Goal: Task Accomplishment & Management: Use online tool/utility

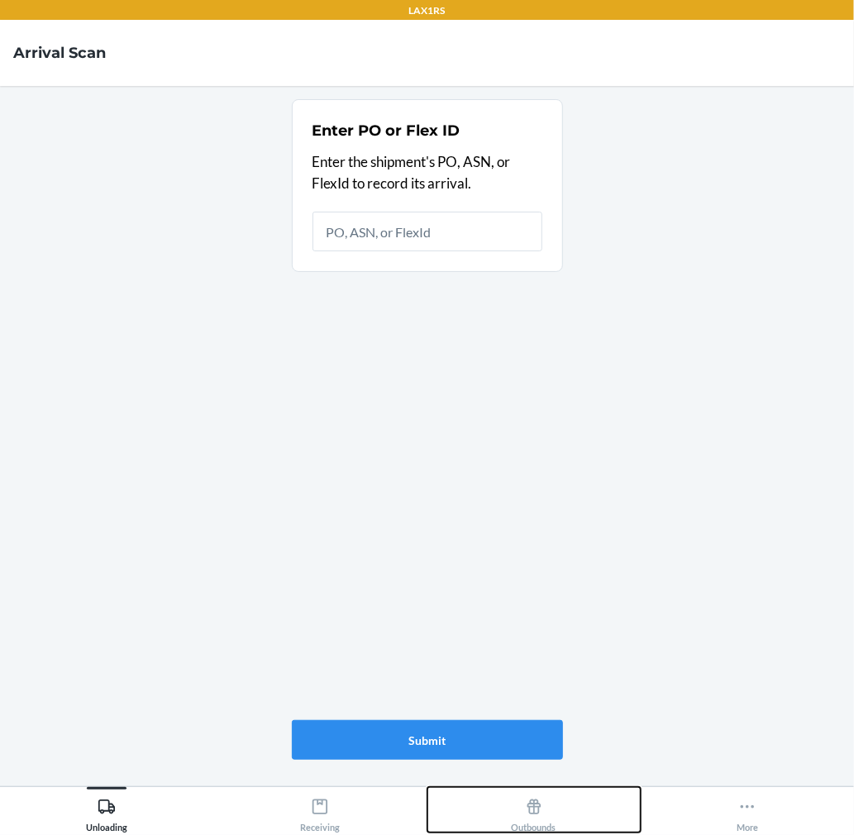
click at [523, 822] on div "Outbounds" at bounding box center [534, 811] width 45 height 41
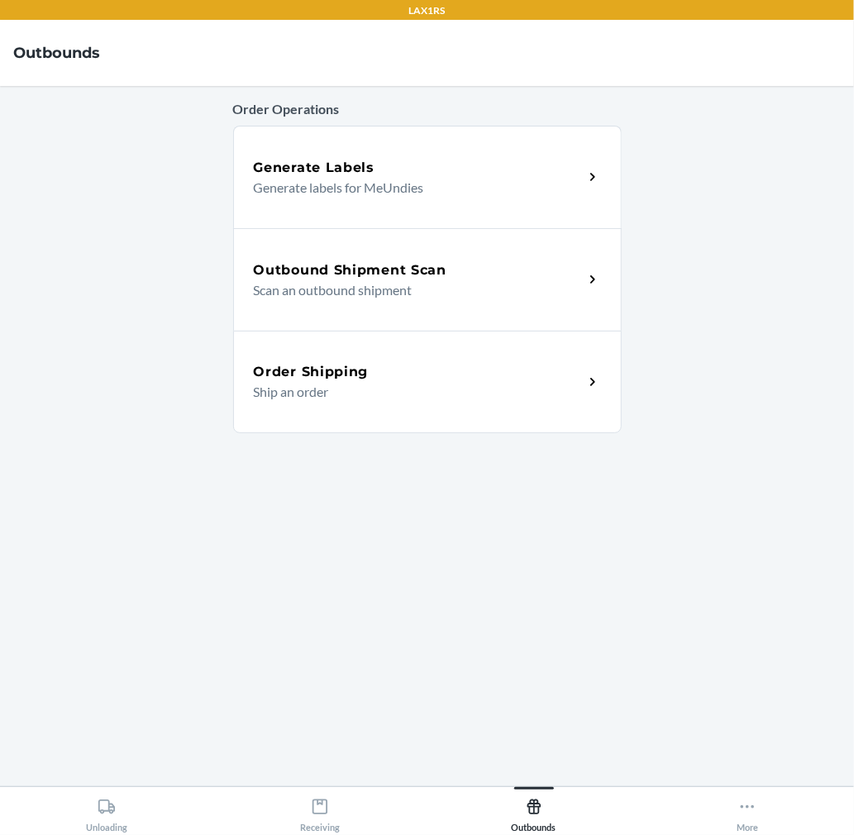
click at [471, 277] on div "Outbound Shipment Scan" at bounding box center [419, 270] width 330 height 20
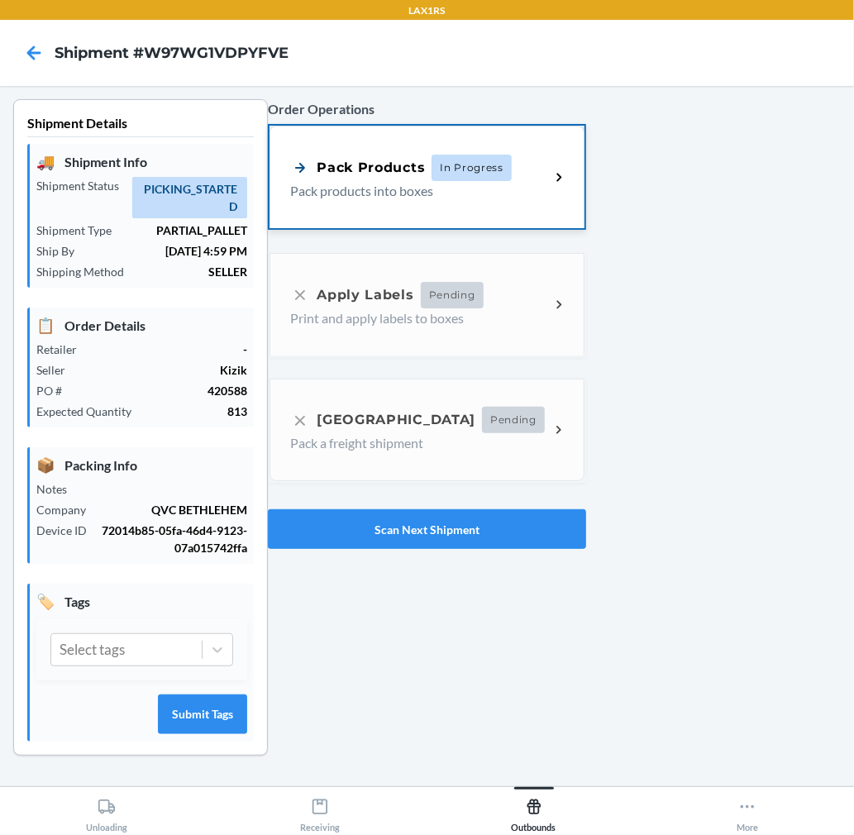
click at [450, 168] on span "In Progress" at bounding box center [471, 168] width 80 height 26
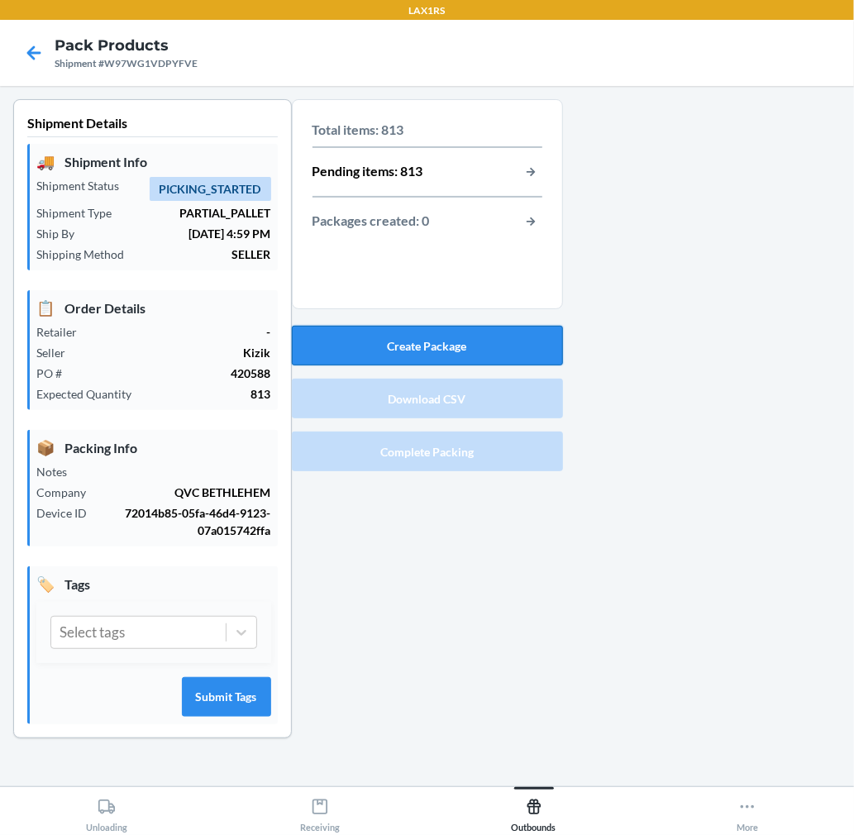
click at [460, 352] on button "Create Package" at bounding box center [427, 346] width 271 height 40
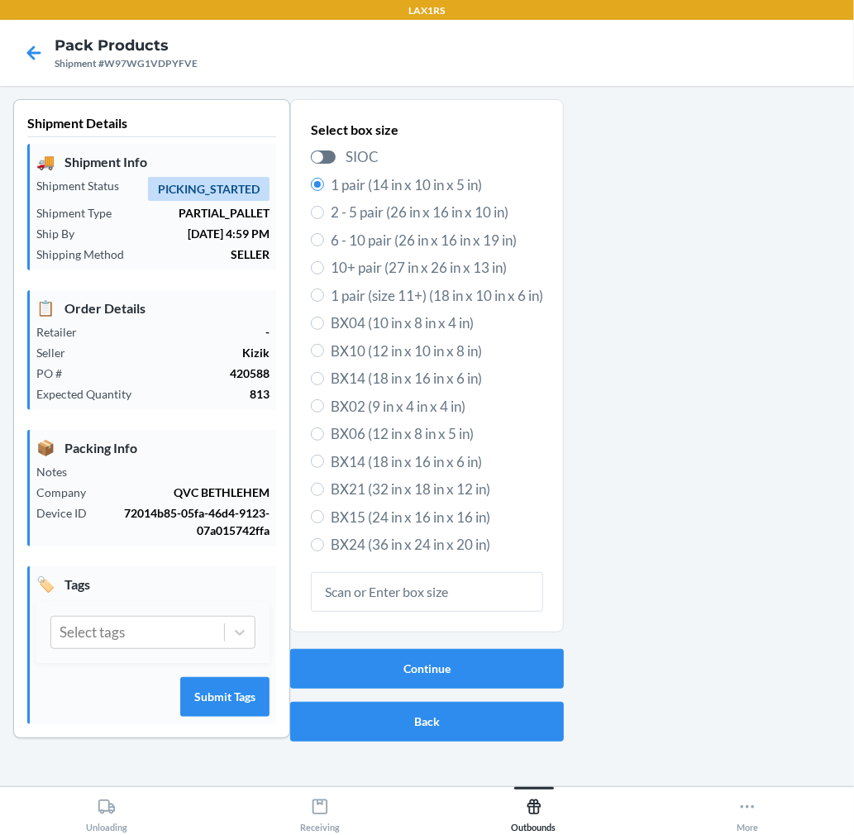
click at [401, 240] on span "6 - 10 pair (26 in x 16 in x 19 in)" at bounding box center [437, 240] width 212 height 21
click at [324, 240] on input "6 - 10 pair (26 in x 16 in x 19 in)" at bounding box center [317, 239] width 13 height 13
radio input "true"
radio input "false"
click at [464, 673] on button "Continue" at bounding box center [427, 669] width 274 height 40
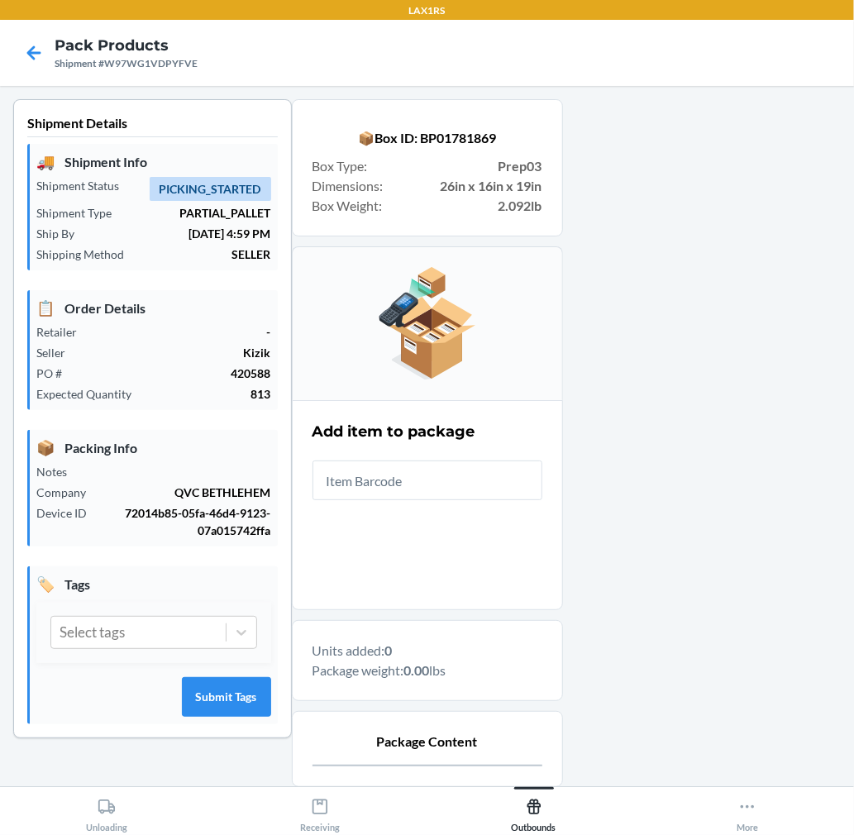
click at [480, 484] on input "text" at bounding box center [427, 480] width 230 height 40
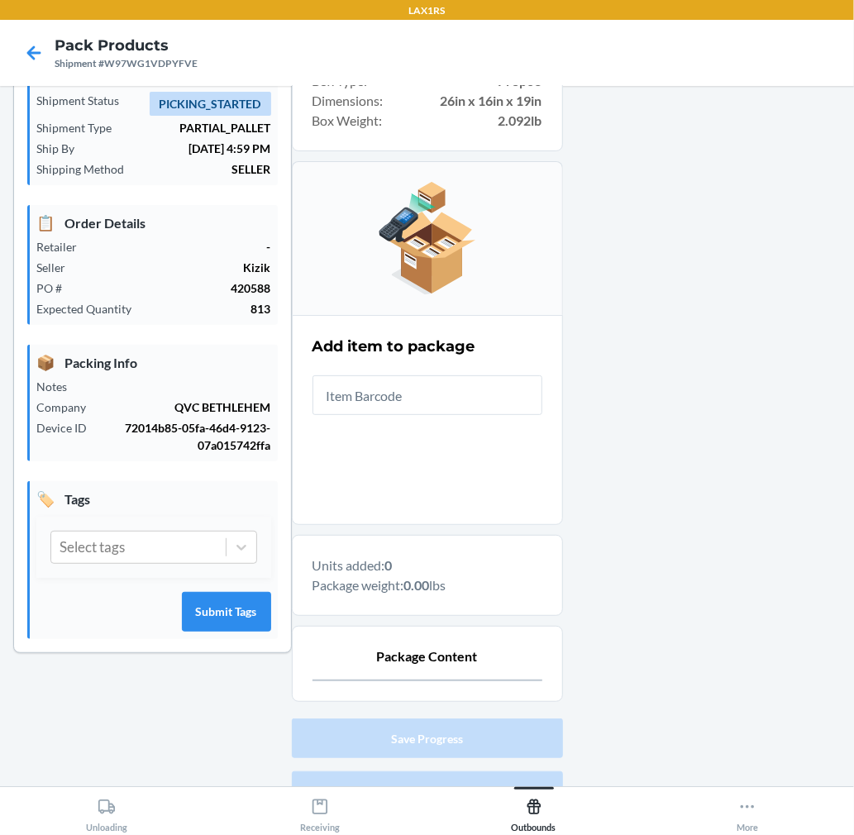
scroll to position [169, 0]
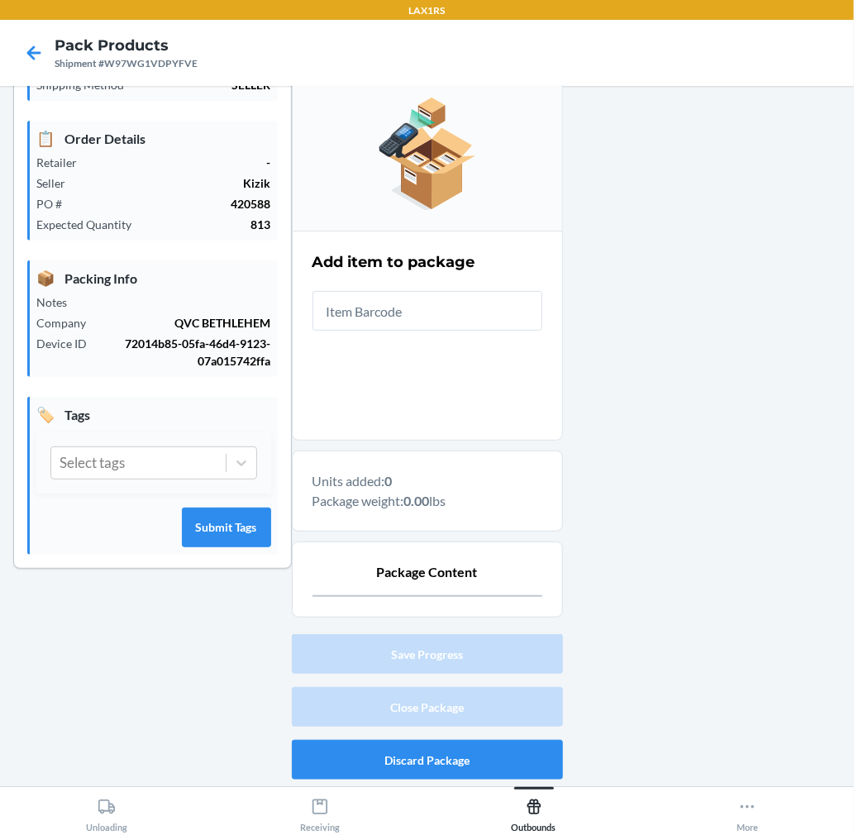
click at [490, 308] on input "text" at bounding box center [427, 311] width 230 height 40
click at [490, 311] on input "text" at bounding box center [427, 311] width 230 height 40
click at [483, 322] on input "text" at bounding box center [427, 311] width 230 height 40
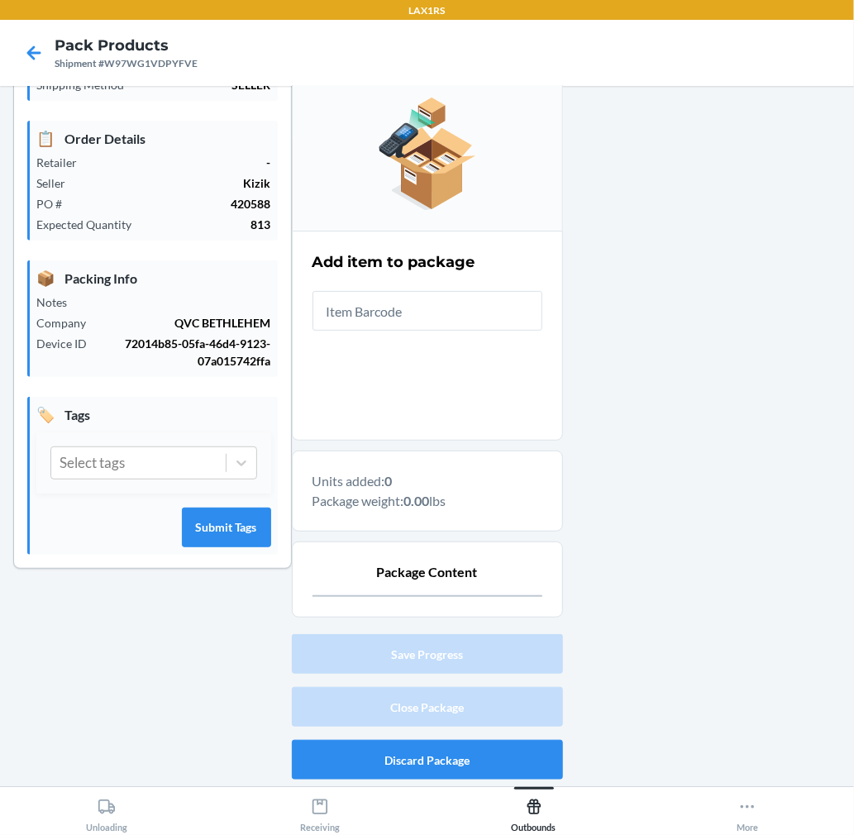
click at [483, 322] on input "text" at bounding box center [427, 311] width 230 height 40
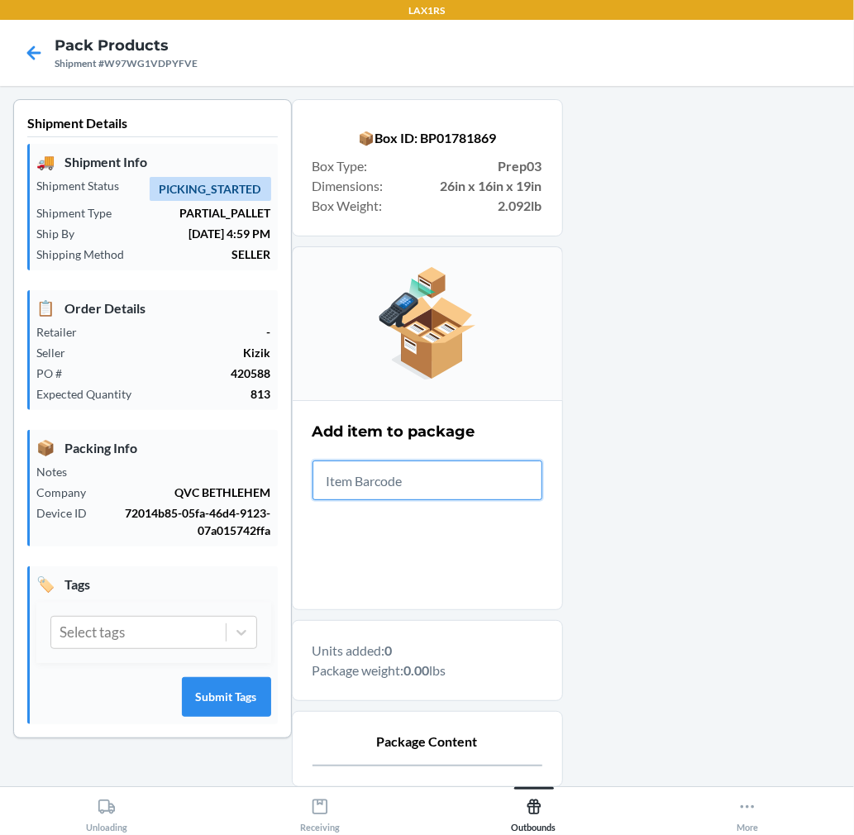
click at [484, 493] on input "text" at bounding box center [427, 480] width 230 height 40
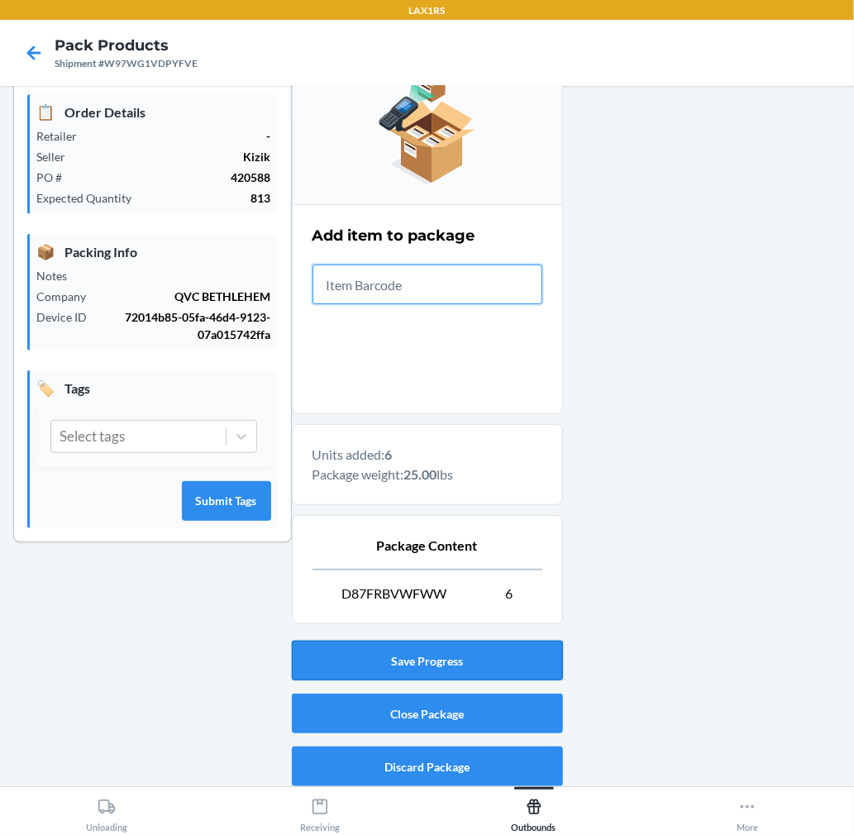
scroll to position [203, 0]
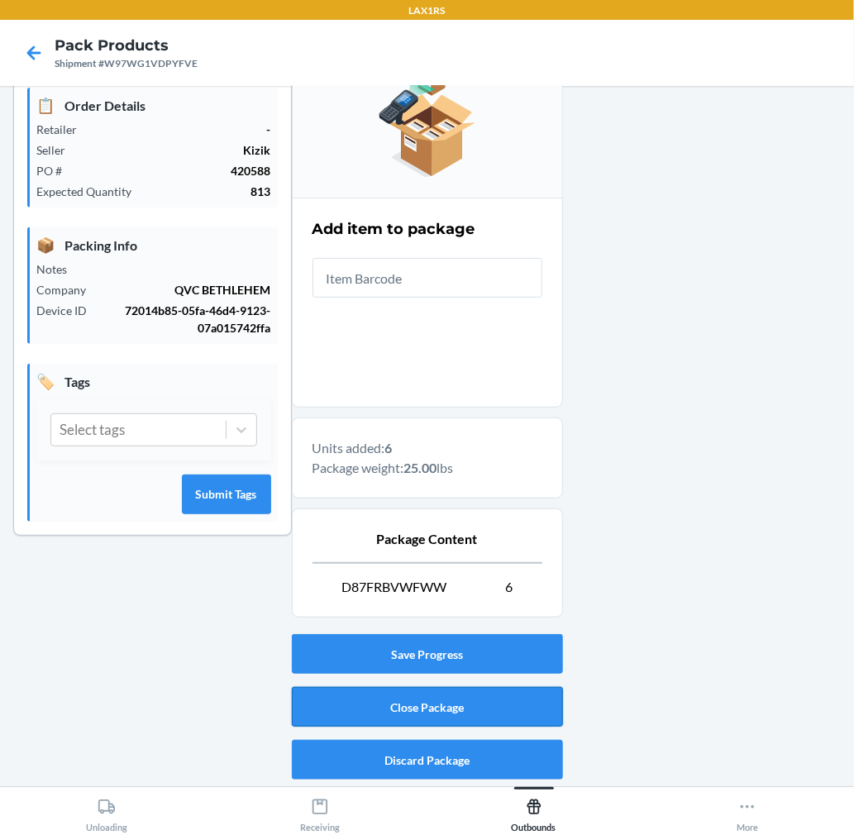
click at [499, 715] on button "Close Package" at bounding box center [427, 707] width 271 height 40
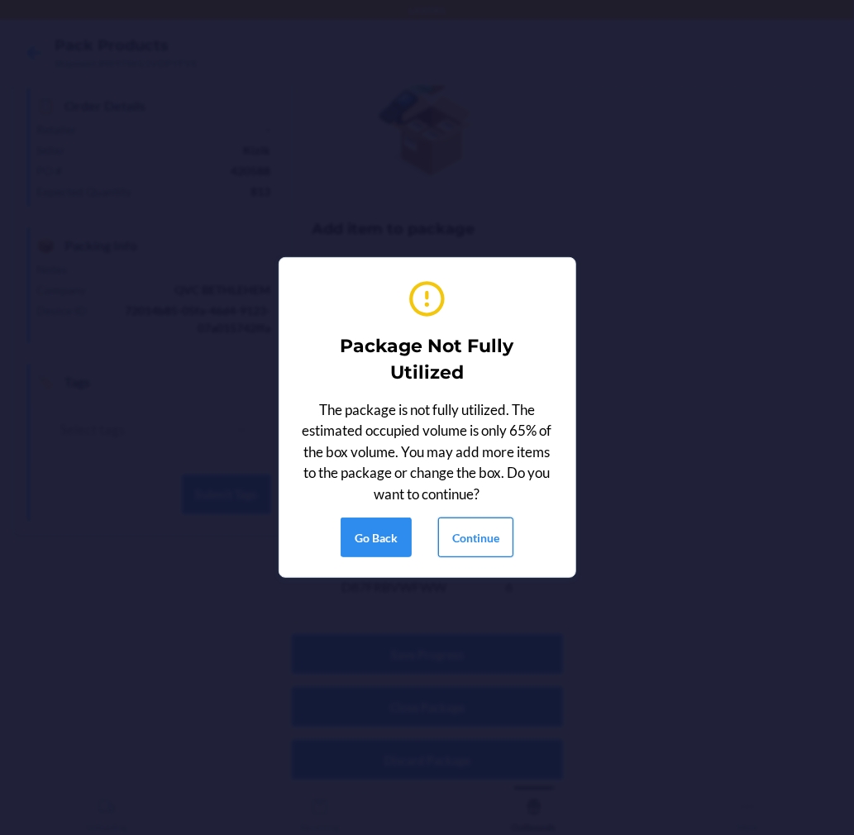
click at [448, 536] on button "Continue" at bounding box center [475, 537] width 75 height 40
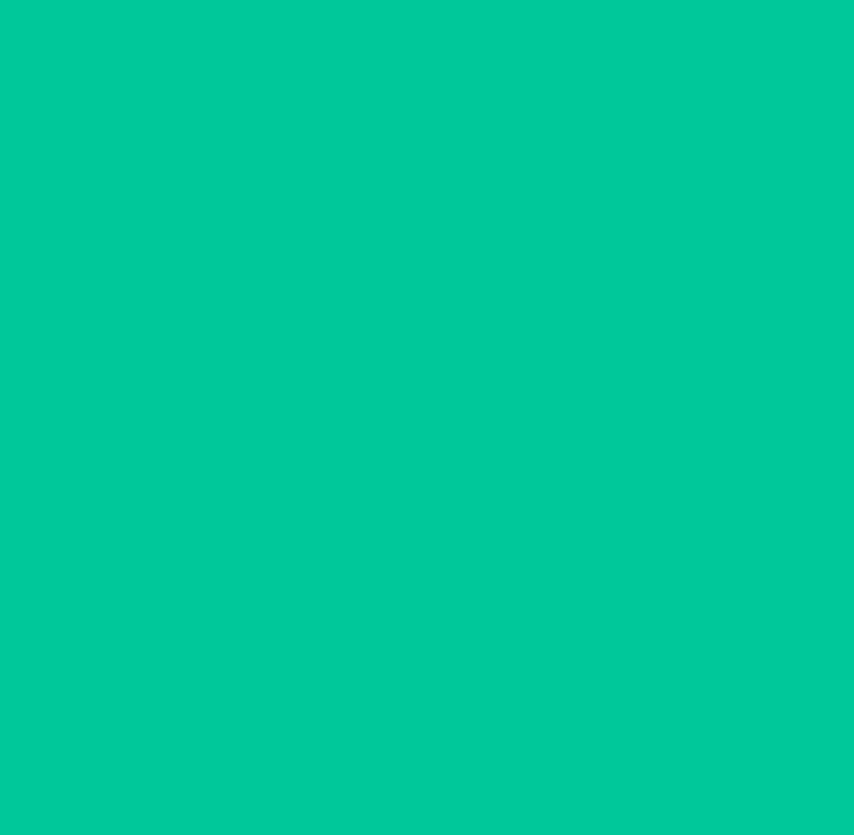
scroll to position [0, 0]
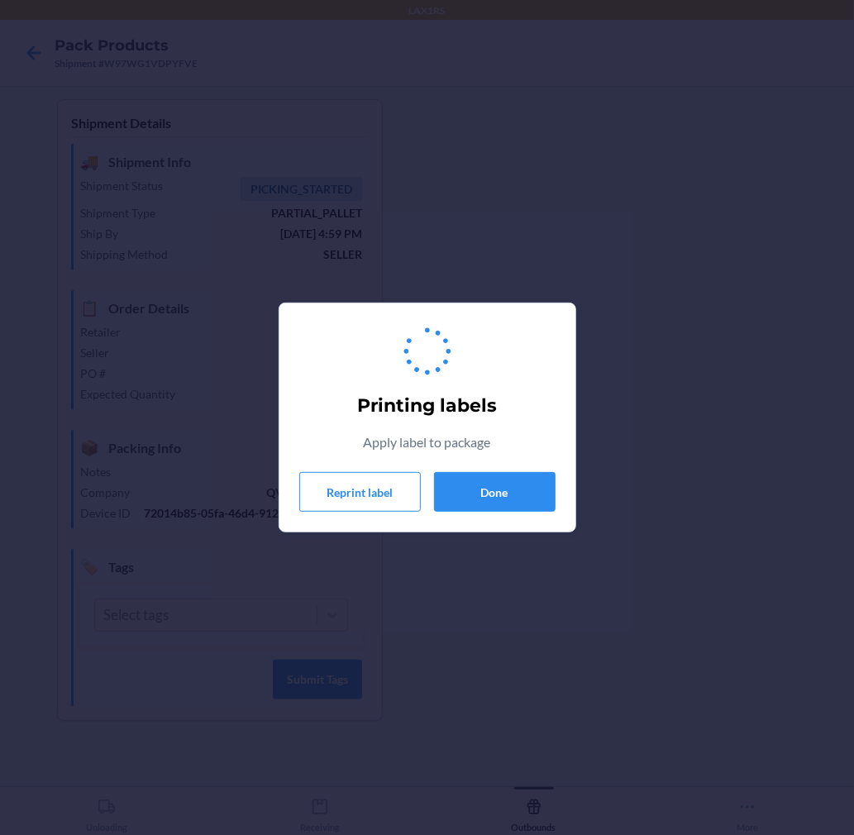
drag, startPoint x: 448, startPoint y: 536, endPoint x: 377, endPoint y: 580, distance: 83.9
click at [377, 580] on div "Printing labels Apply label to package Reprint label Done" at bounding box center [427, 417] width 854 height 835
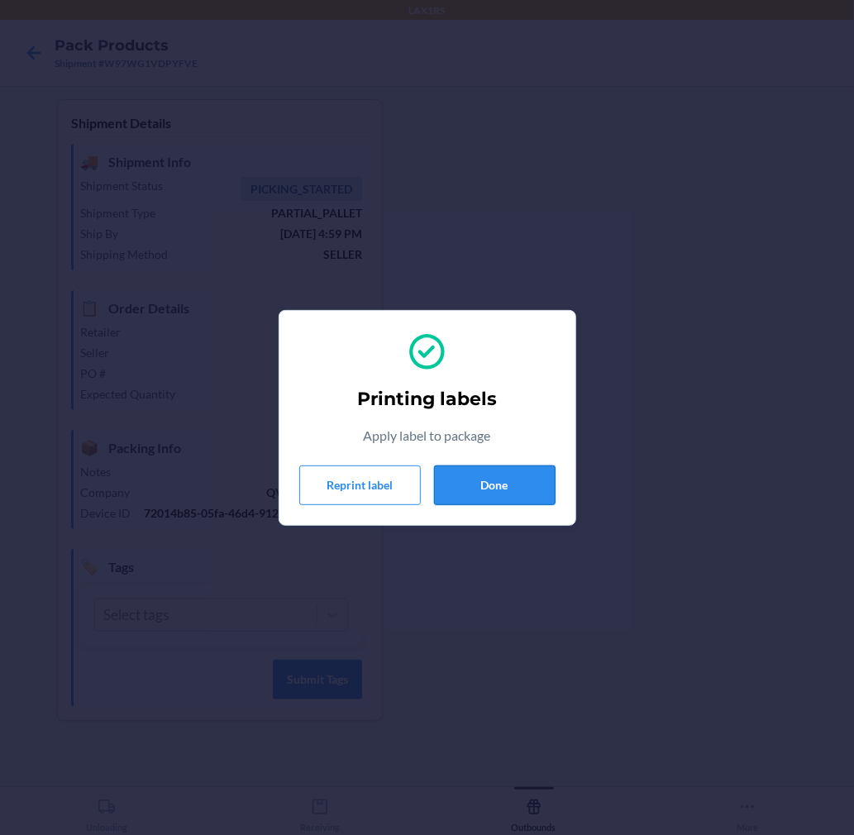
click at [525, 483] on button "Done" at bounding box center [495, 485] width 122 height 40
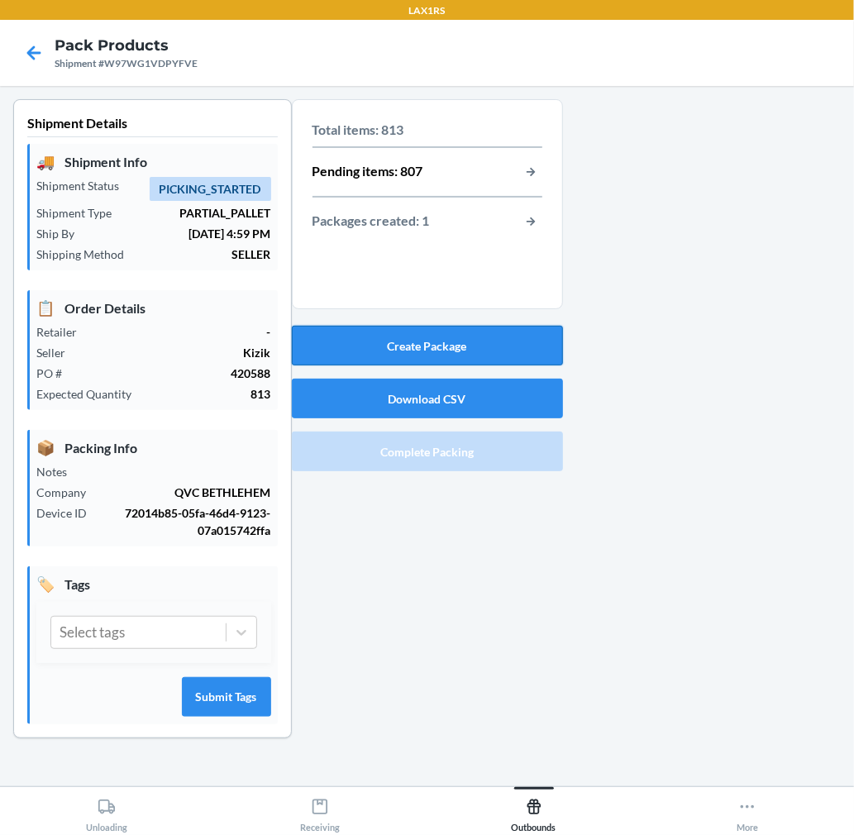
click at [474, 341] on button "Create Package" at bounding box center [427, 346] width 271 height 40
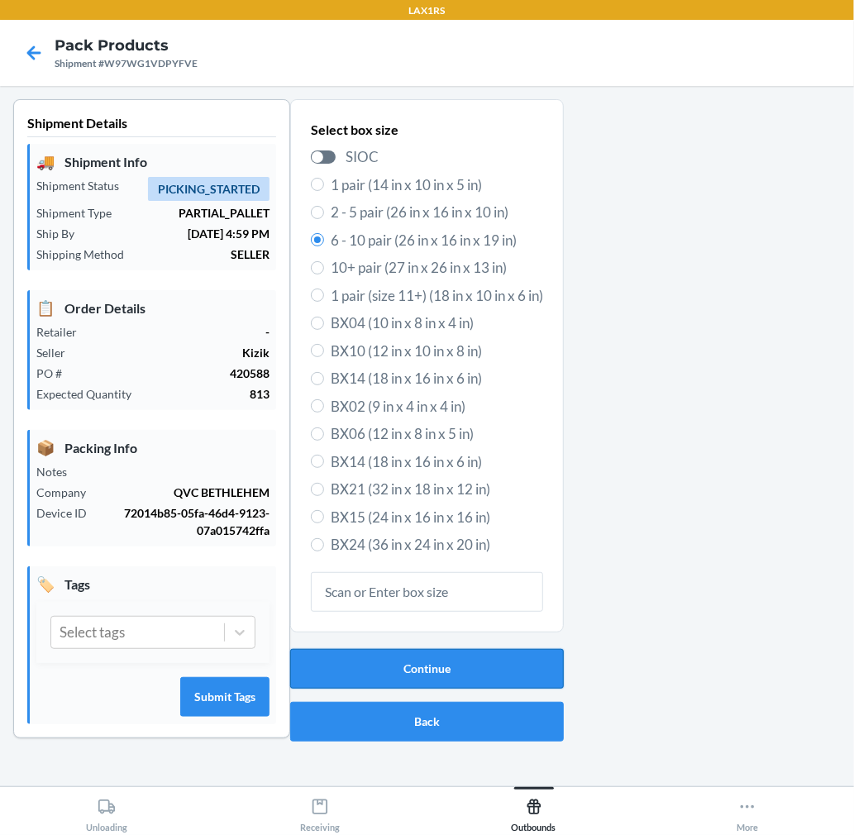
click at [477, 671] on button "Continue" at bounding box center [427, 669] width 274 height 40
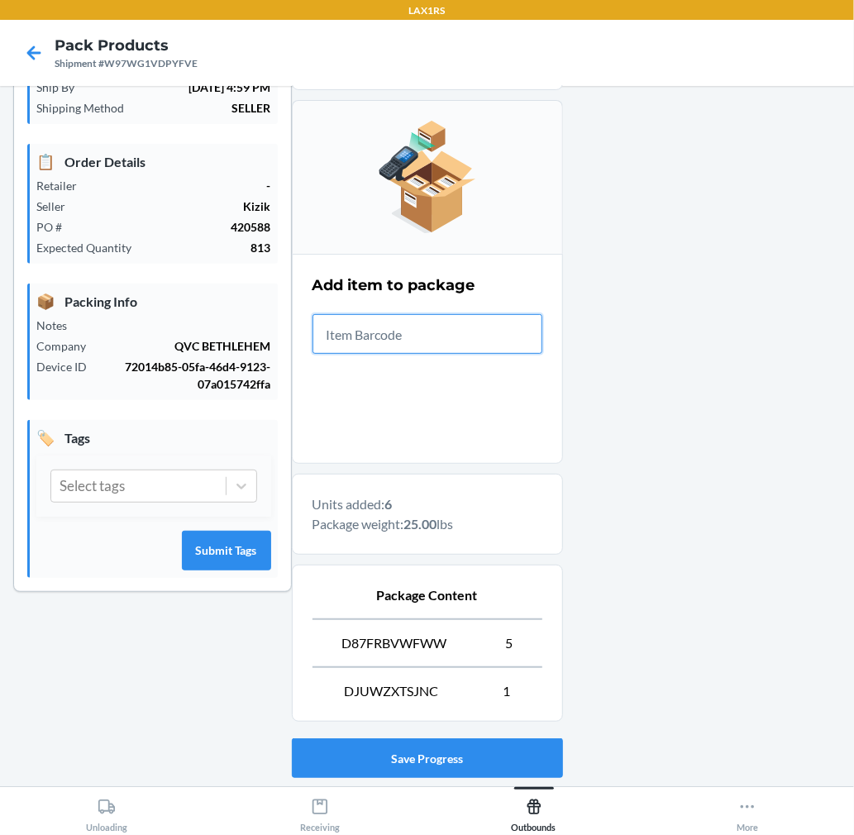
scroll to position [250, 0]
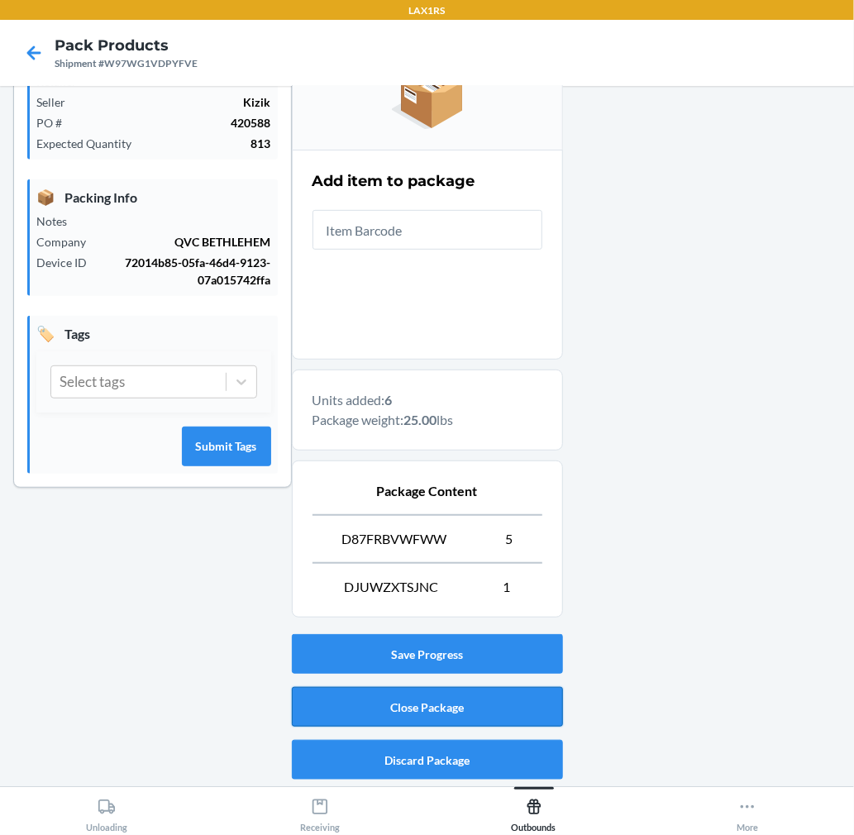
click at [515, 707] on button "Close Package" at bounding box center [427, 707] width 271 height 40
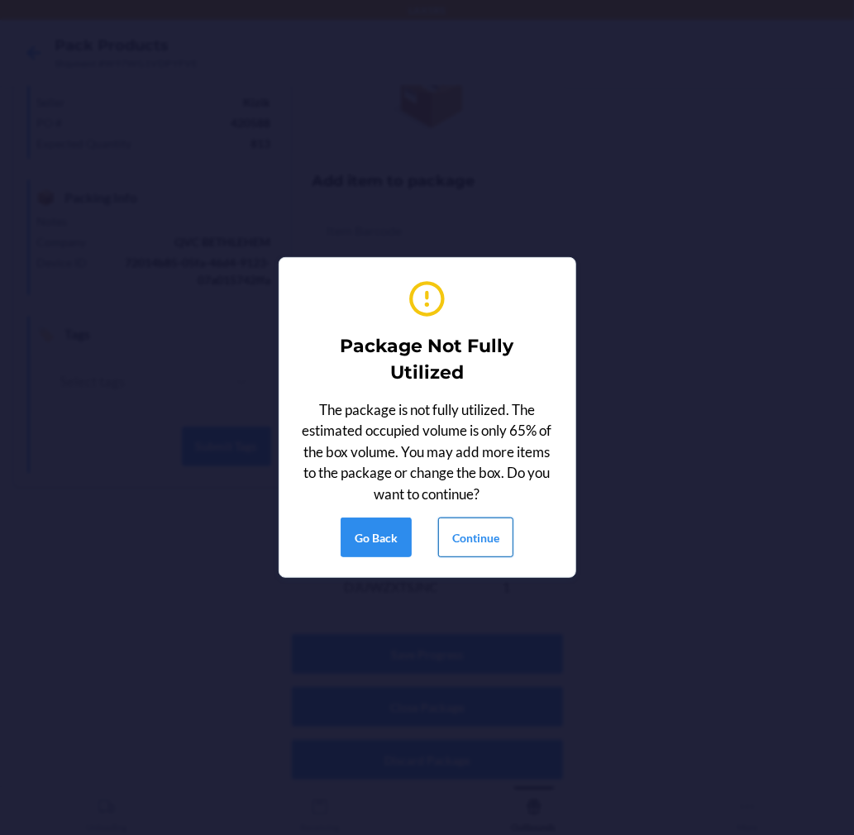
click at [498, 548] on button "Continue" at bounding box center [475, 537] width 75 height 40
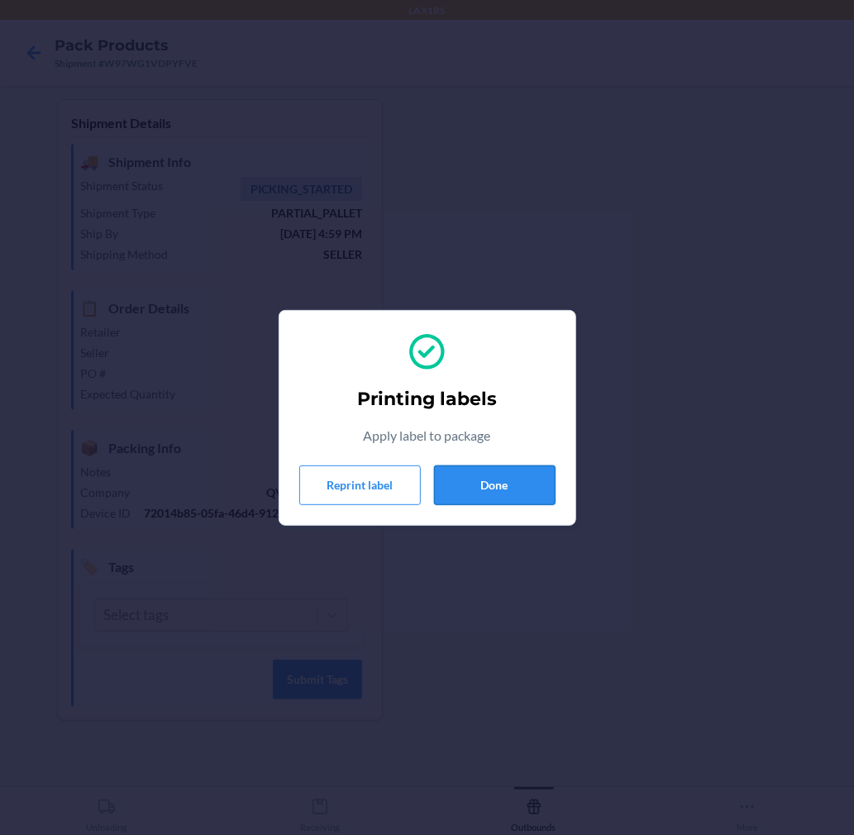
click at [514, 489] on button "Done" at bounding box center [495, 485] width 122 height 40
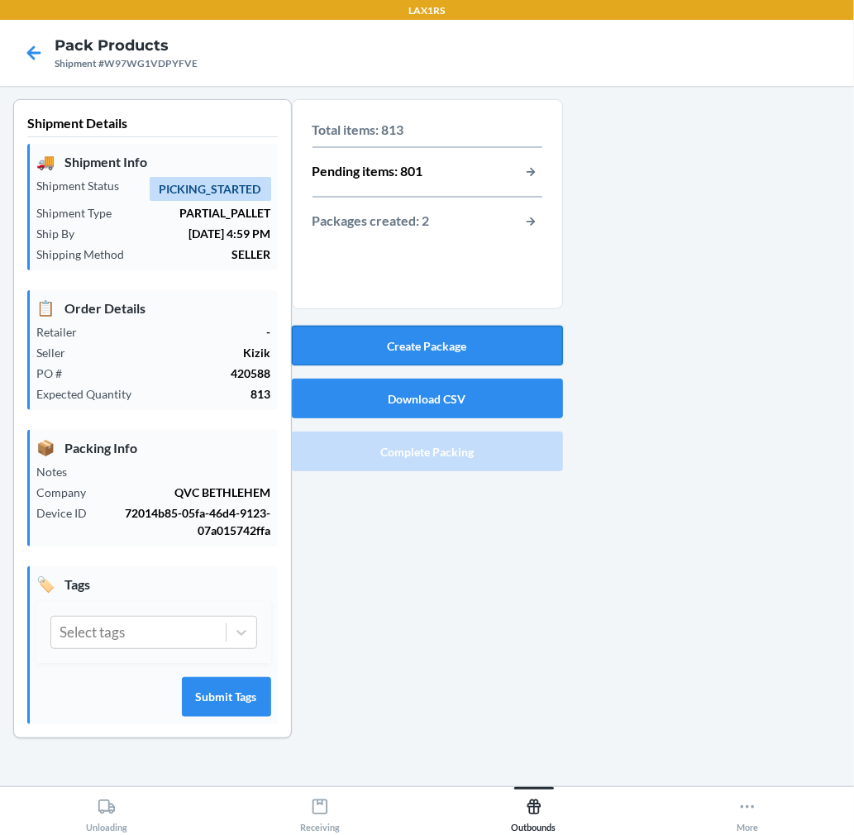
click at [492, 346] on button "Create Package" at bounding box center [427, 346] width 271 height 40
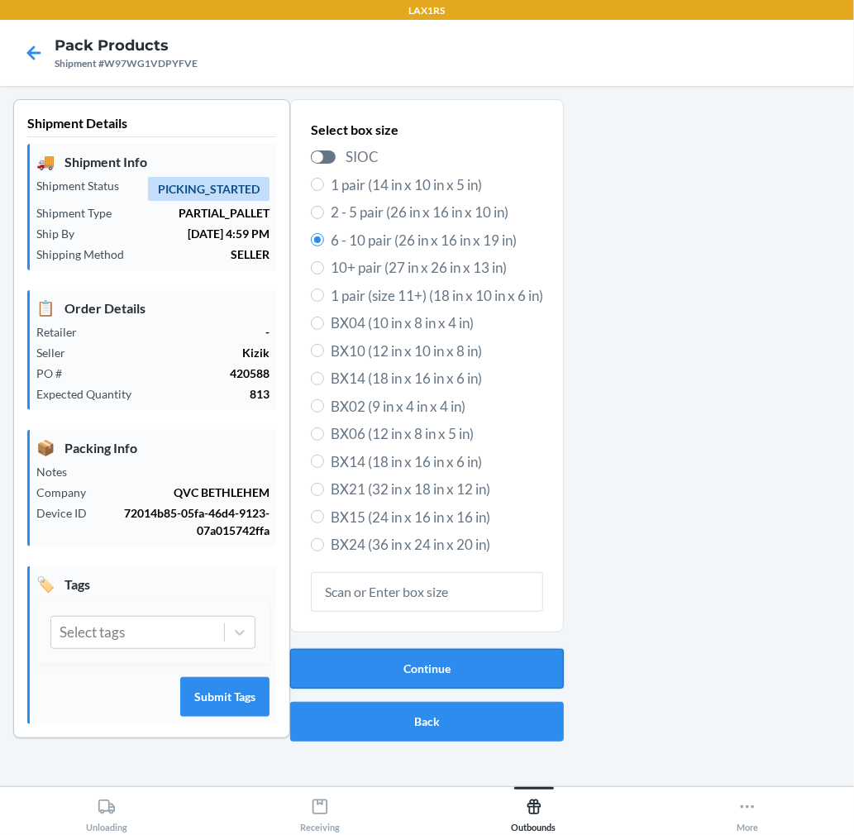
click at [493, 664] on button "Continue" at bounding box center [427, 669] width 274 height 40
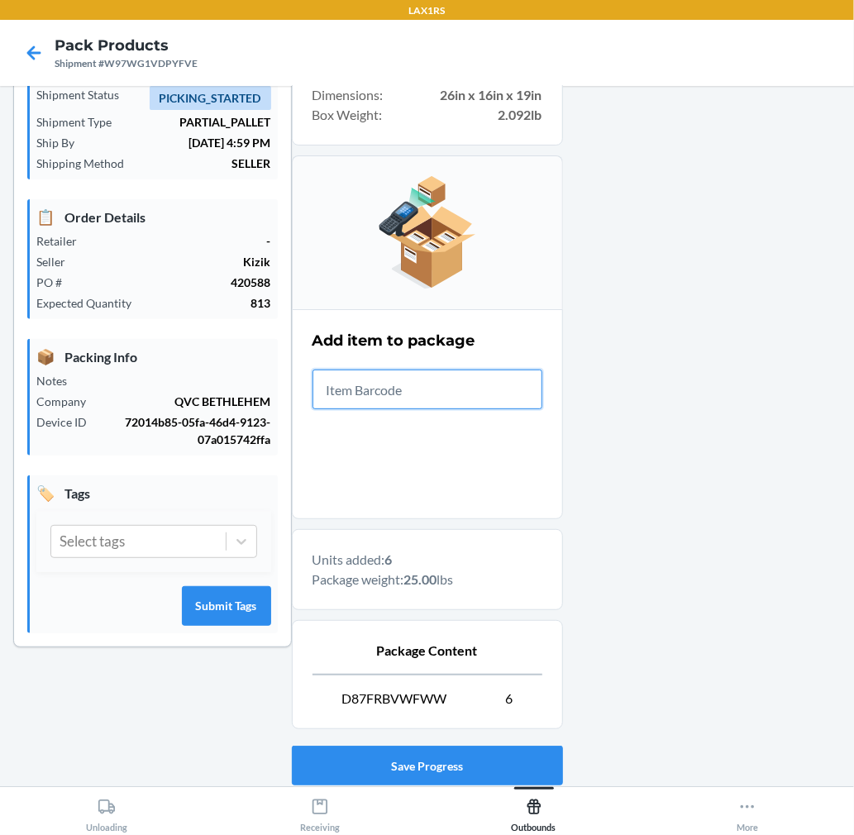
scroll to position [203, 0]
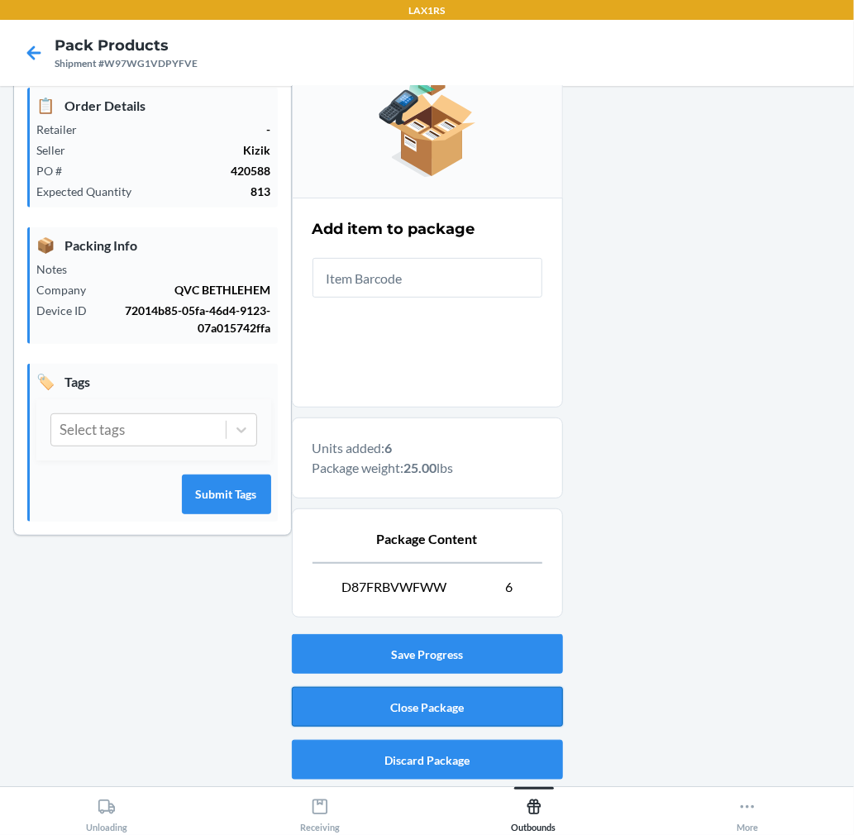
click at [452, 697] on button "Close Package" at bounding box center [427, 707] width 271 height 40
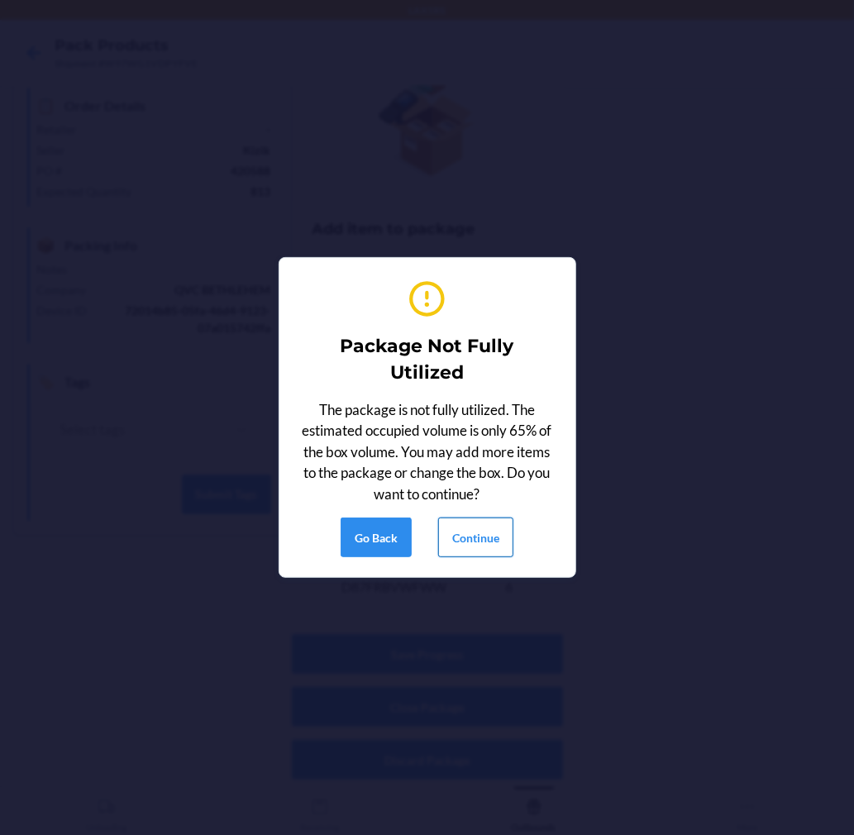
click at [463, 543] on button "Continue" at bounding box center [475, 537] width 75 height 40
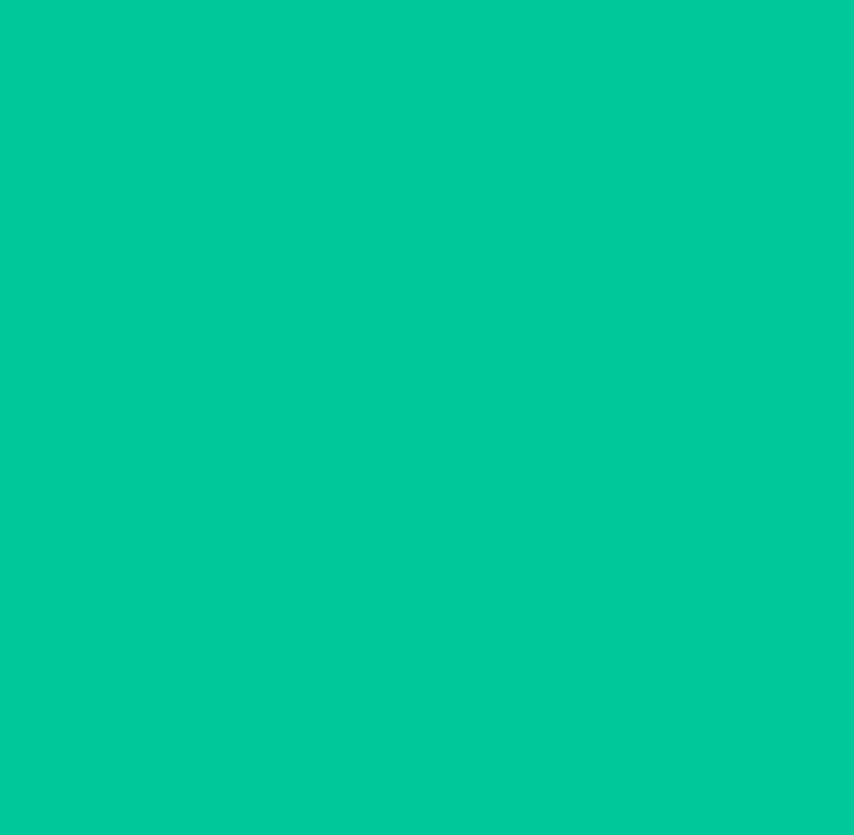
scroll to position [0, 0]
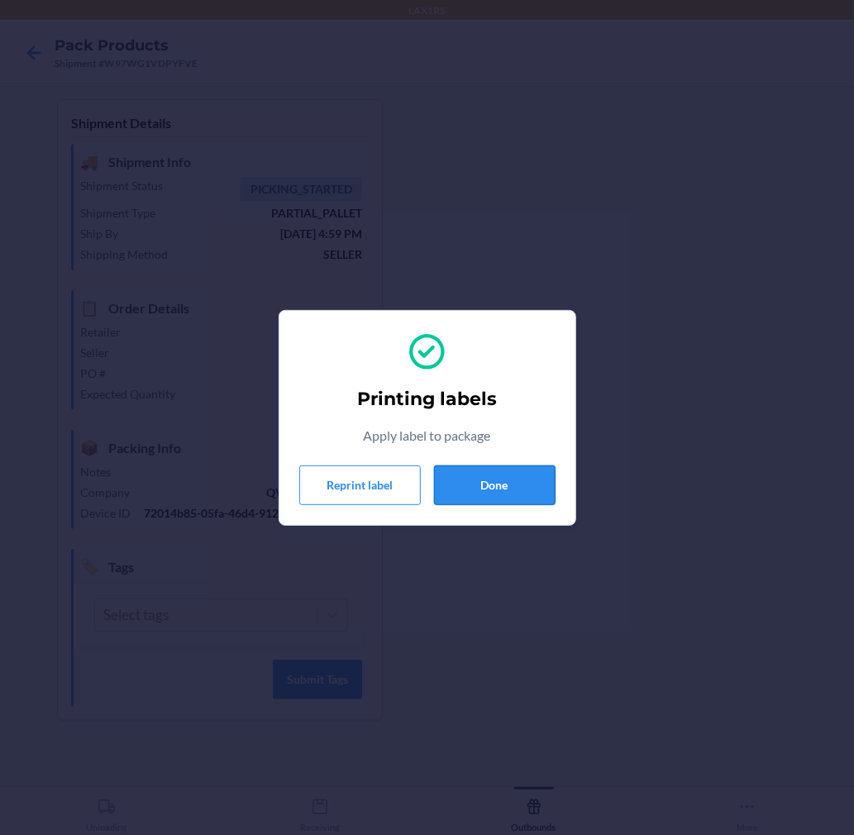
click at [490, 489] on button "Done" at bounding box center [495, 485] width 122 height 40
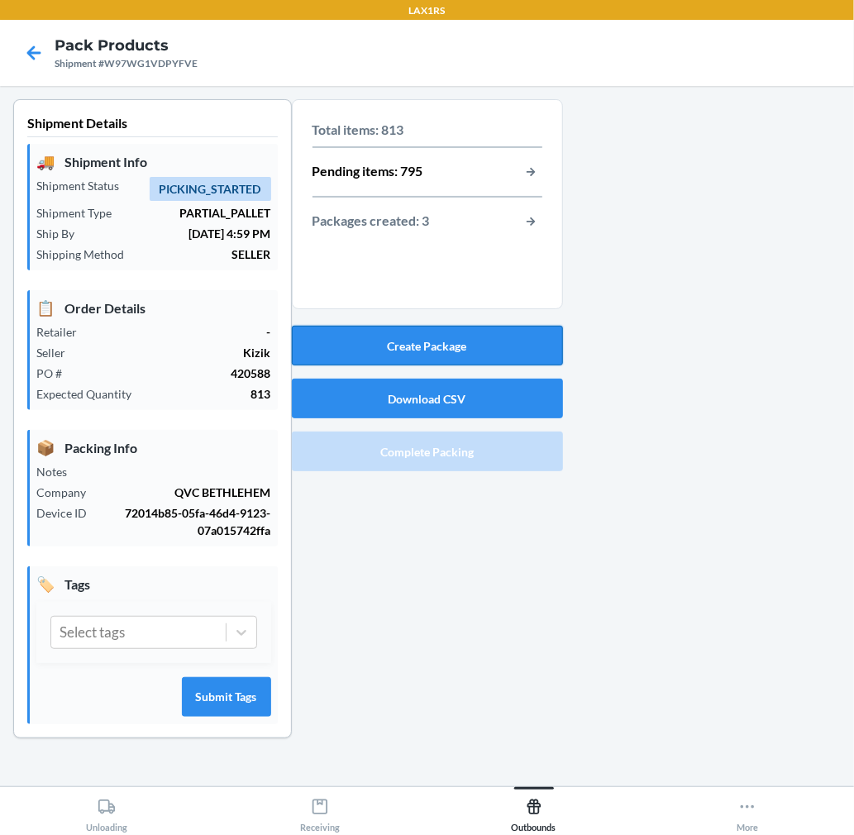
click at [478, 337] on button "Create Package" at bounding box center [427, 346] width 271 height 40
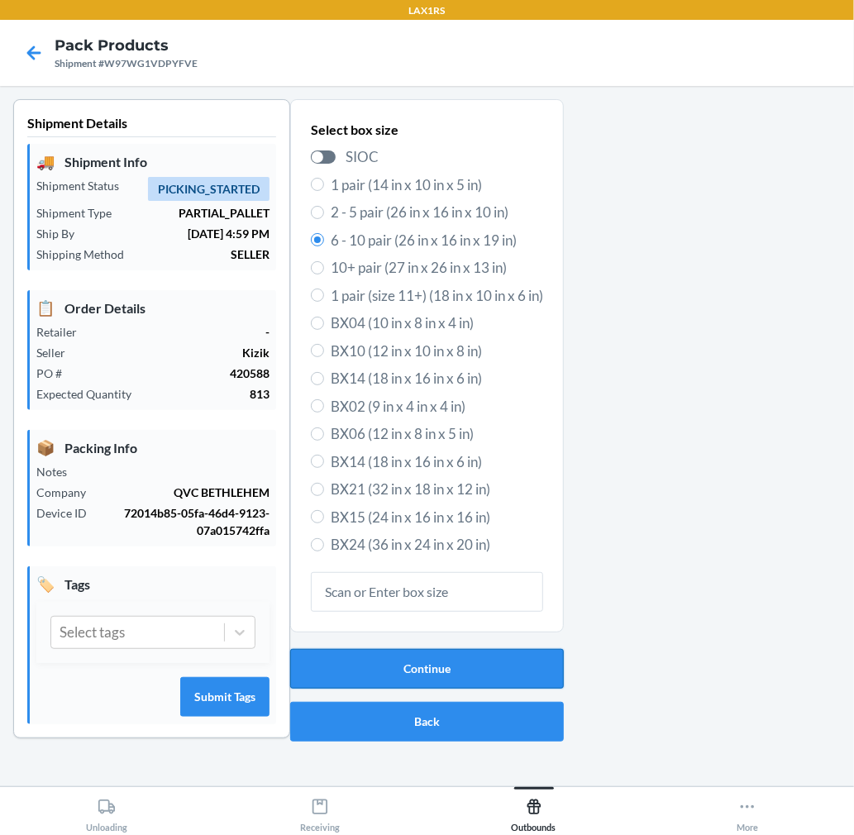
click at [422, 662] on button "Continue" at bounding box center [427, 669] width 274 height 40
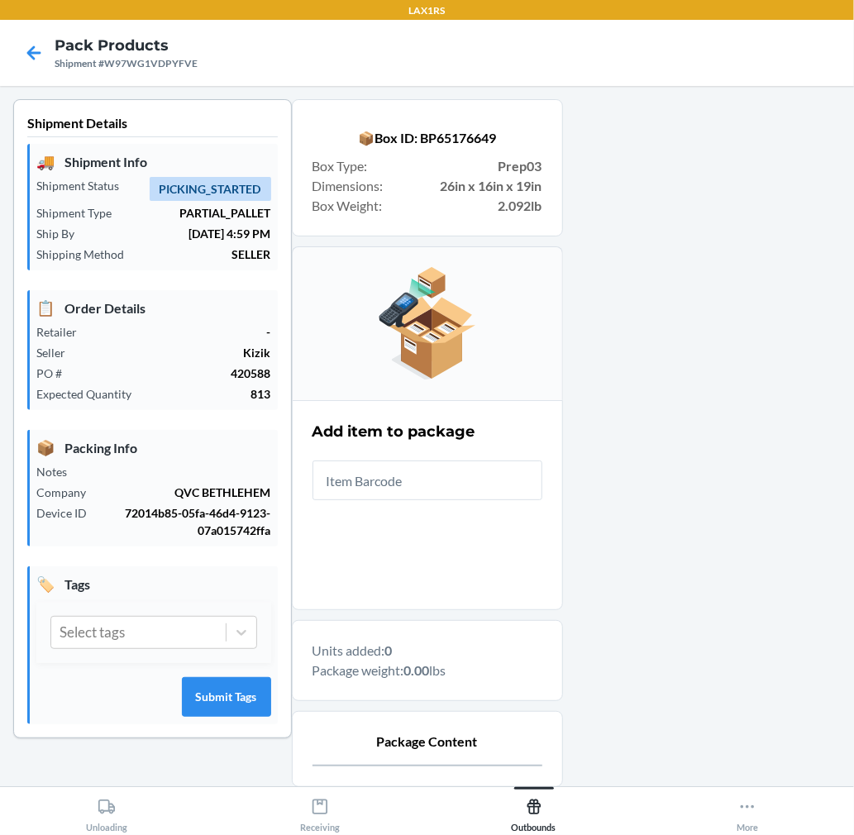
click at [425, 480] on input "text" at bounding box center [427, 480] width 230 height 40
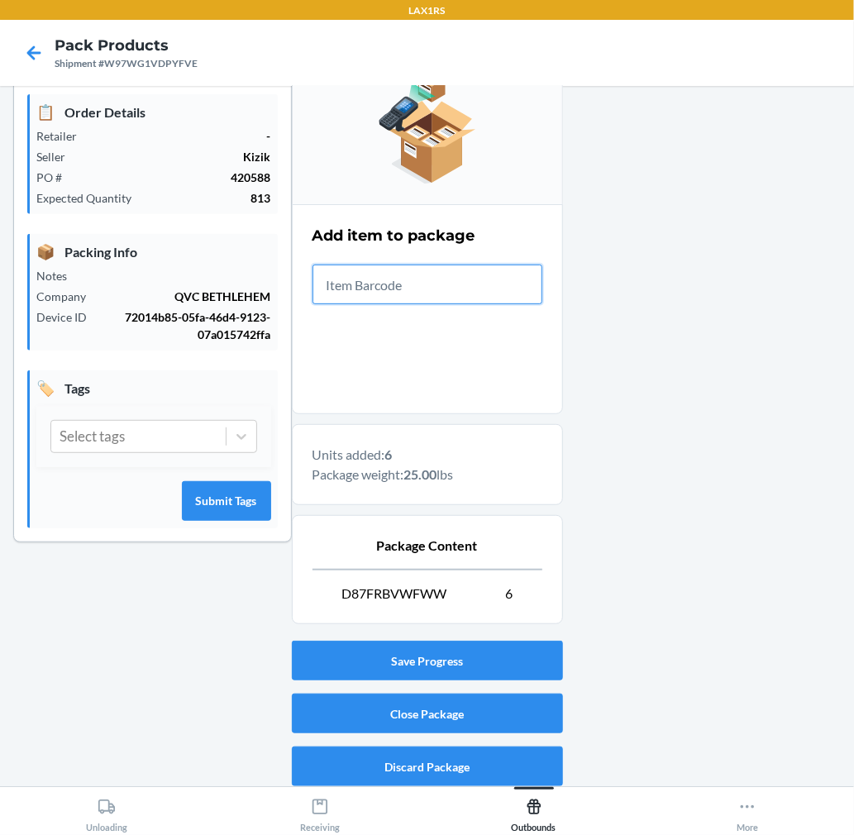
scroll to position [203, 0]
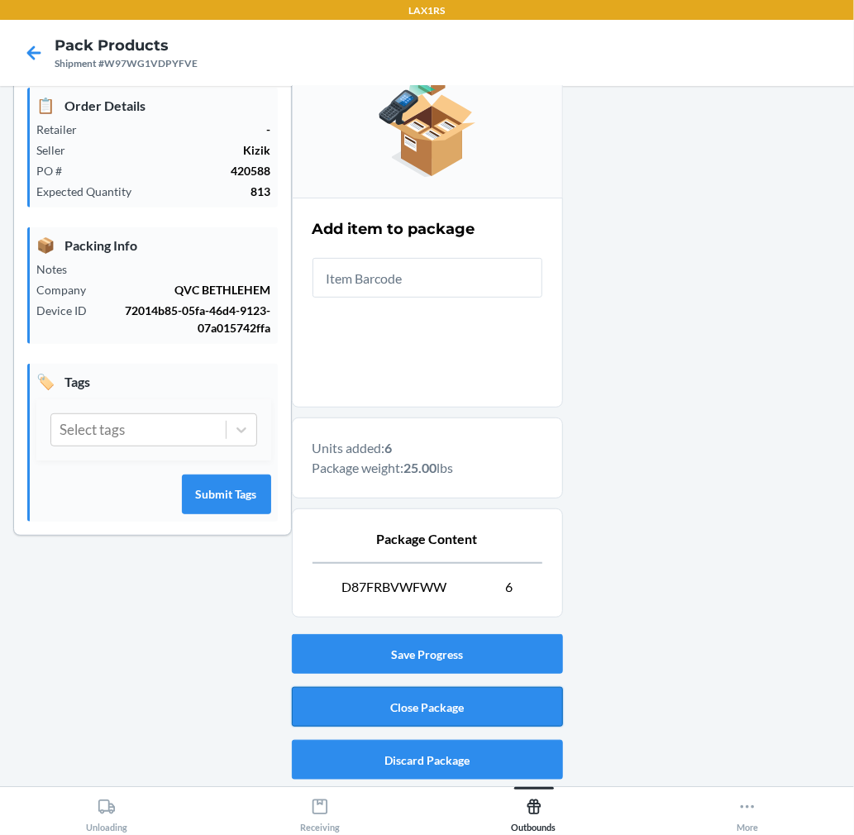
click at [424, 708] on button "Close Package" at bounding box center [427, 707] width 271 height 40
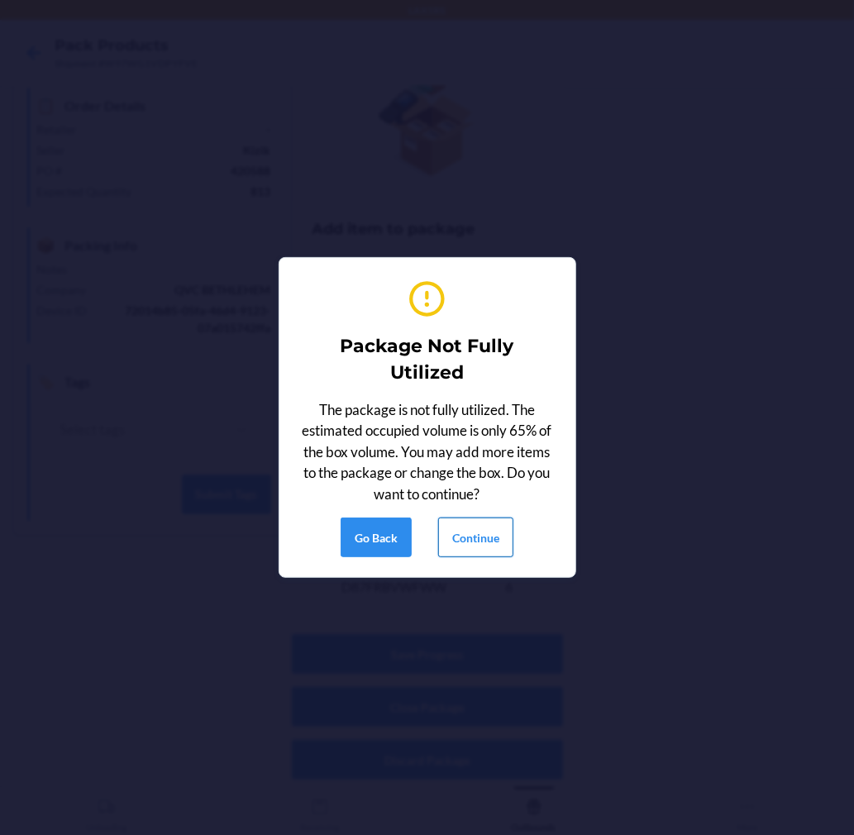
click at [499, 540] on button "Continue" at bounding box center [475, 537] width 75 height 40
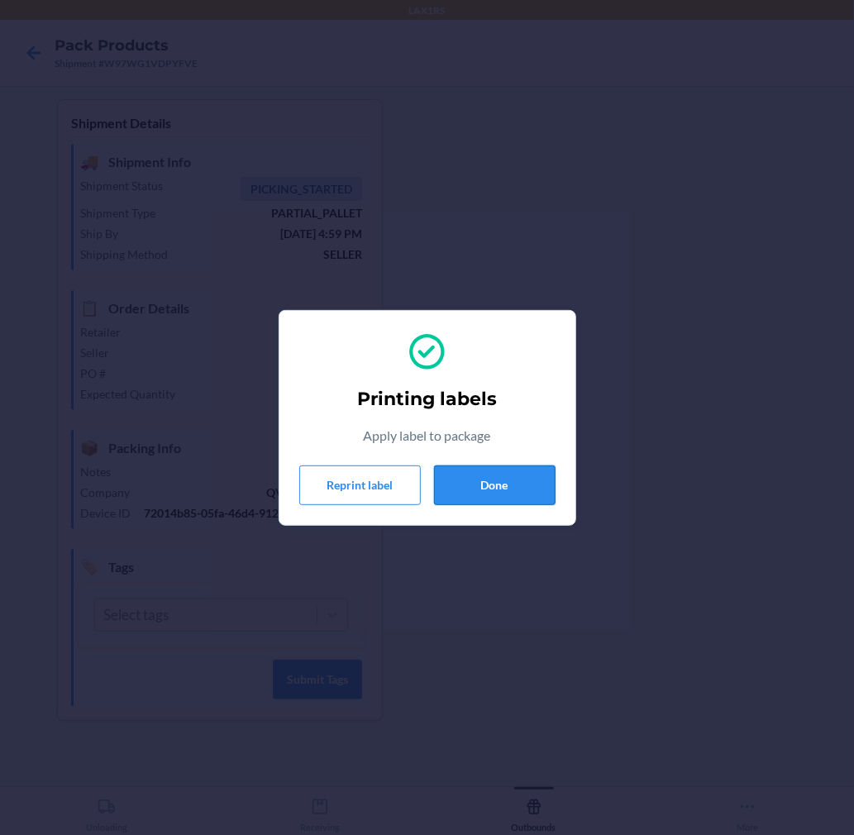
click at [469, 486] on button "Done" at bounding box center [495, 485] width 122 height 40
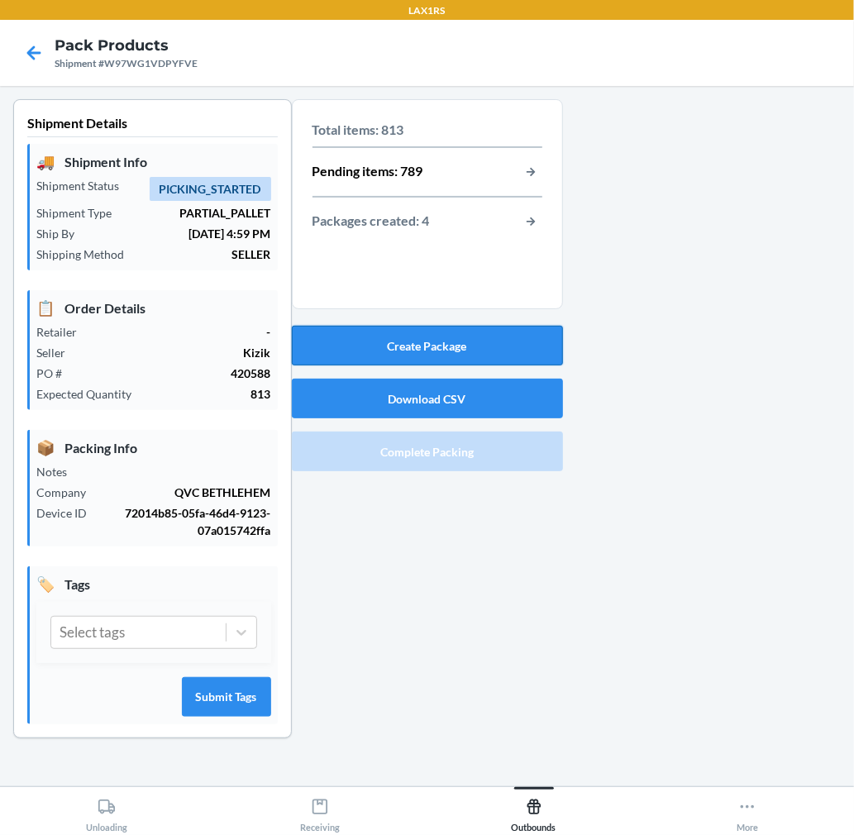
click at [522, 358] on button "Create Package" at bounding box center [427, 346] width 271 height 40
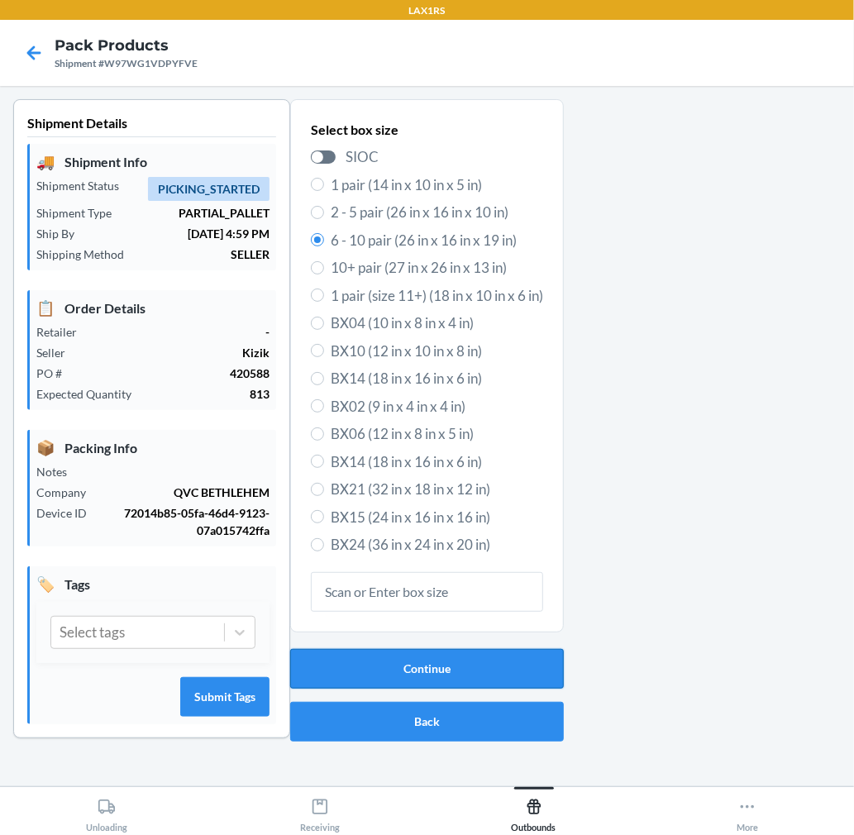
click at [386, 660] on button "Continue" at bounding box center [427, 669] width 274 height 40
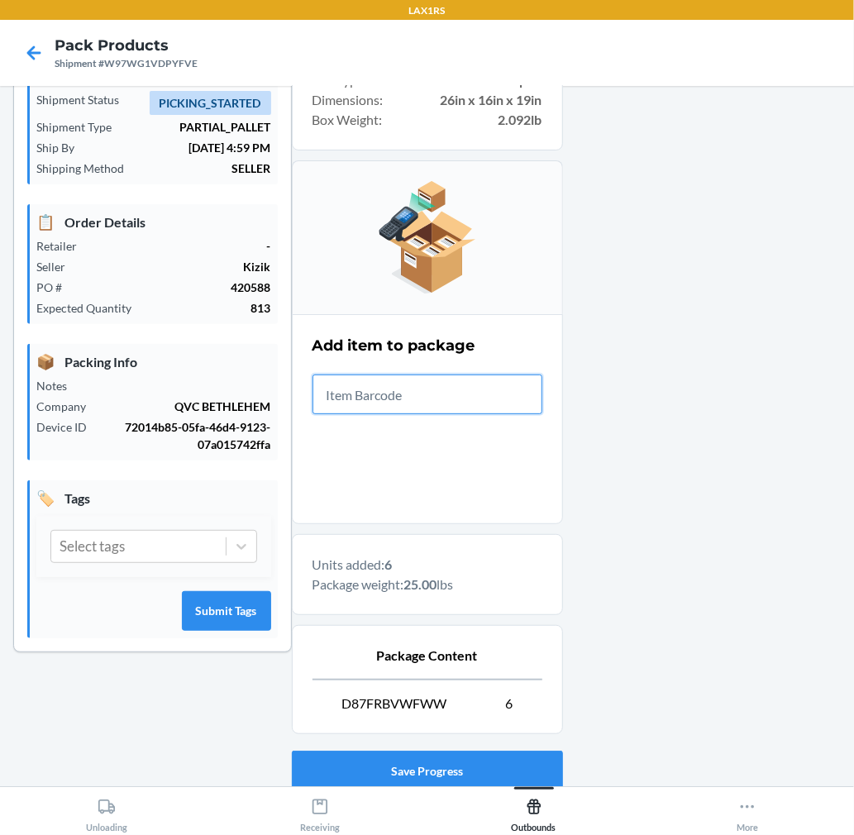
scroll to position [203, 0]
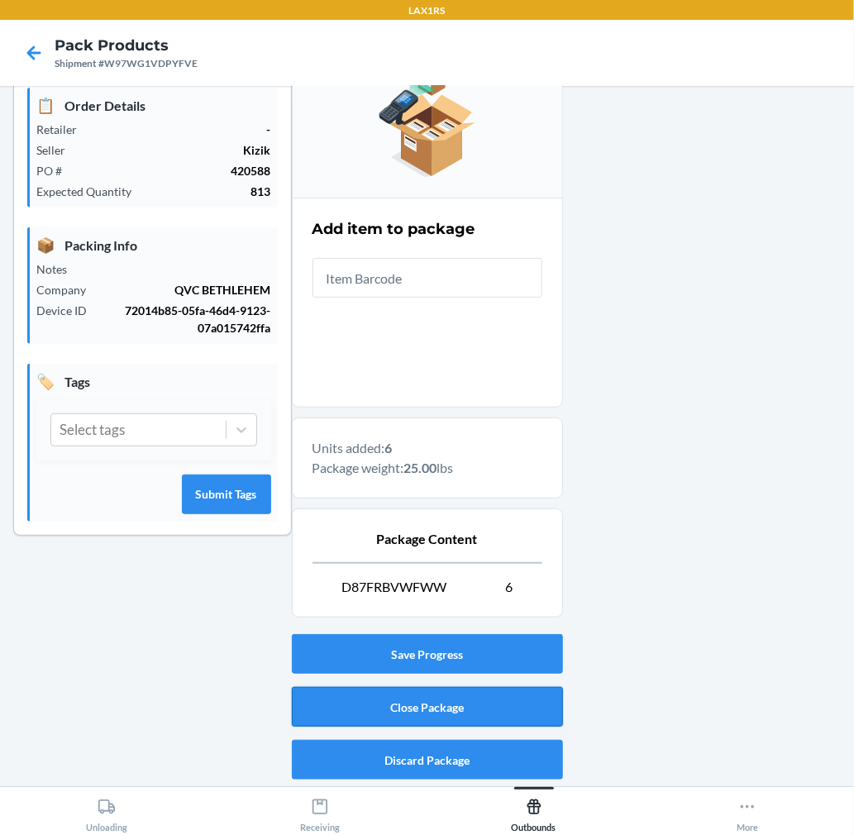
click at [446, 698] on button "Close Package" at bounding box center [427, 707] width 271 height 40
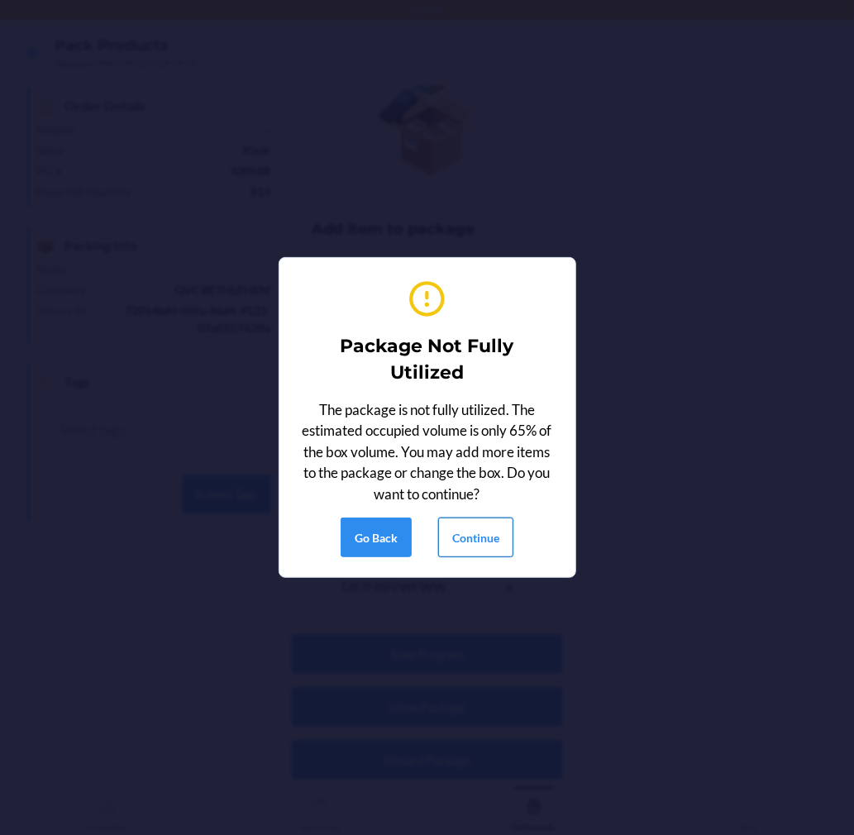
click at [478, 522] on button "Continue" at bounding box center [475, 537] width 75 height 40
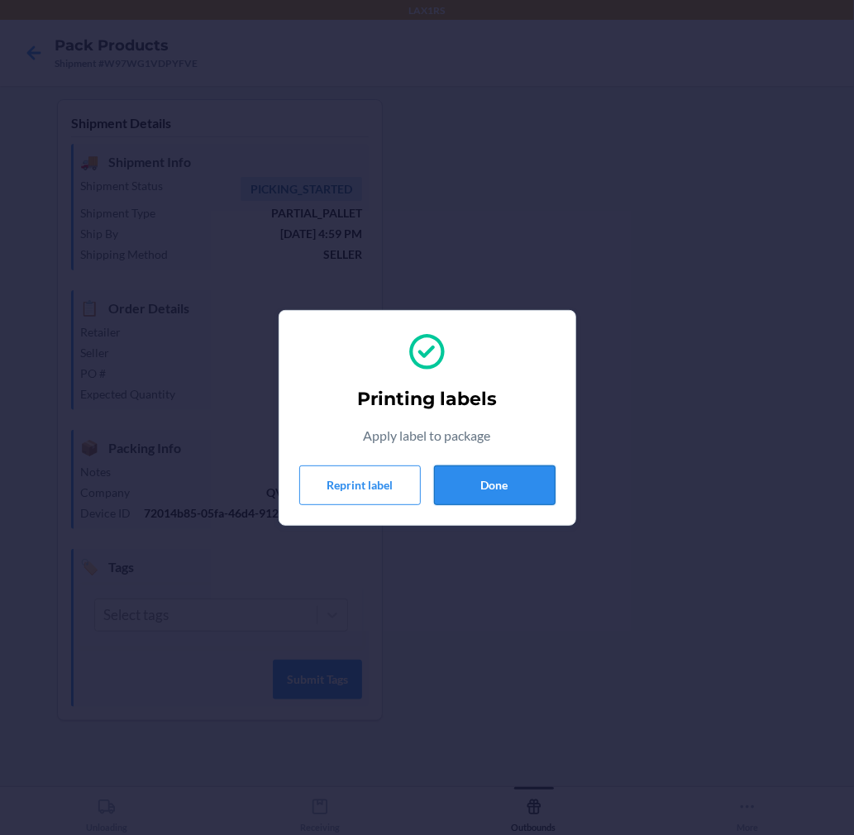
click at [498, 498] on button "Done" at bounding box center [495, 485] width 122 height 40
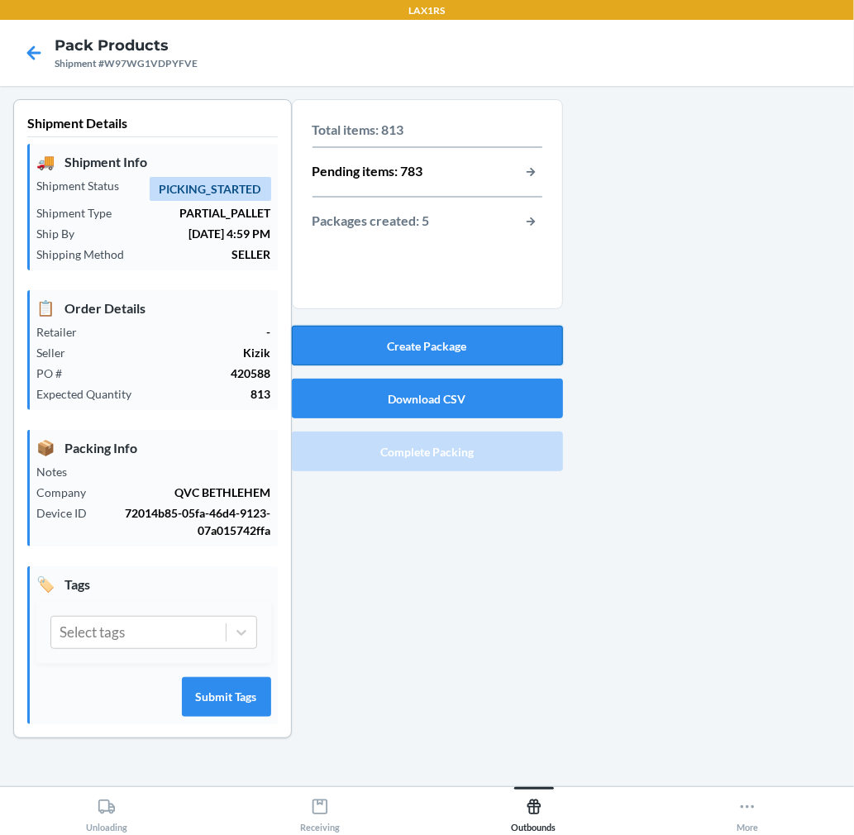
click at [513, 341] on button "Create Package" at bounding box center [427, 346] width 271 height 40
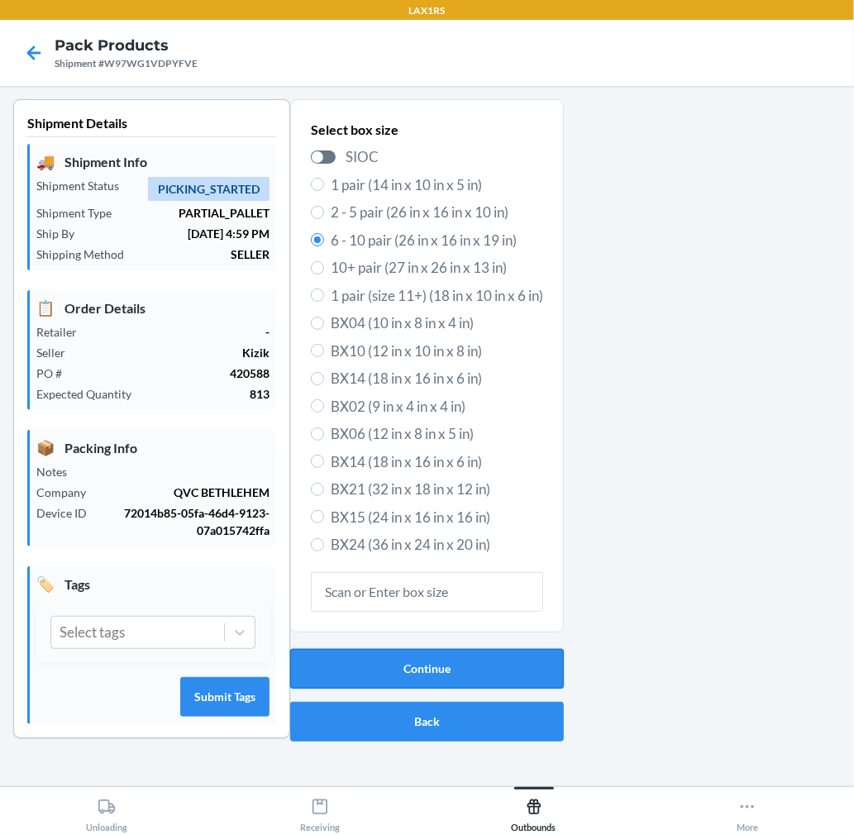
click at [473, 664] on button "Continue" at bounding box center [427, 669] width 274 height 40
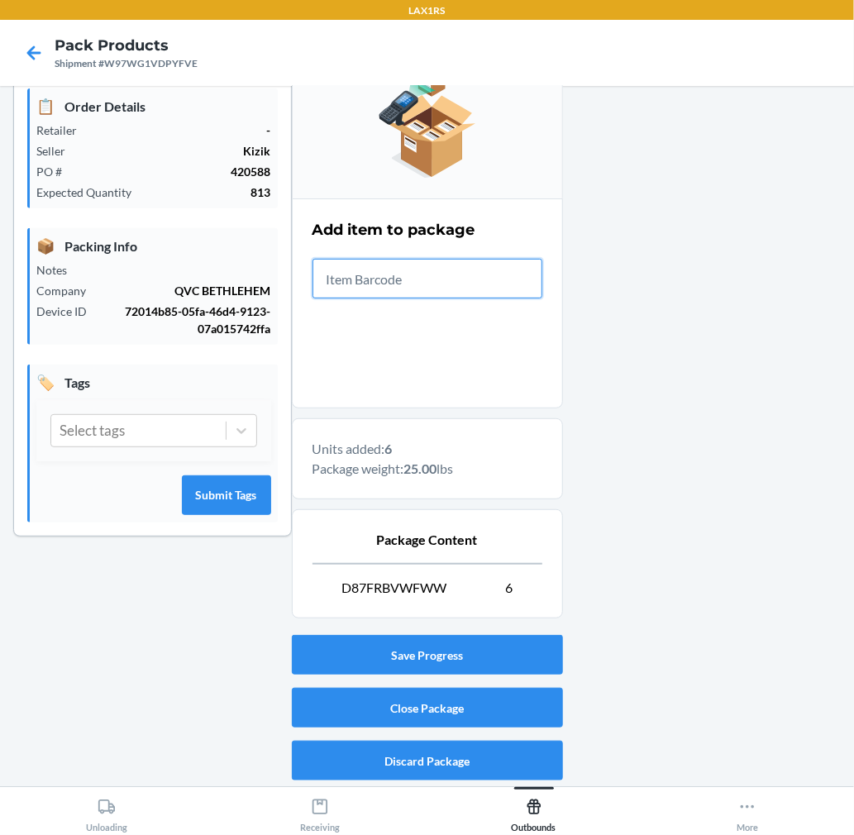
scroll to position [203, 0]
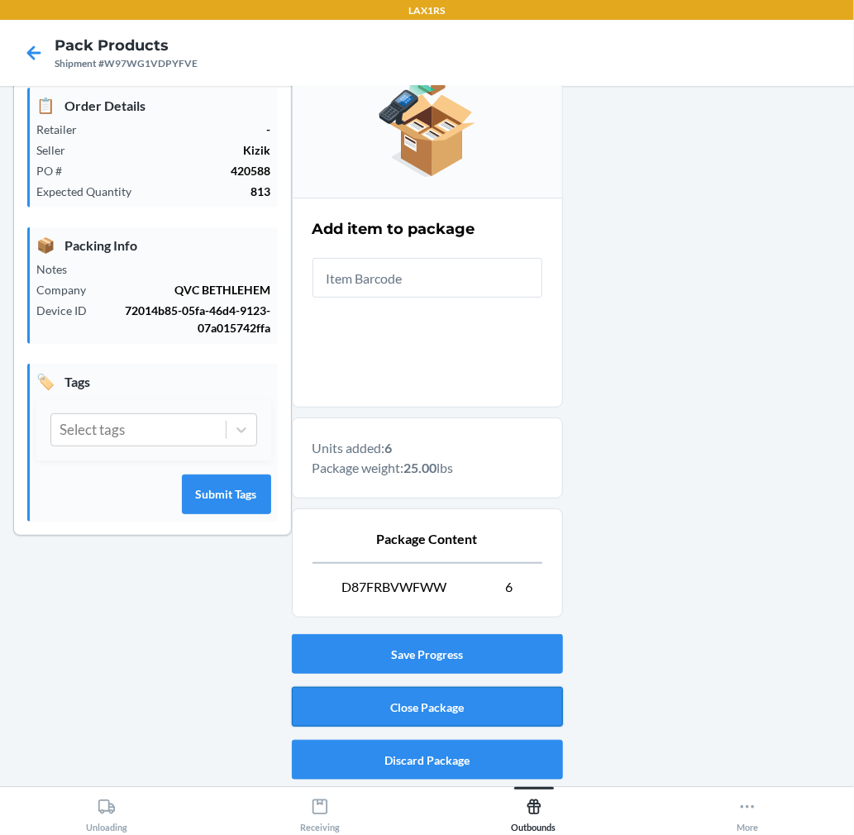
click at [465, 717] on button "Close Package" at bounding box center [427, 707] width 271 height 40
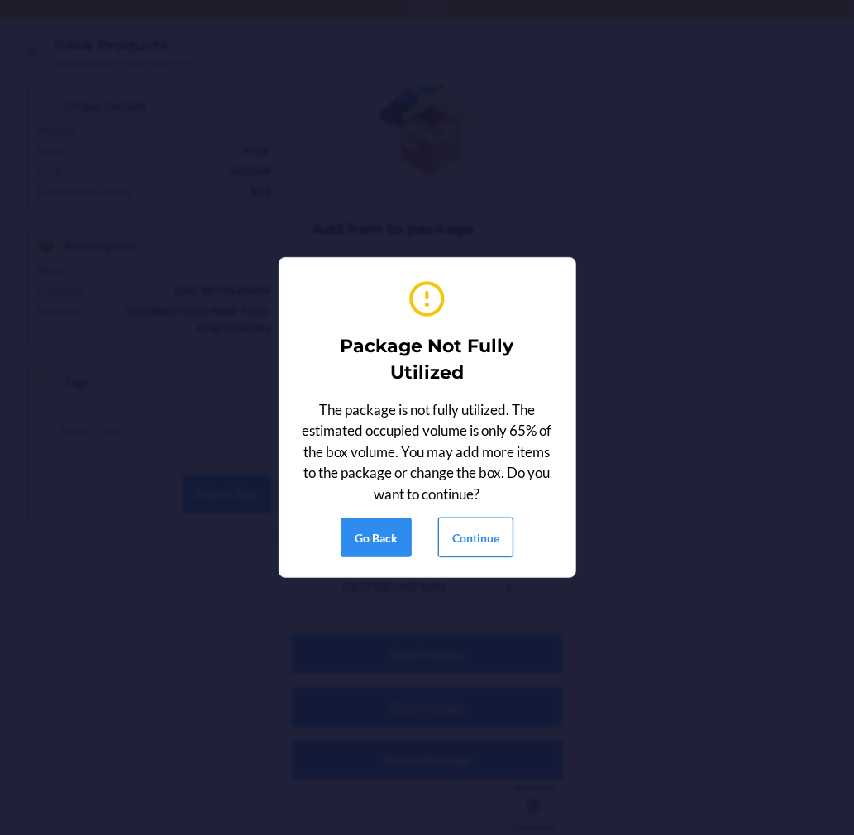
click at [491, 541] on button "Continue" at bounding box center [475, 537] width 75 height 40
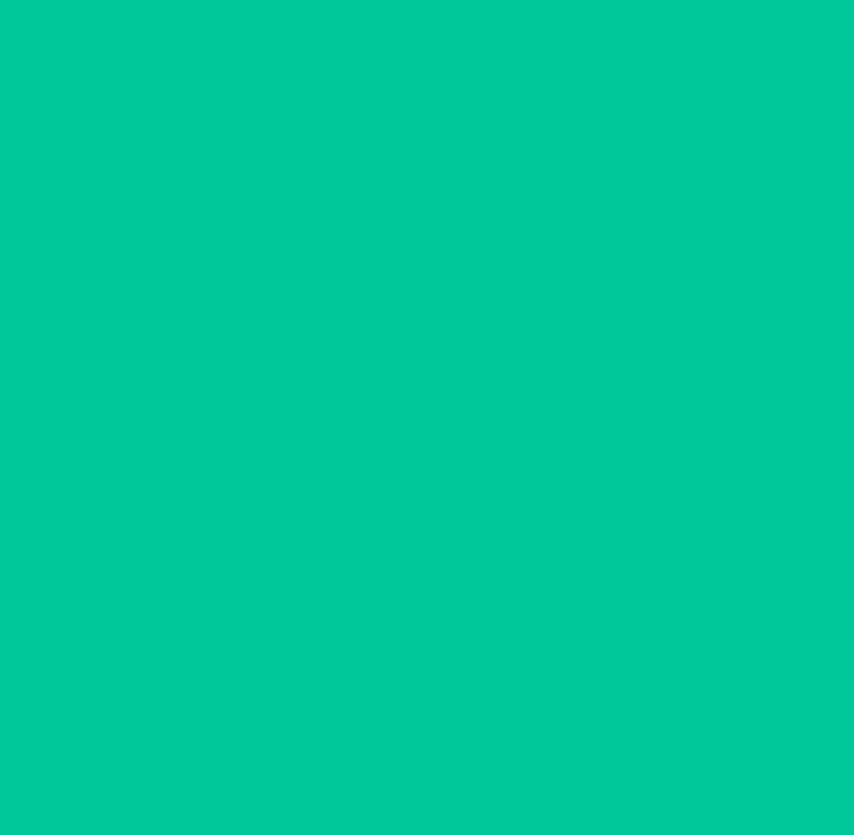
scroll to position [0, 0]
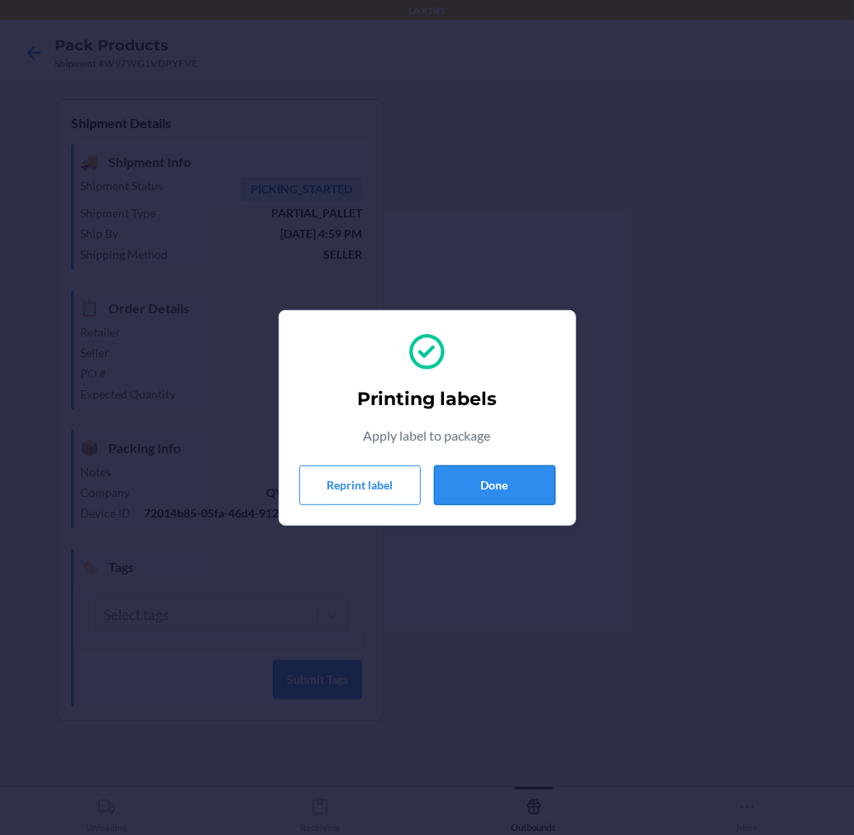
click at [515, 483] on button "Done" at bounding box center [495, 485] width 122 height 40
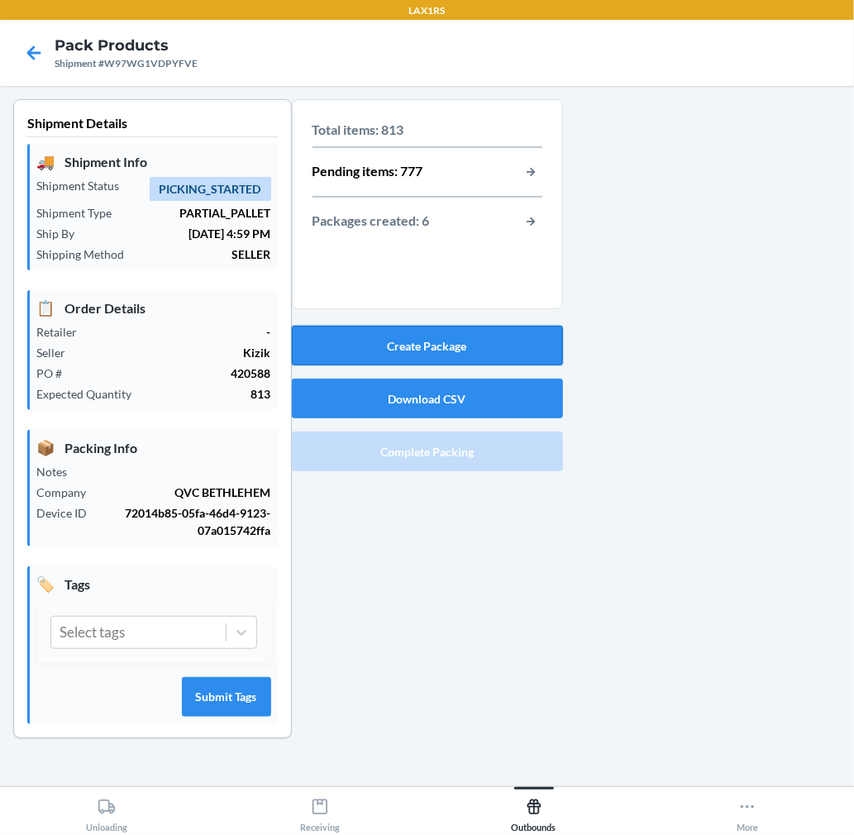
click at [505, 333] on button "Create Package" at bounding box center [427, 346] width 271 height 40
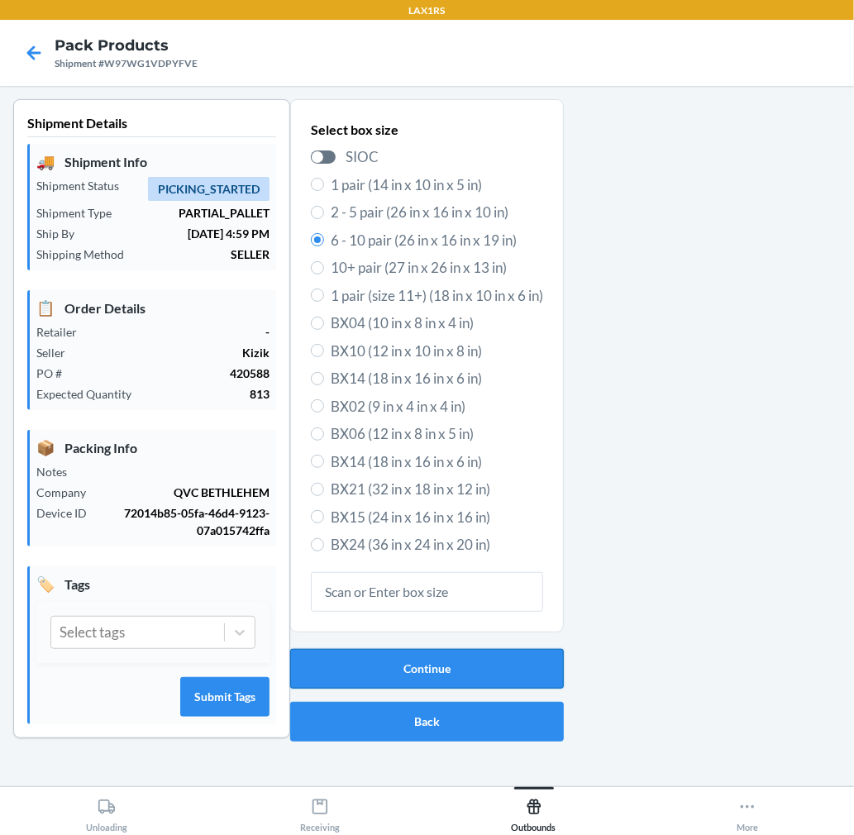
click at [508, 659] on button "Continue" at bounding box center [427, 669] width 274 height 40
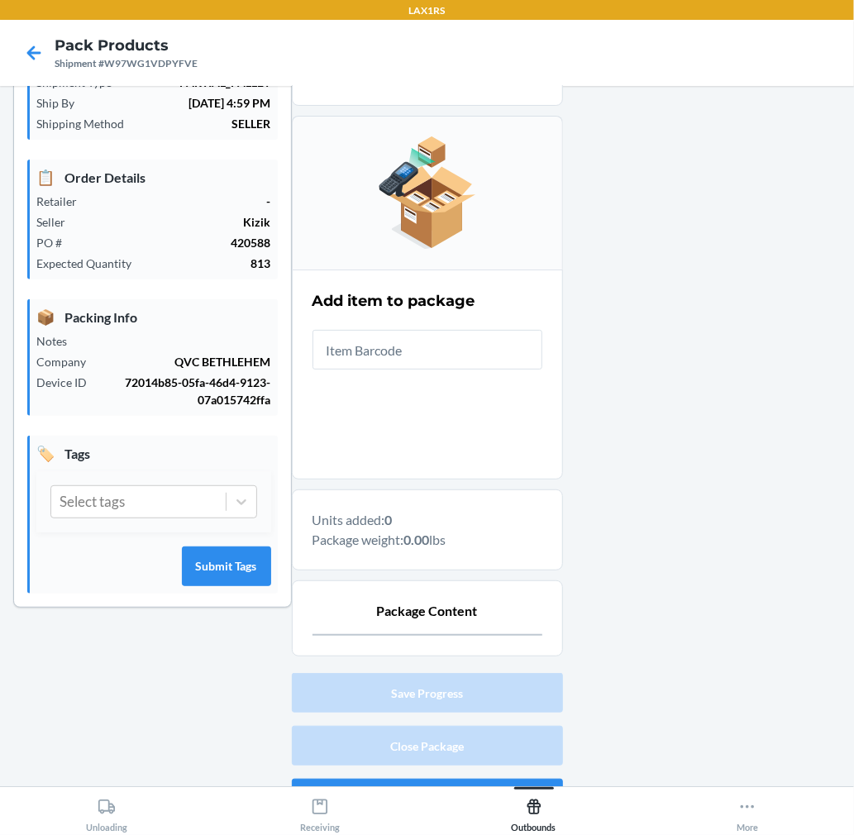
scroll to position [169, 0]
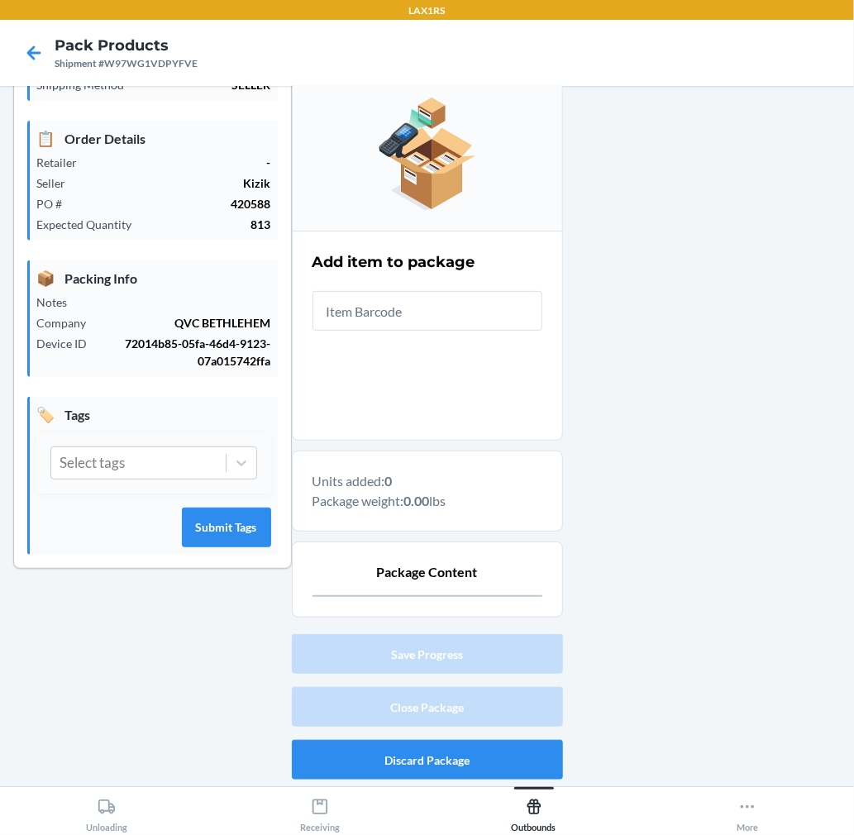
click at [445, 320] on input "text" at bounding box center [427, 311] width 230 height 40
click at [445, 316] on input "text" at bounding box center [427, 311] width 230 height 40
click at [347, 317] on input "text" at bounding box center [427, 311] width 230 height 40
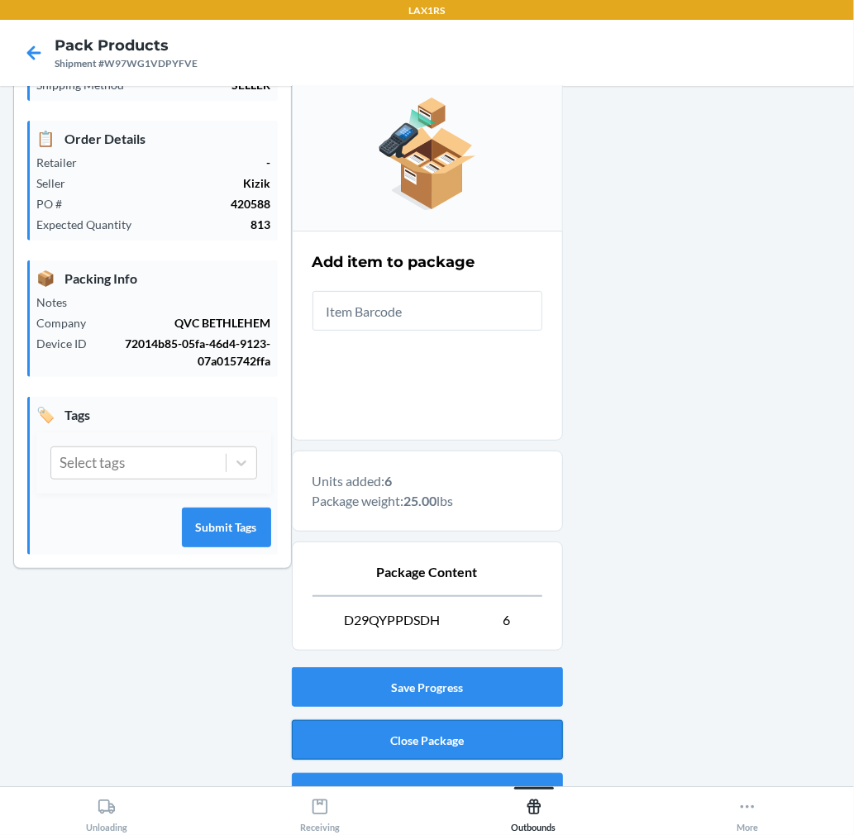
click at [492, 726] on button "Close Package" at bounding box center [427, 740] width 271 height 40
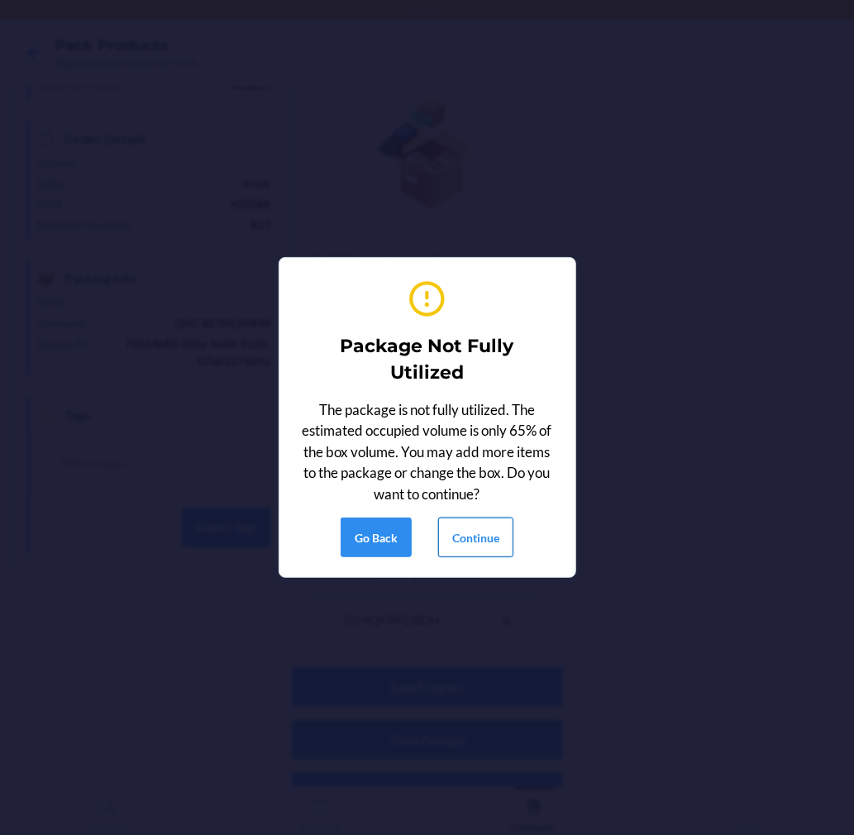
click at [475, 542] on button "Continue" at bounding box center [475, 537] width 75 height 40
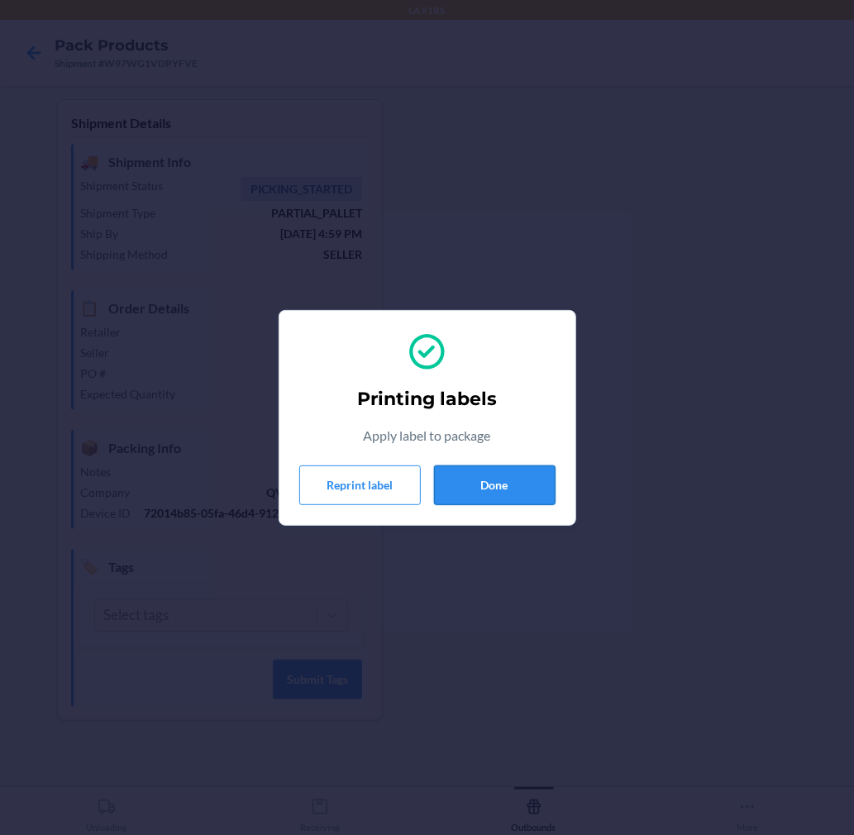
click at [527, 489] on button "Done" at bounding box center [495, 485] width 122 height 40
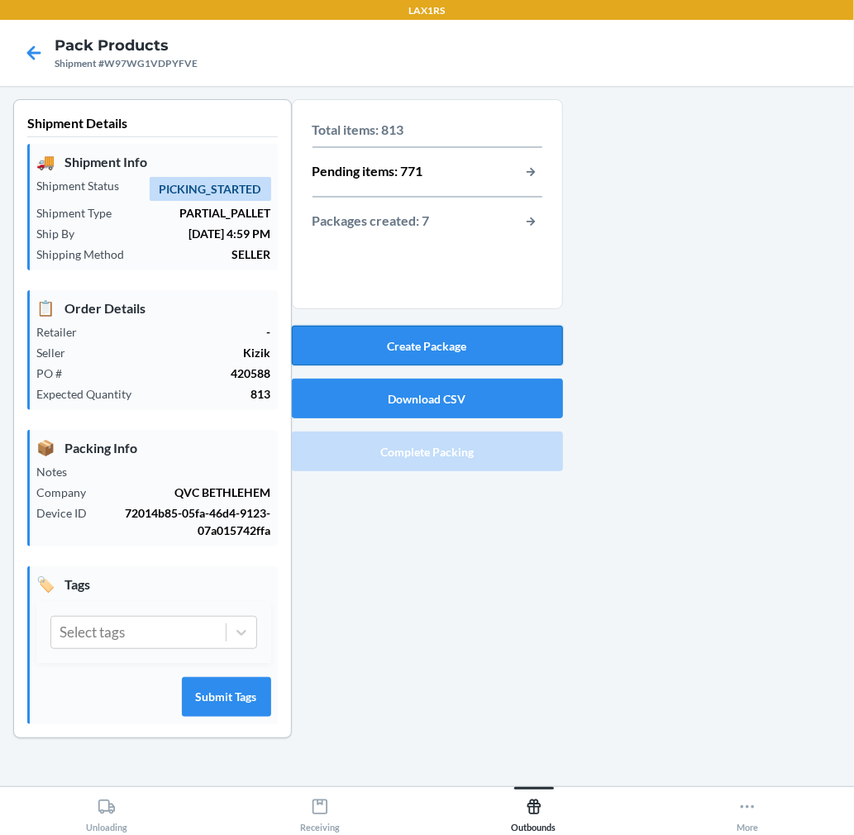
click at [473, 350] on button "Create Package" at bounding box center [427, 346] width 271 height 40
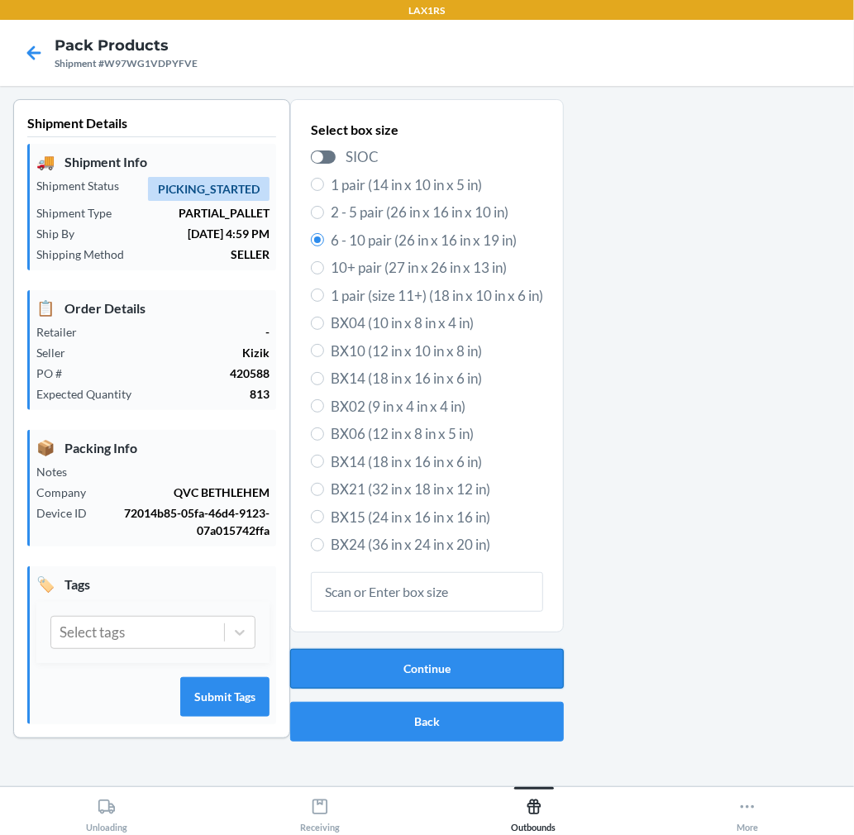
click at [465, 664] on button "Continue" at bounding box center [427, 669] width 274 height 40
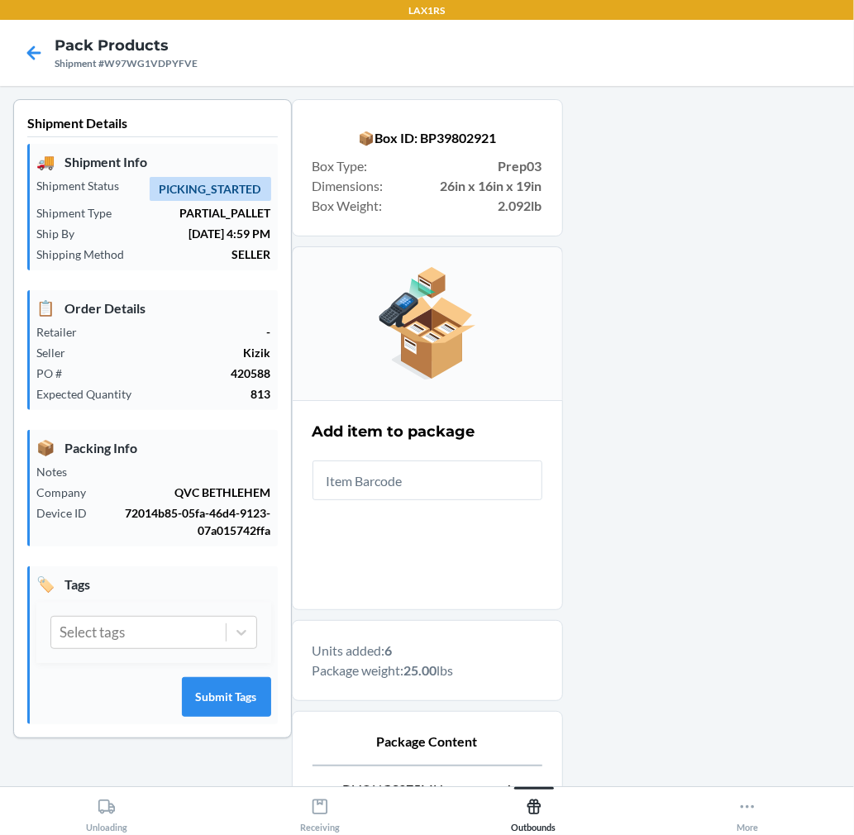
click at [784, 493] on div at bounding box center [702, 543] width 279 height 889
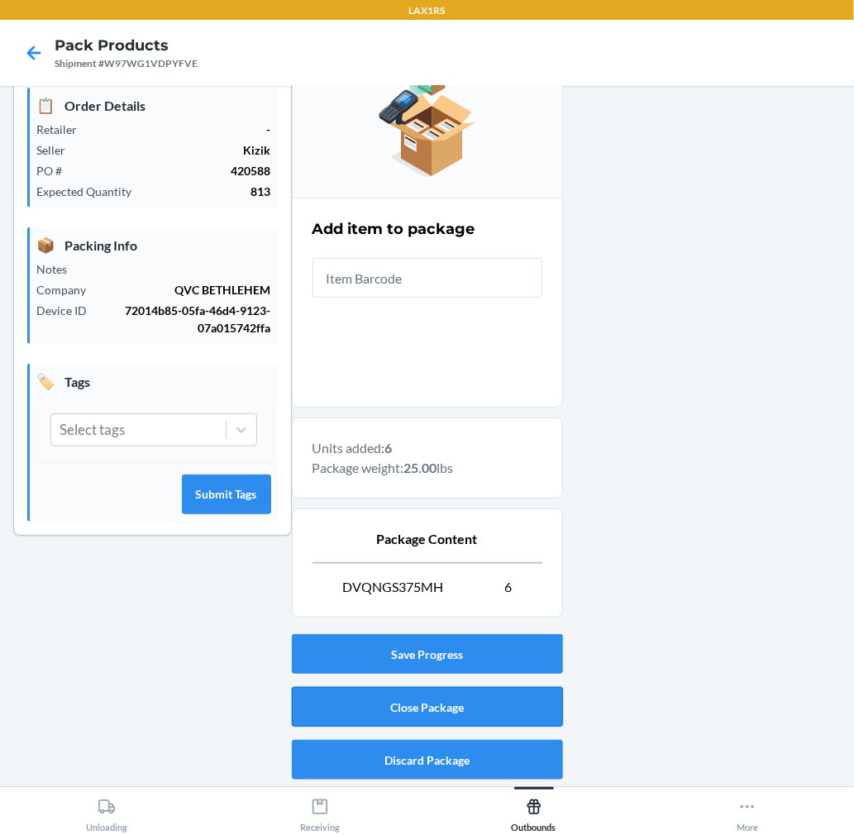
click at [507, 703] on button "Close Package" at bounding box center [427, 707] width 271 height 40
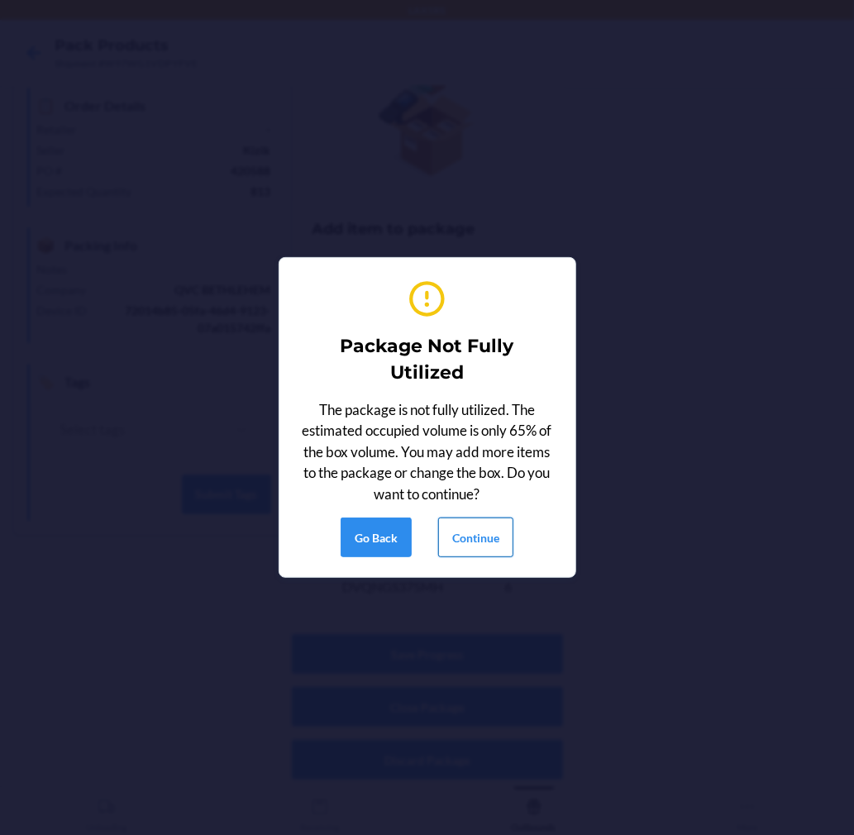
click at [489, 527] on button "Continue" at bounding box center [475, 537] width 75 height 40
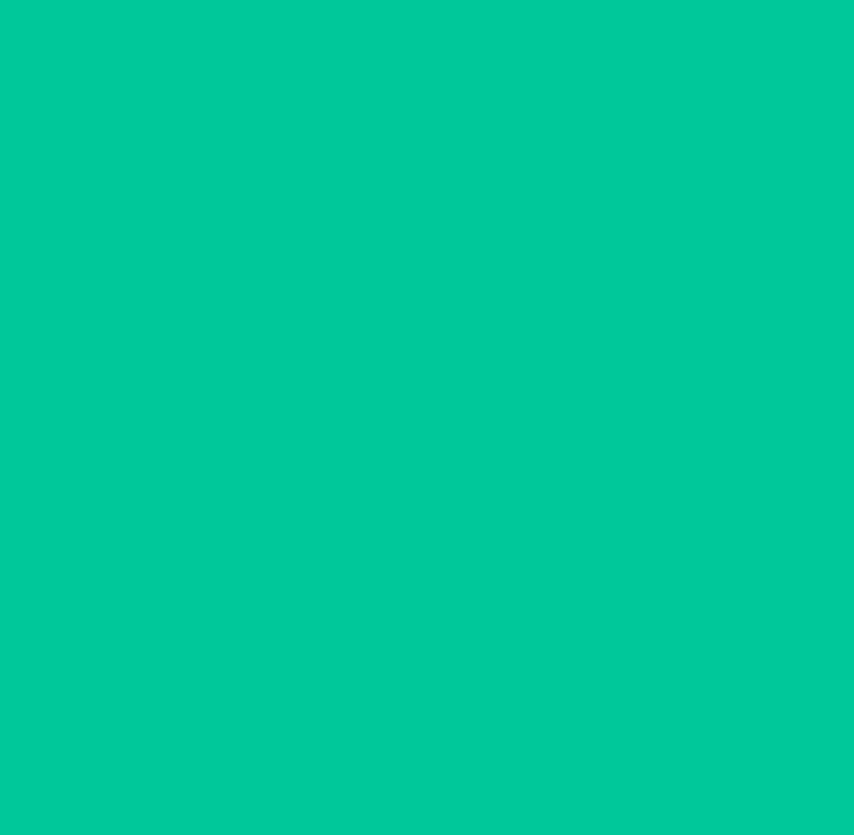
scroll to position [0, 0]
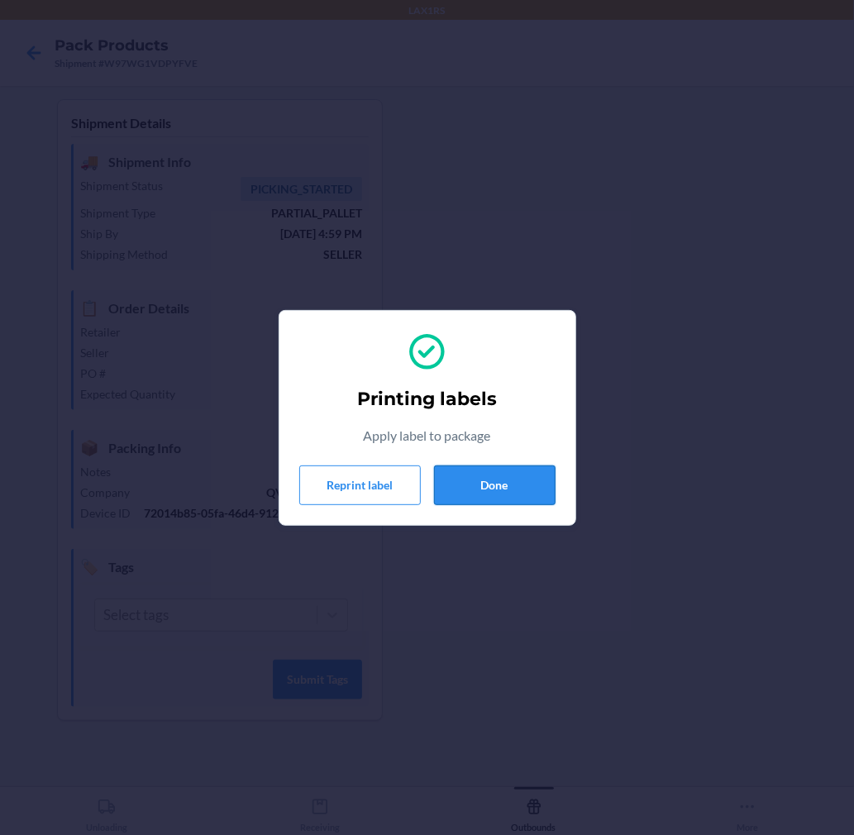
click at [475, 492] on button "Done" at bounding box center [495, 485] width 122 height 40
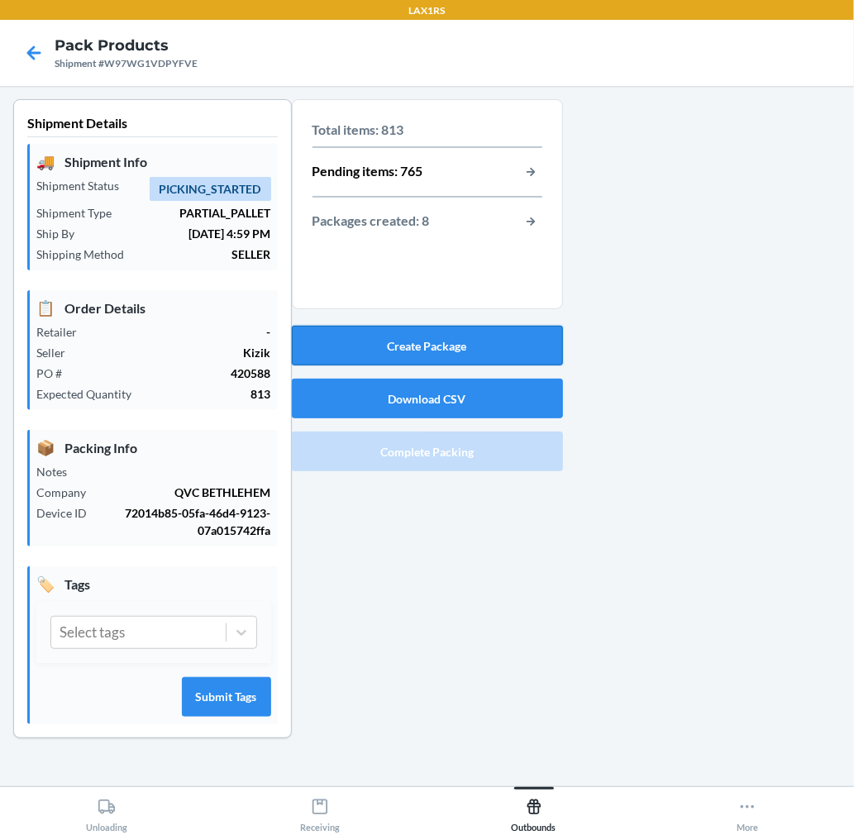
click at [484, 342] on button "Create Package" at bounding box center [427, 346] width 271 height 40
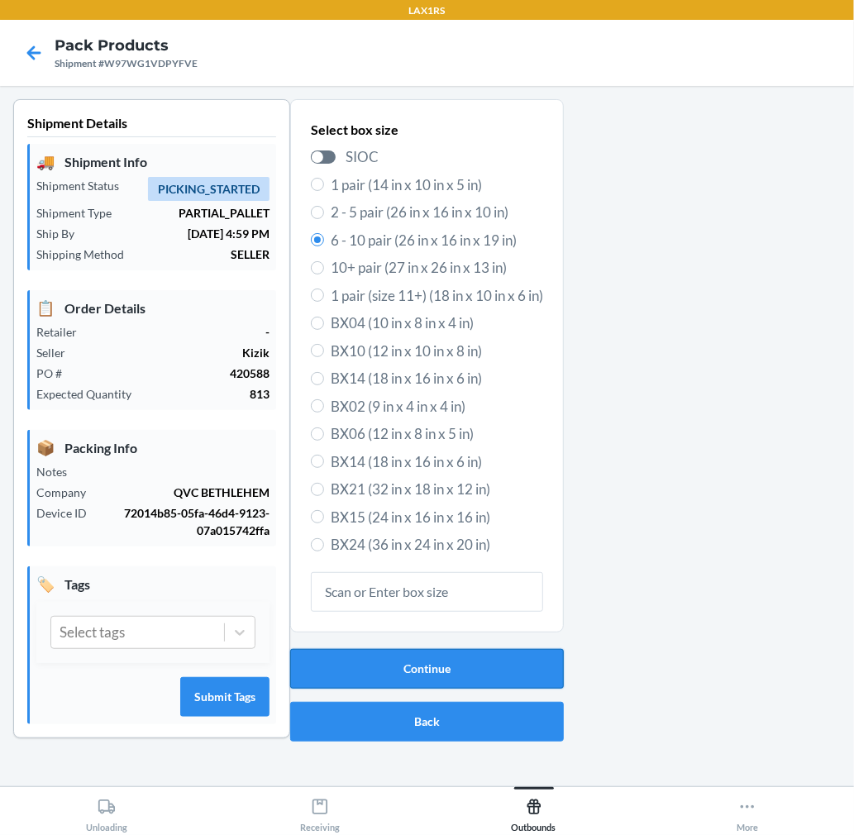
click at [438, 663] on button "Continue" at bounding box center [427, 669] width 274 height 40
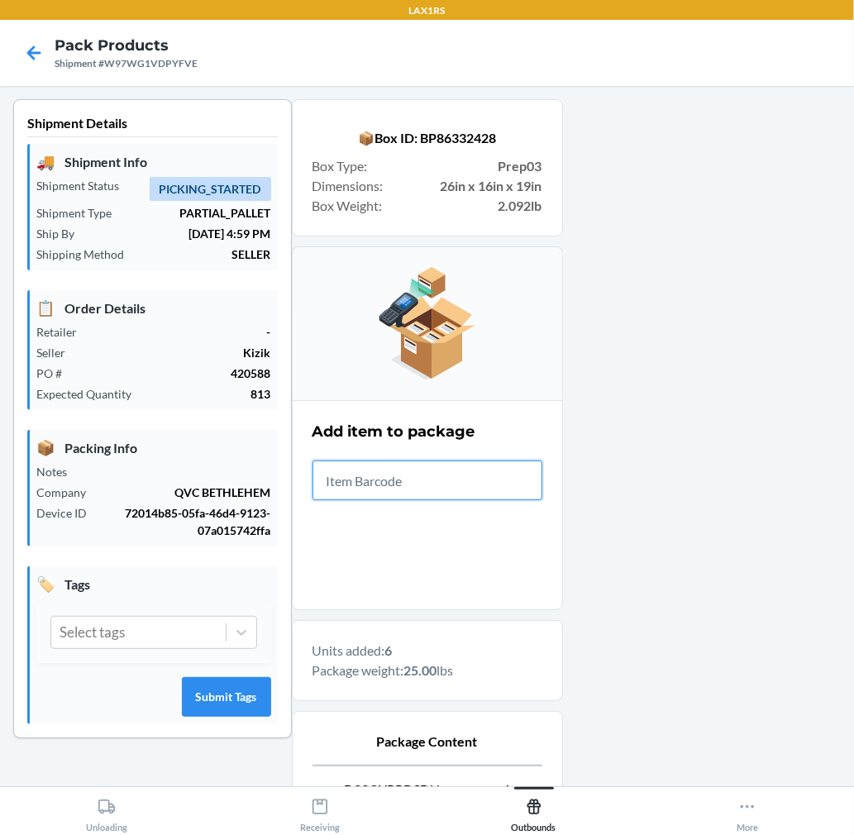
scroll to position [203, 0]
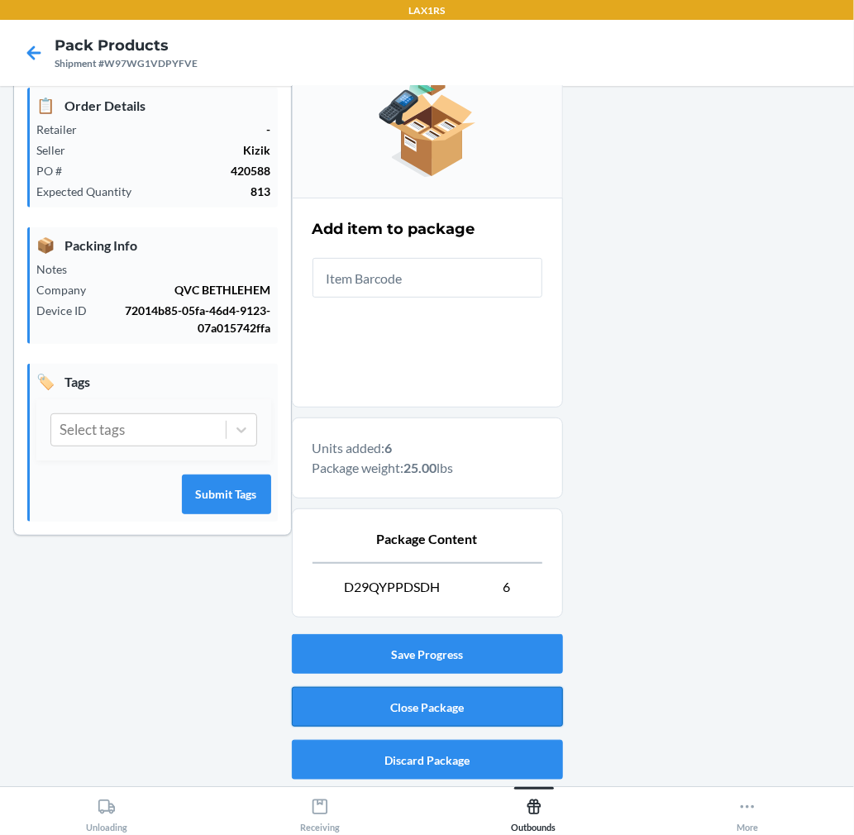
click at [507, 717] on button "Close Package" at bounding box center [427, 707] width 271 height 40
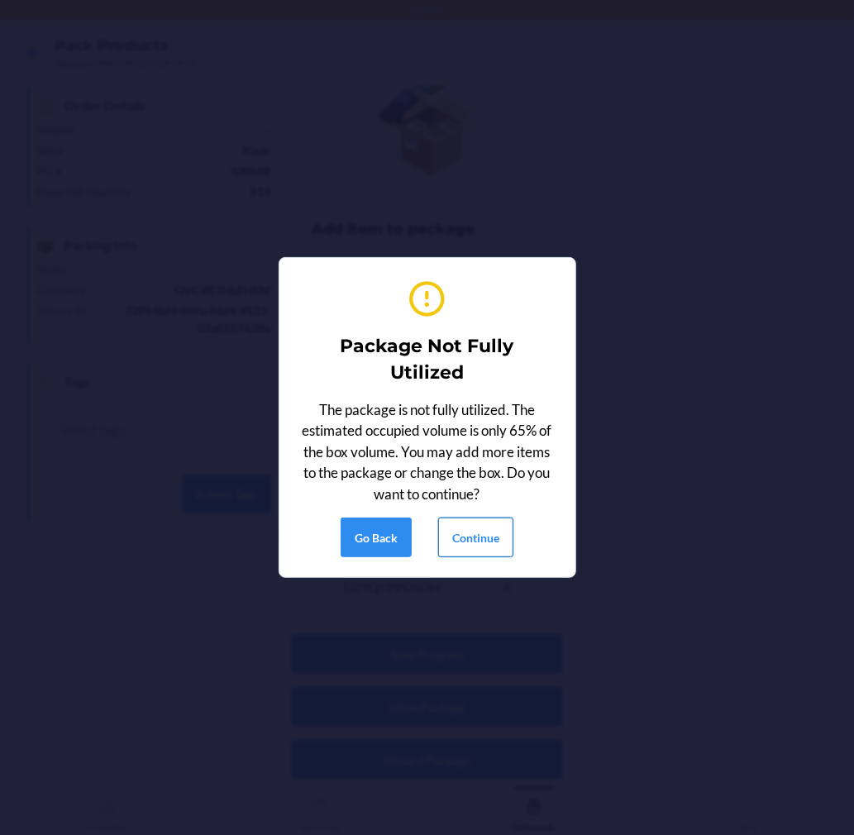
click at [491, 535] on button "Continue" at bounding box center [475, 537] width 75 height 40
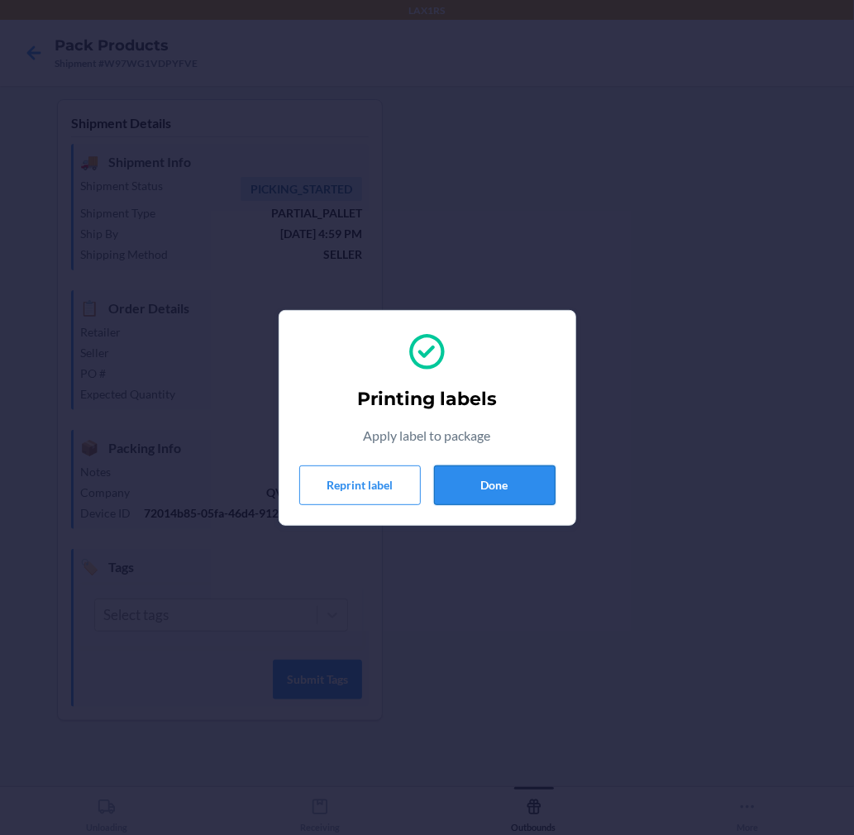
click at [498, 491] on button "Done" at bounding box center [495, 485] width 122 height 40
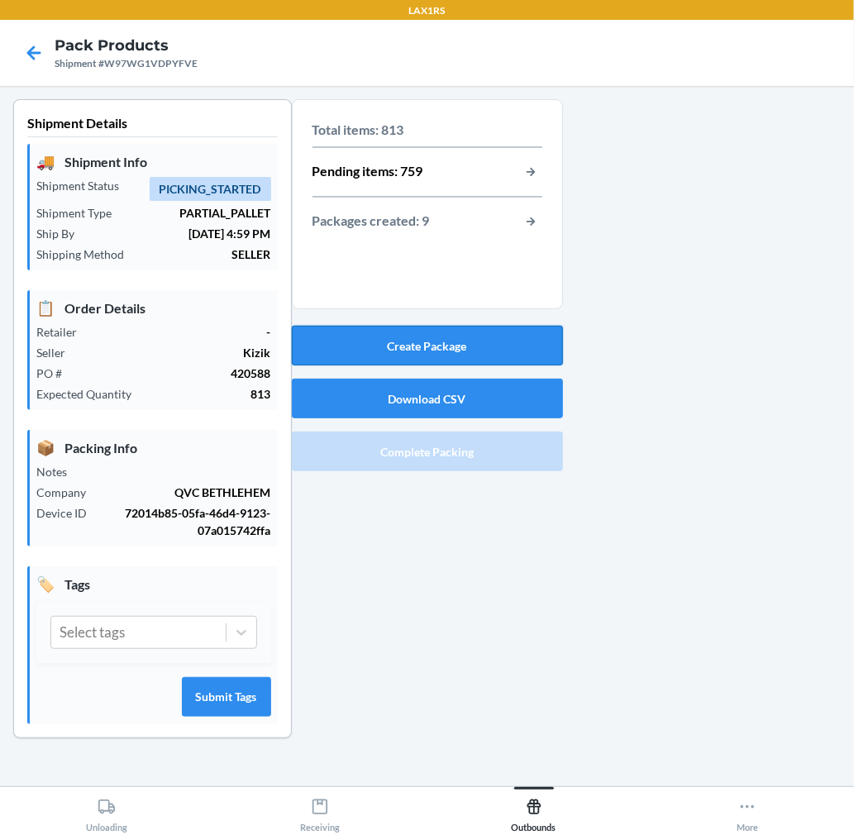
click at [508, 358] on button "Create Package" at bounding box center [427, 346] width 271 height 40
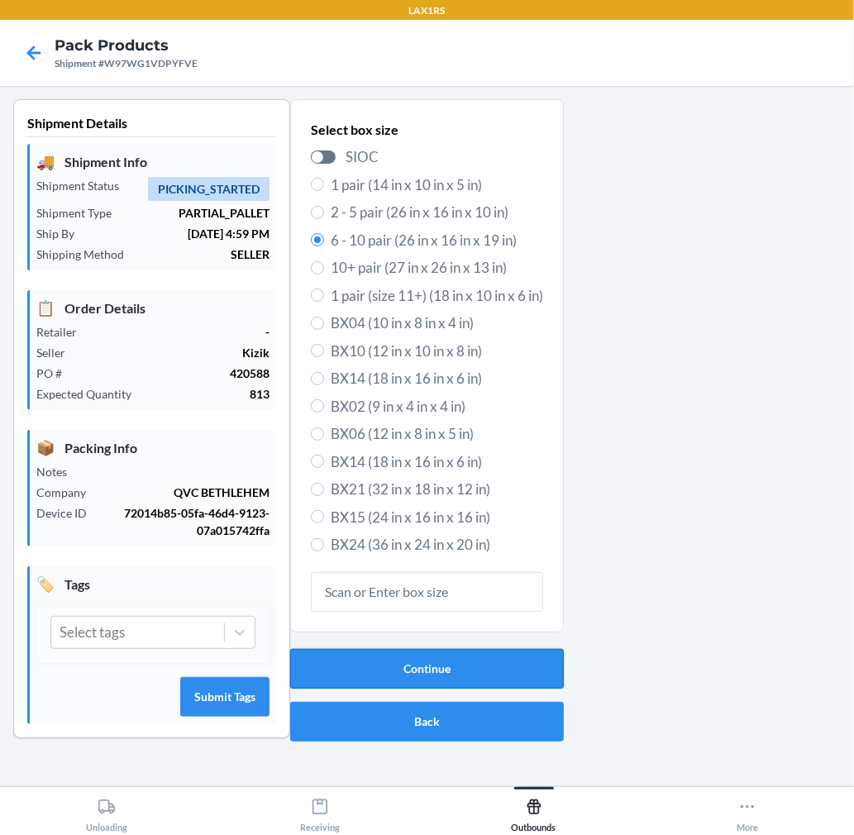
click at [489, 659] on button "Continue" at bounding box center [427, 669] width 274 height 40
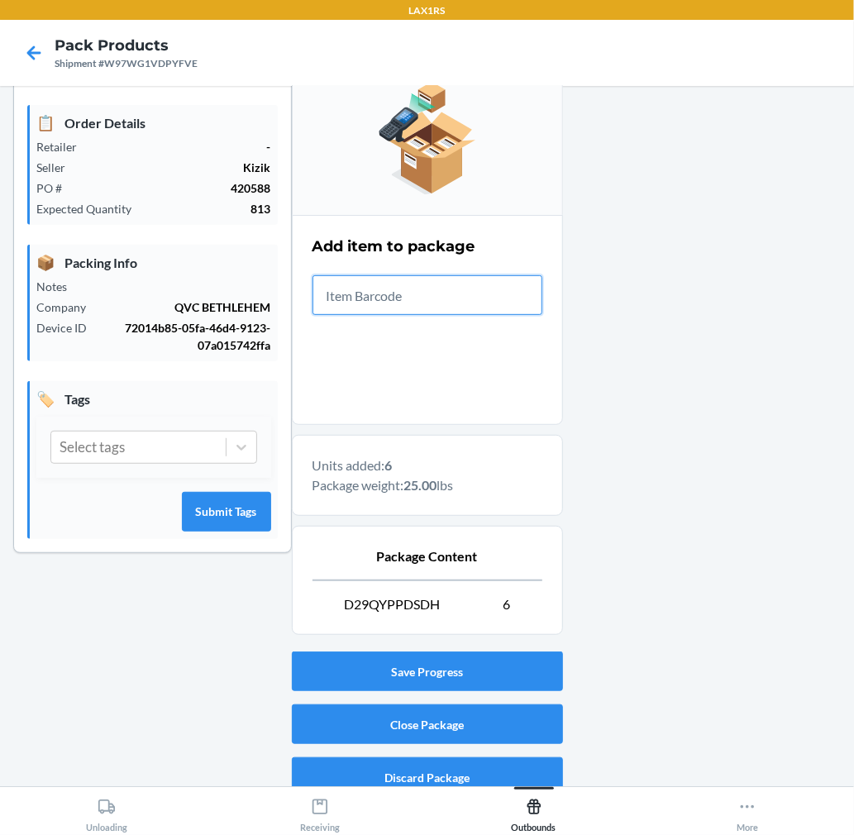
scroll to position [203, 0]
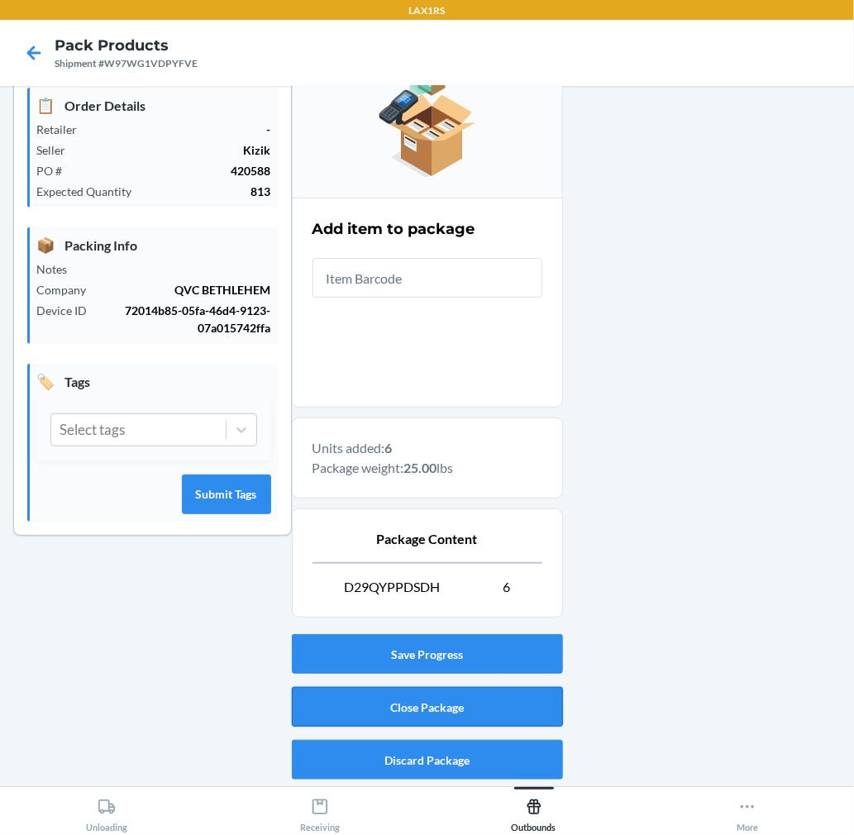
click at [489, 699] on button "Close Package" at bounding box center [427, 707] width 271 height 40
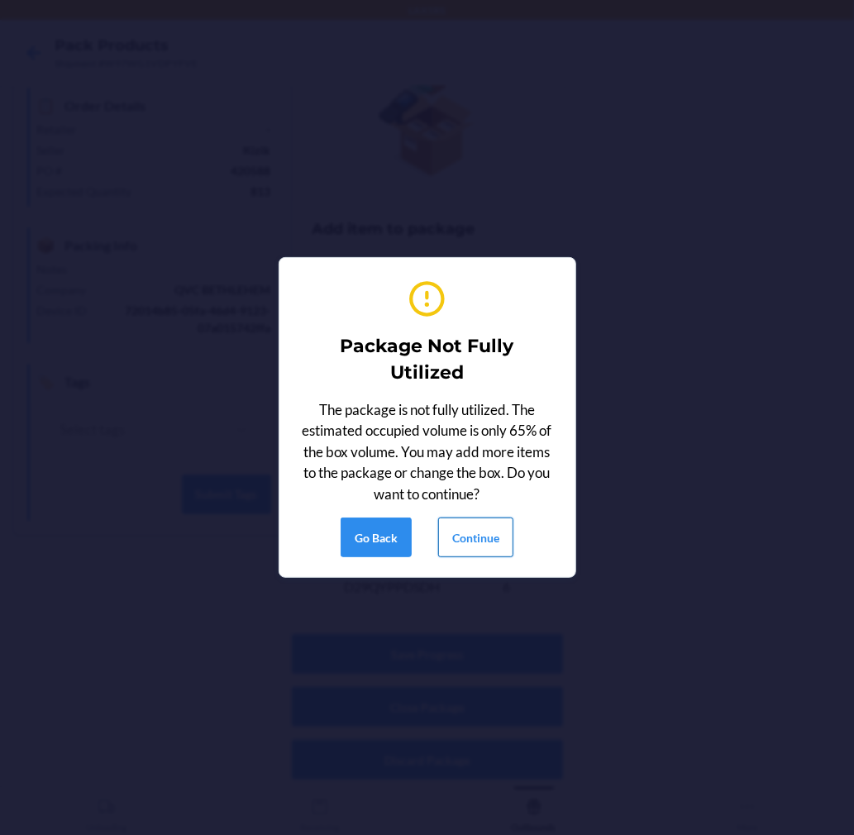
click at [473, 536] on button "Continue" at bounding box center [475, 537] width 75 height 40
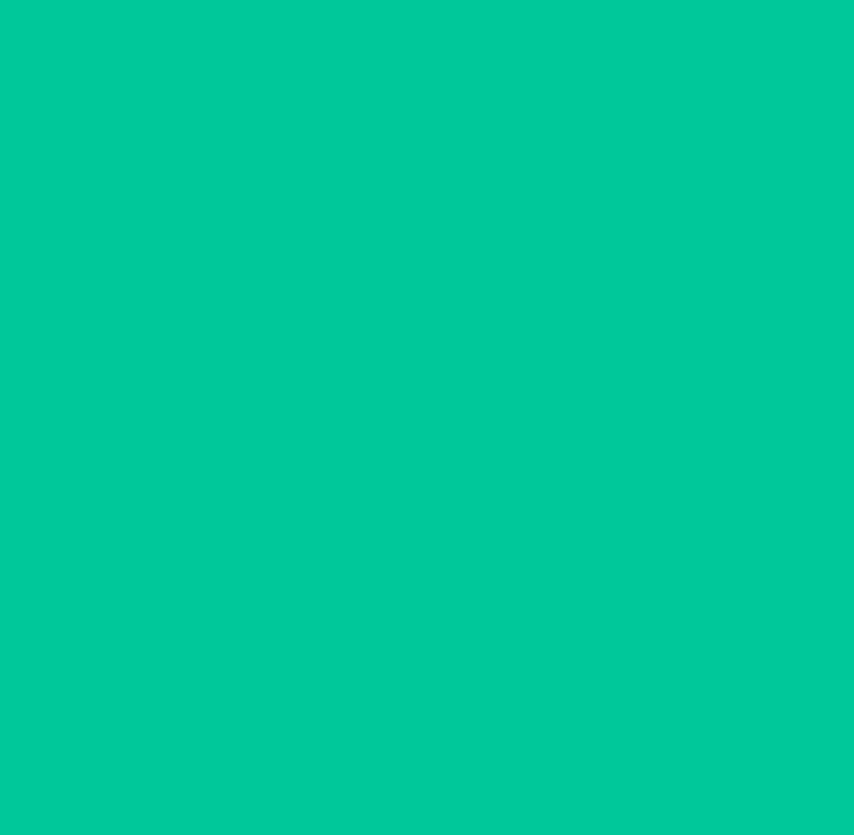
scroll to position [0, 0]
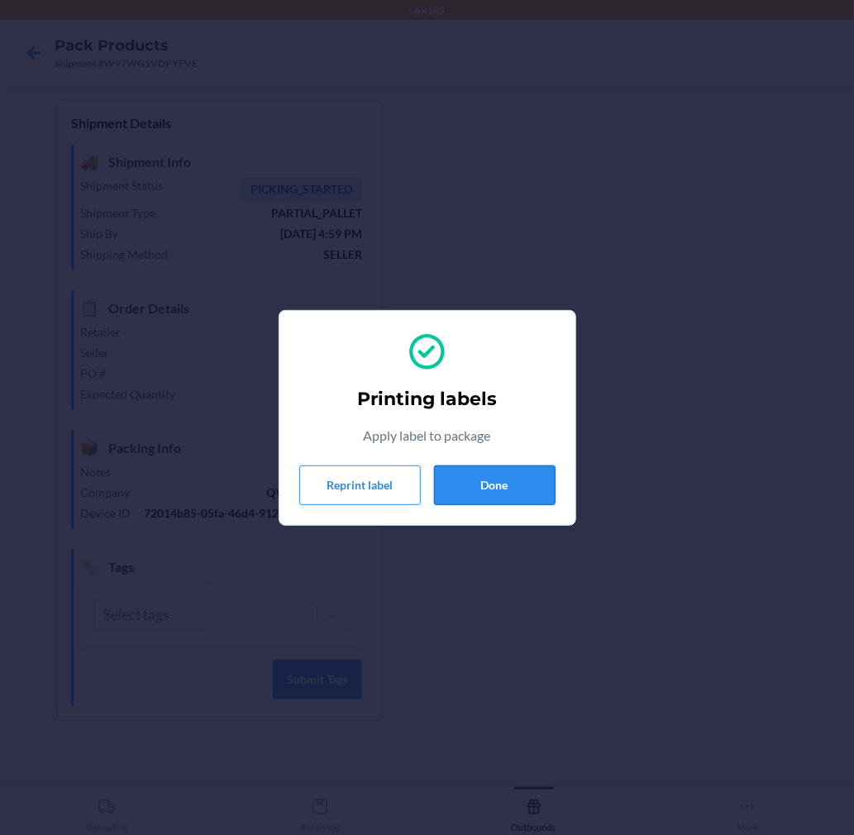
click at [508, 493] on button "Done" at bounding box center [495, 485] width 122 height 40
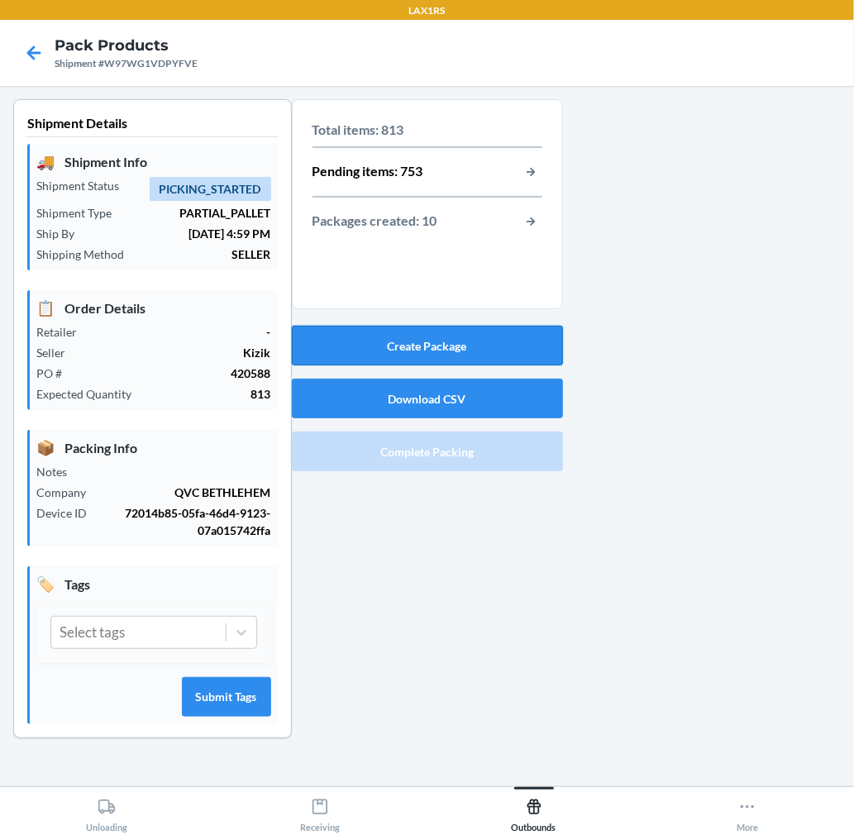
click at [486, 349] on button "Create Package" at bounding box center [427, 346] width 271 height 40
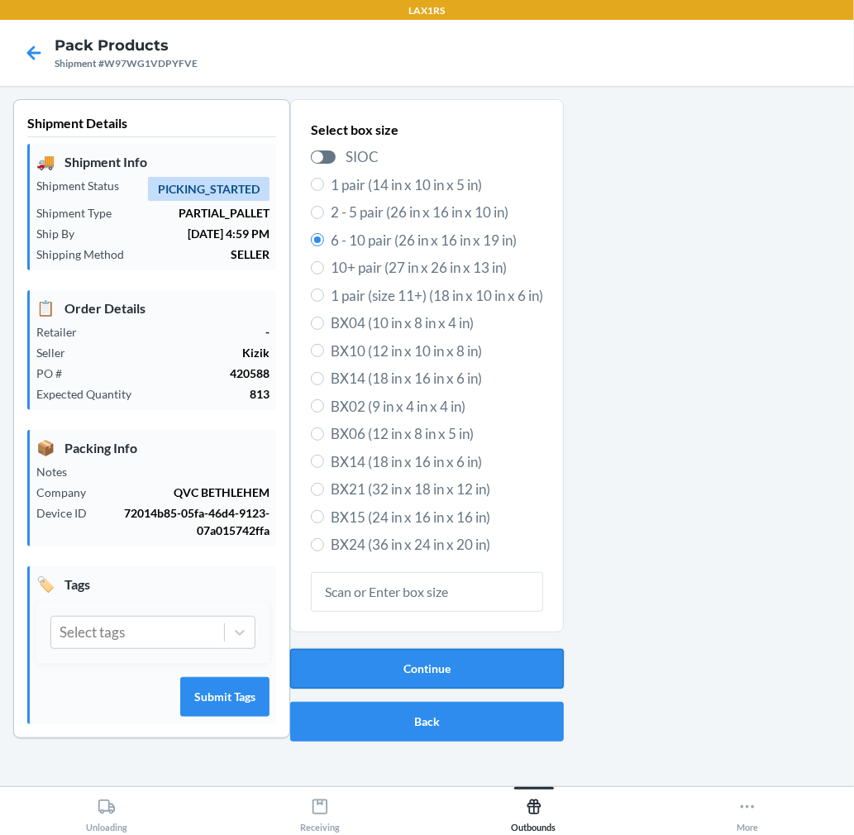
click at [479, 681] on button "Continue" at bounding box center [427, 669] width 274 height 40
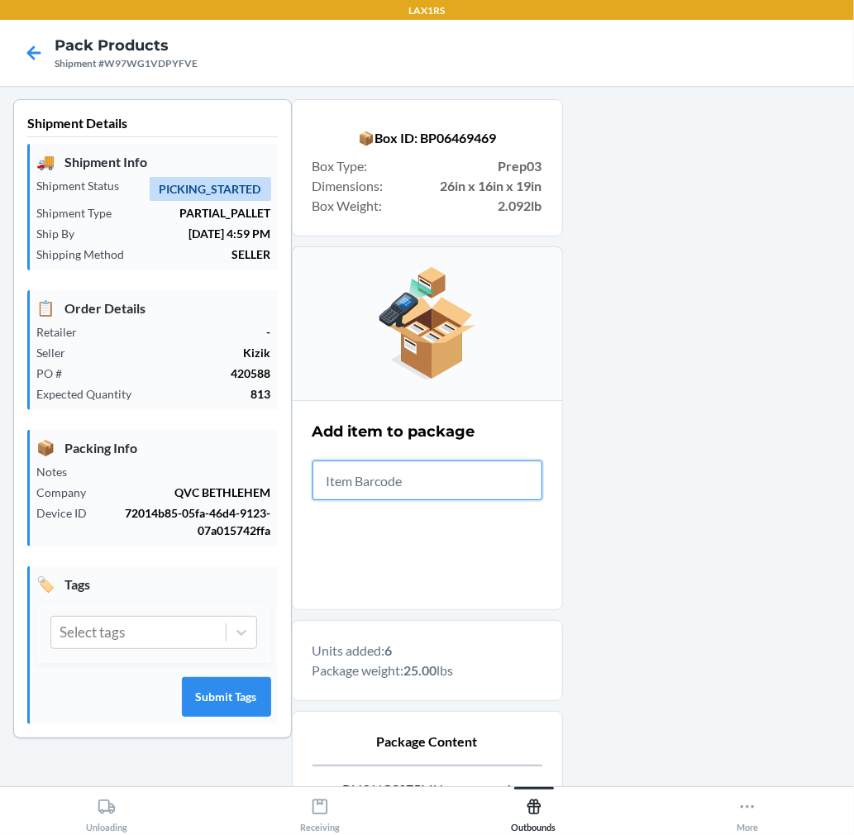
scroll to position [203, 0]
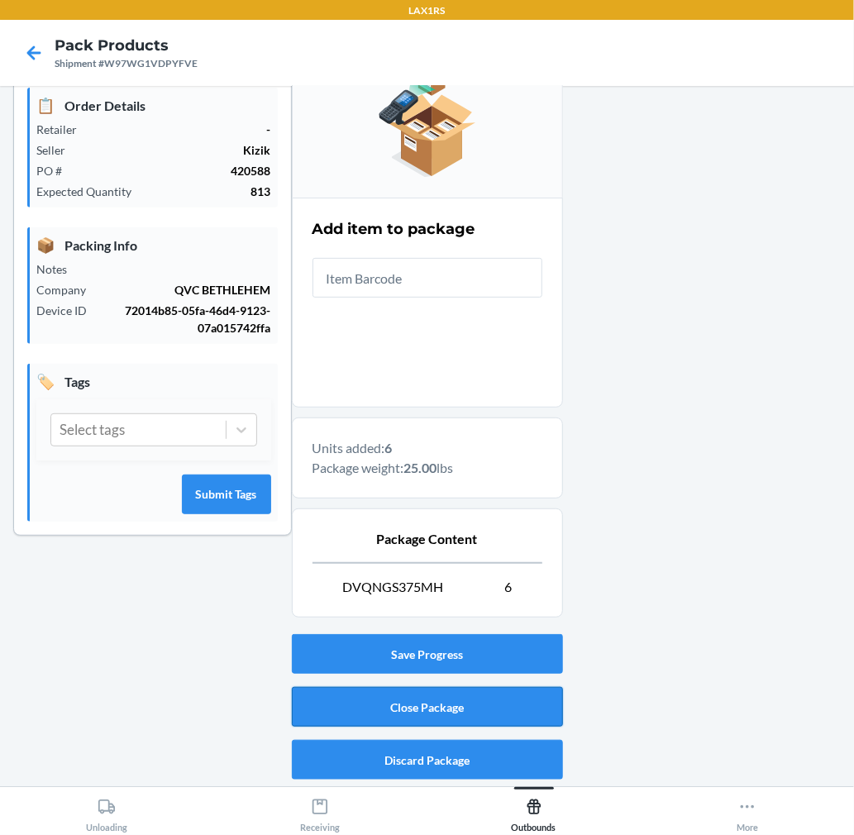
click at [345, 708] on button "Close Package" at bounding box center [427, 707] width 271 height 40
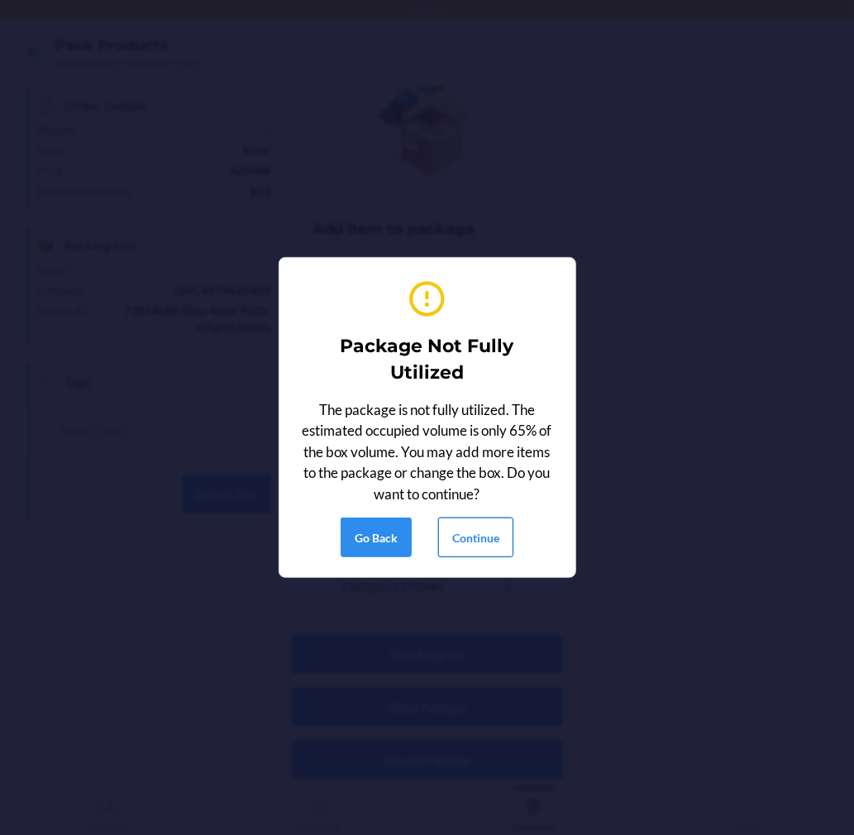
click at [482, 540] on button "Continue" at bounding box center [475, 537] width 75 height 40
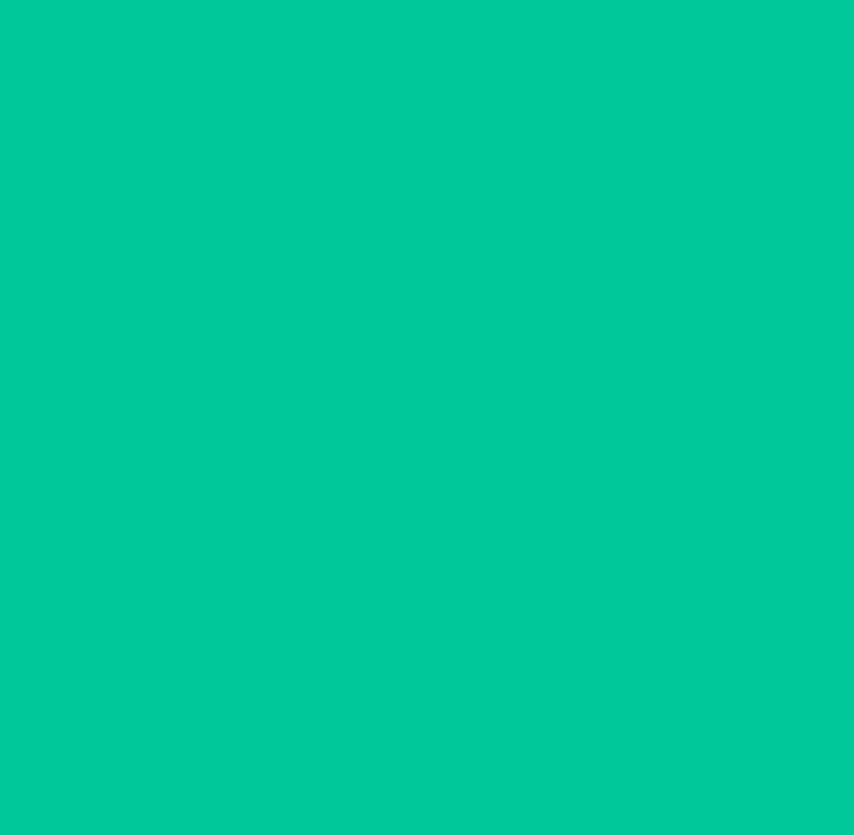
scroll to position [0, 0]
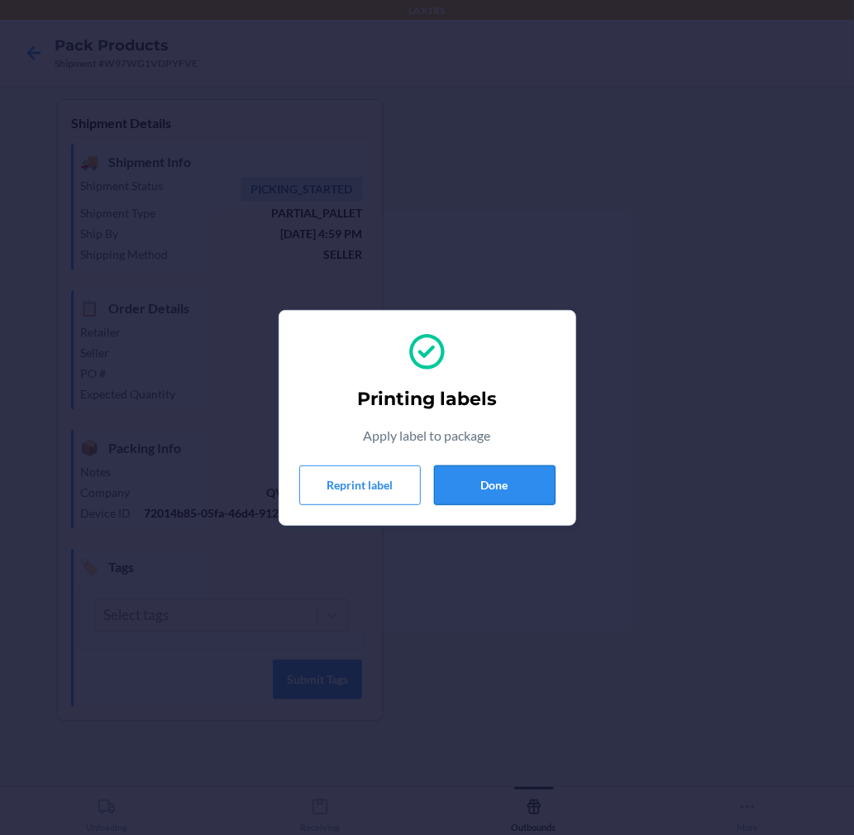
click at [481, 493] on button "Done" at bounding box center [495, 485] width 122 height 40
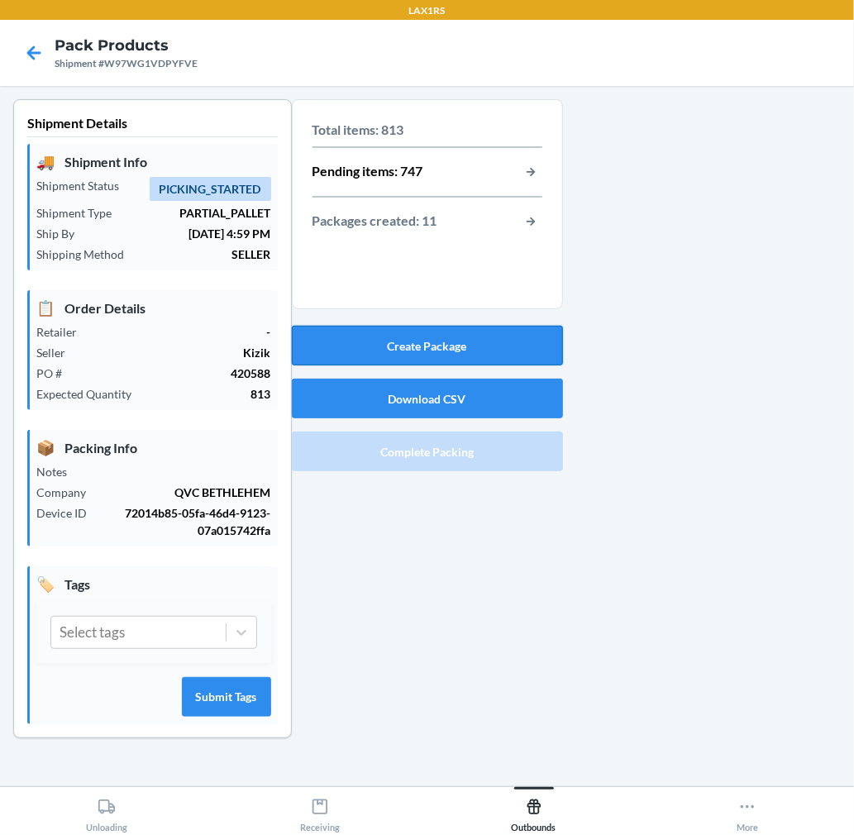
click at [507, 341] on button "Create Package" at bounding box center [427, 346] width 271 height 40
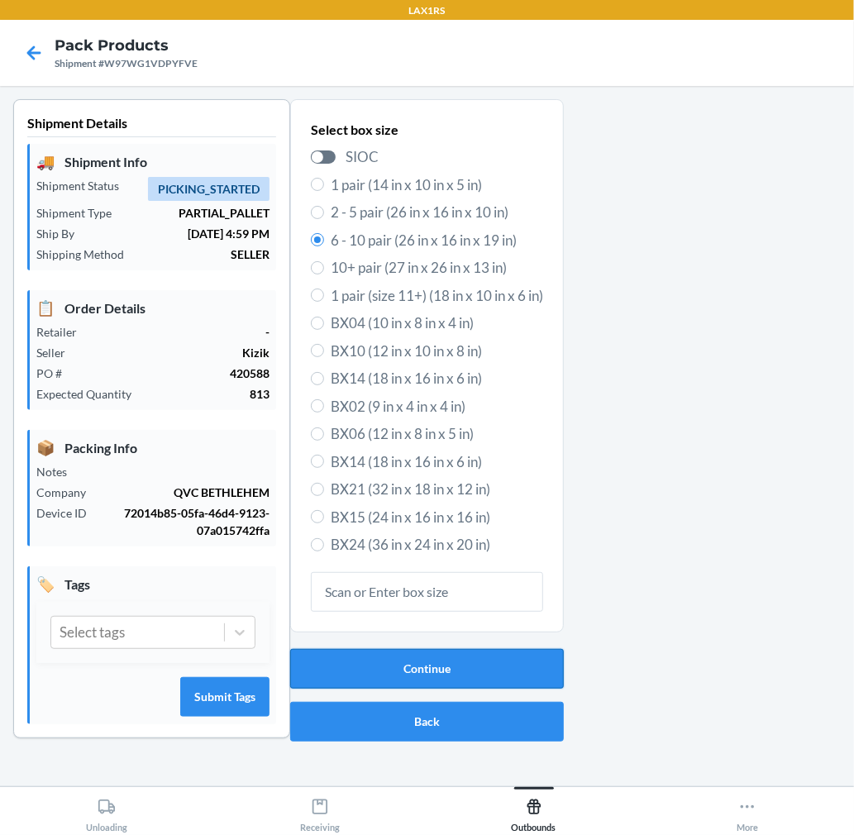
click at [510, 674] on button "Continue" at bounding box center [427, 669] width 274 height 40
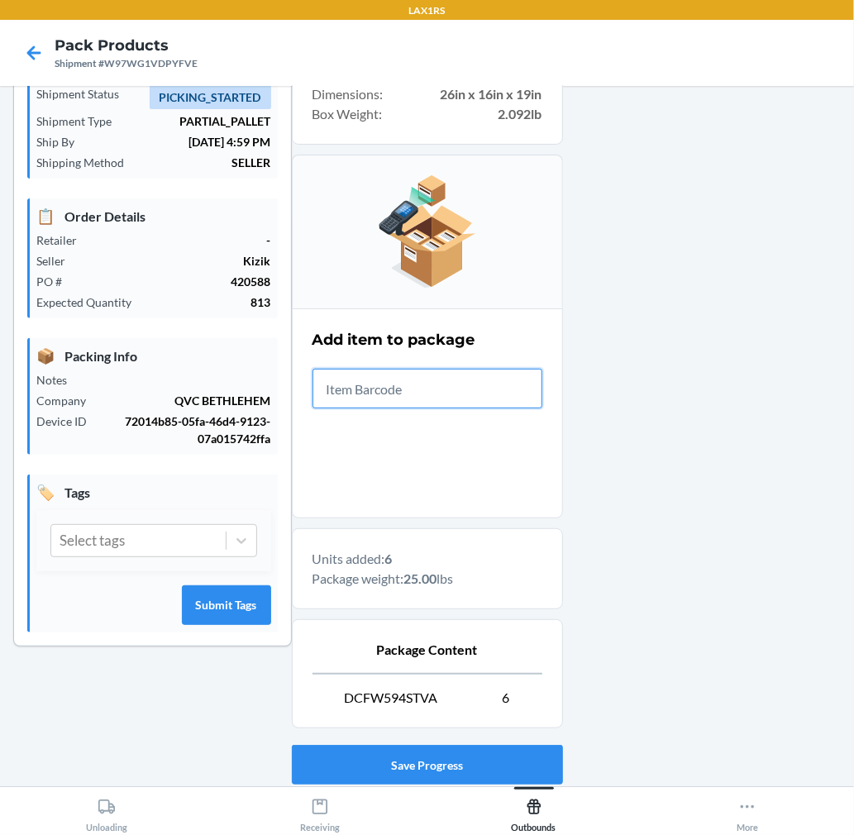
scroll to position [203, 0]
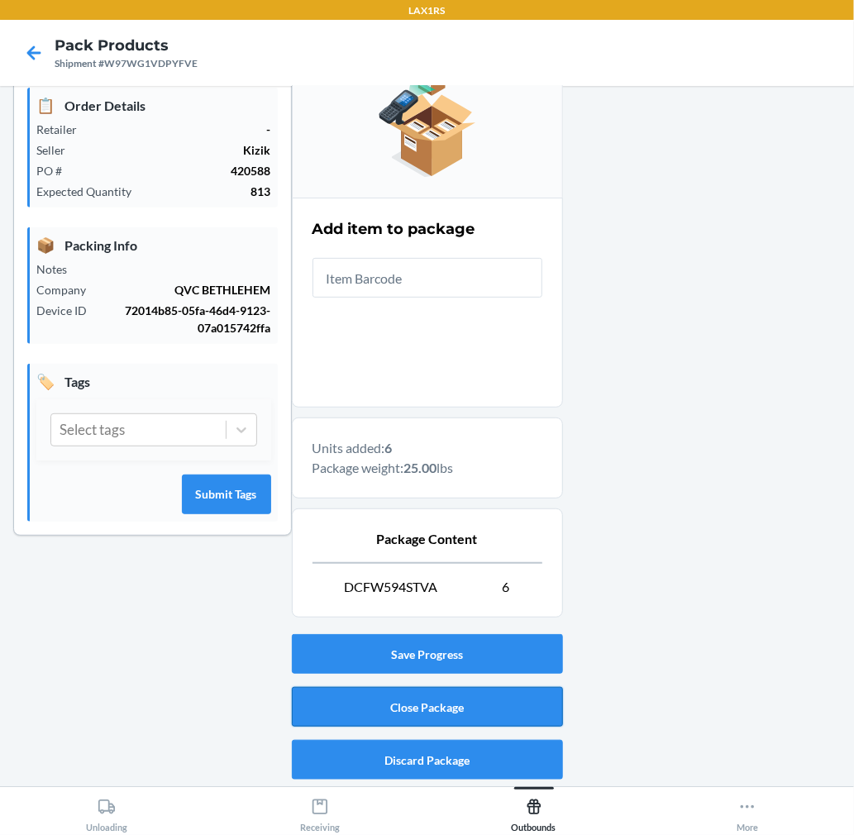
click at [505, 689] on button "Close Package" at bounding box center [427, 707] width 271 height 40
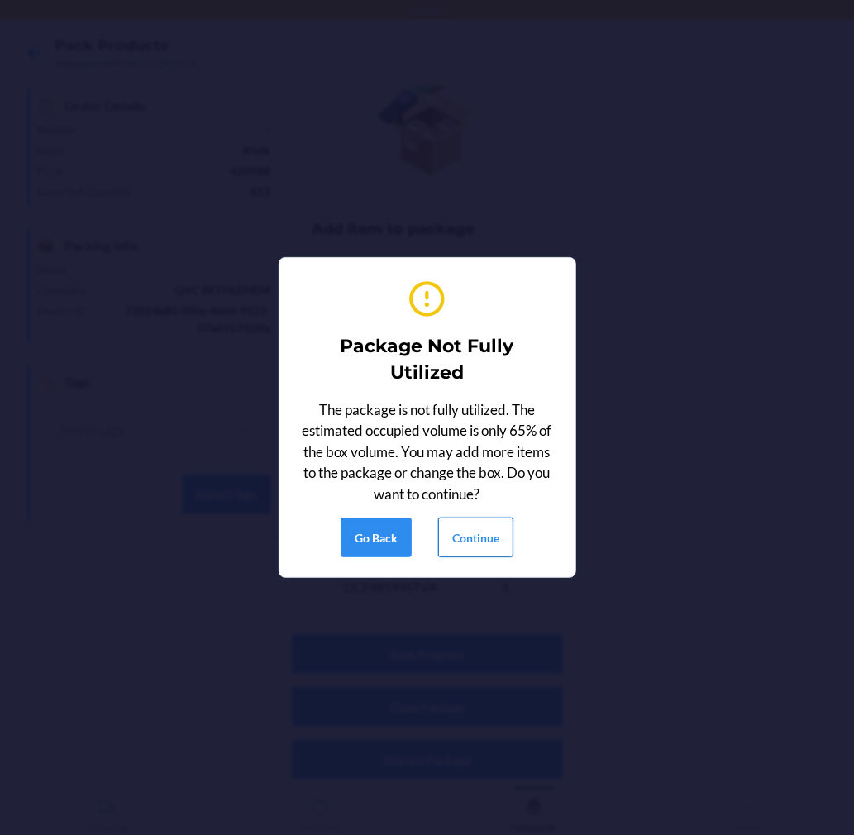
click at [489, 535] on button "Continue" at bounding box center [475, 537] width 75 height 40
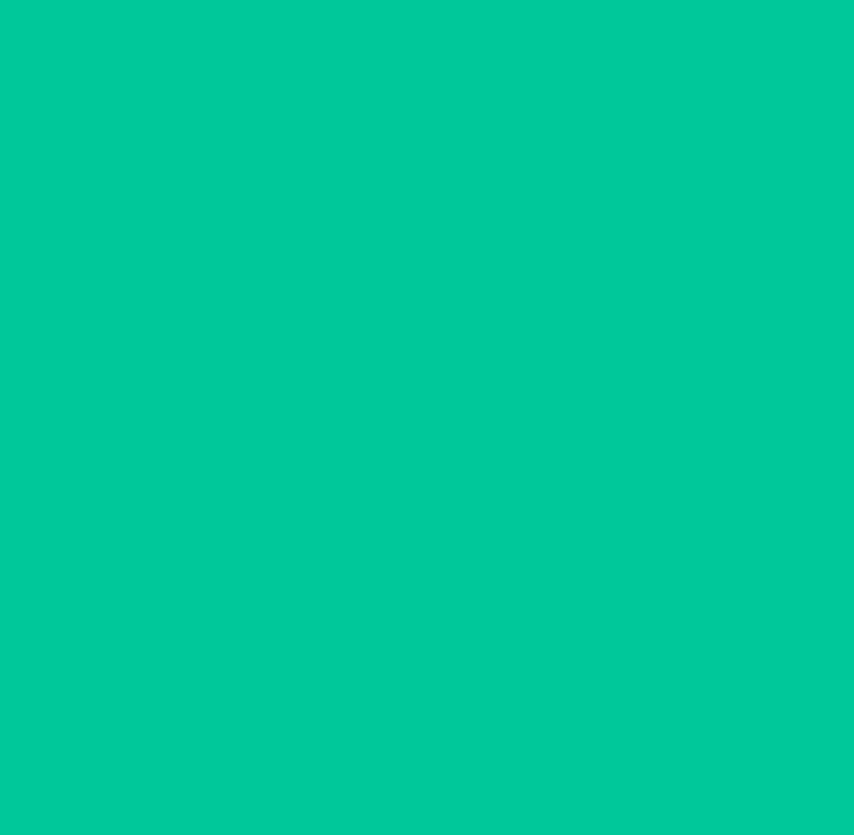
scroll to position [0, 0]
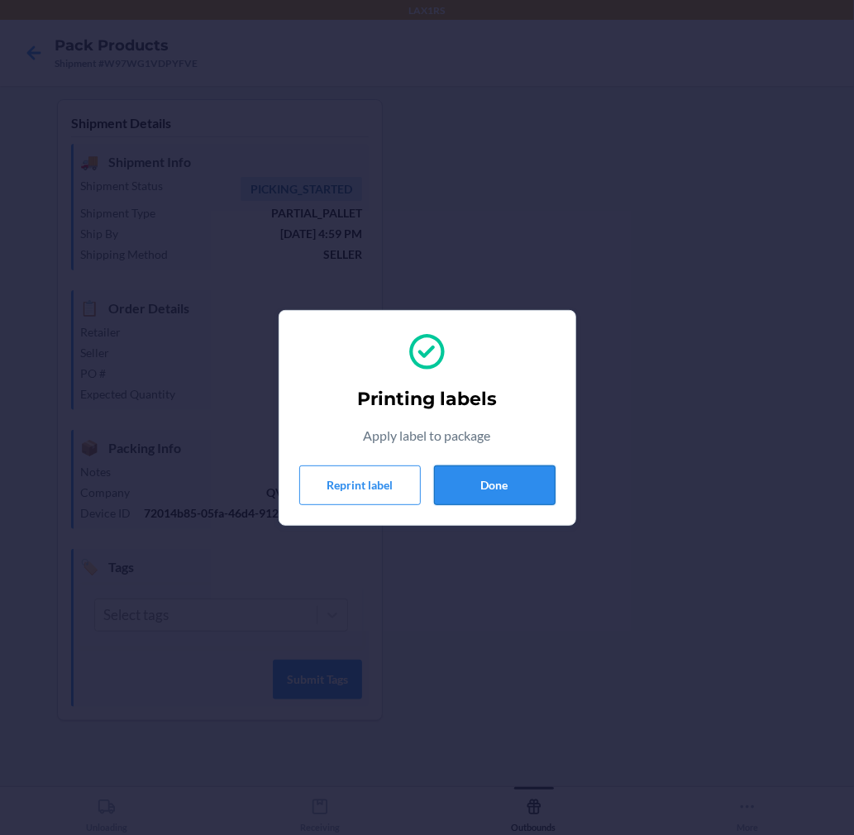
click at [518, 498] on button "Done" at bounding box center [495, 485] width 122 height 40
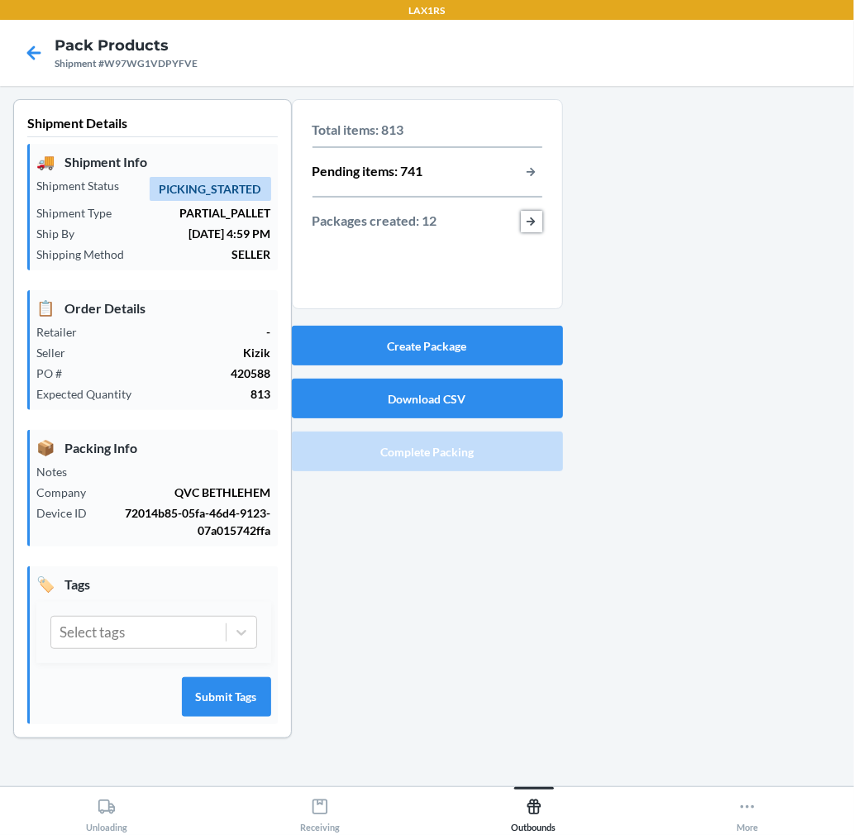
click at [532, 220] on button "button-view-packages-created" at bounding box center [531, 221] width 21 height 21
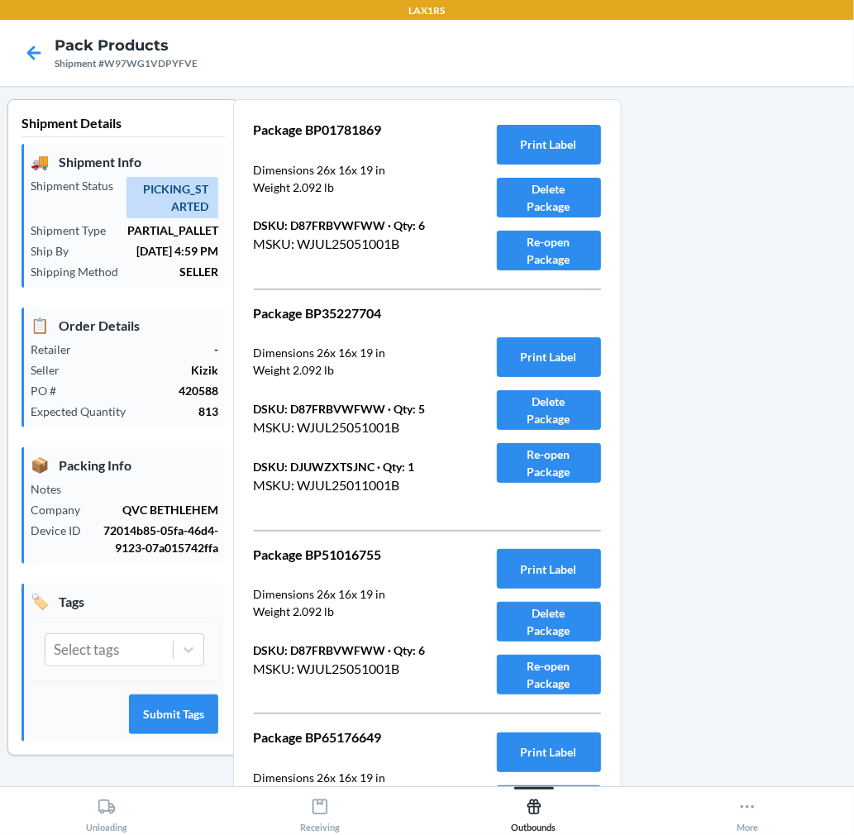
scroll to position [1646, 0]
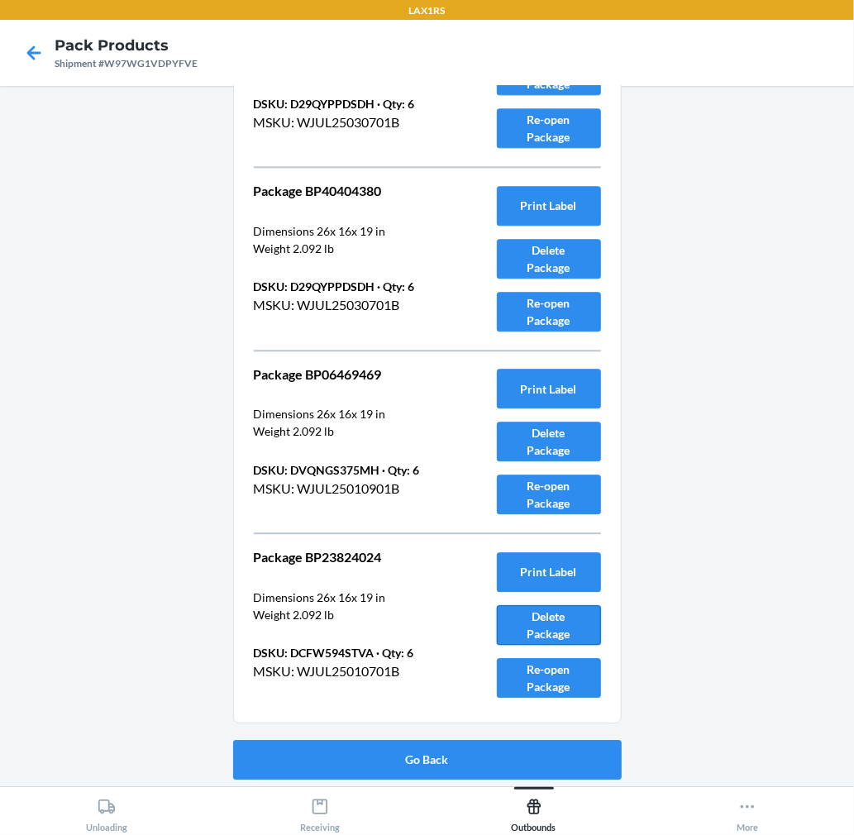
click at [543, 626] on button "Delete Package" at bounding box center [549, 625] width 104 height 40
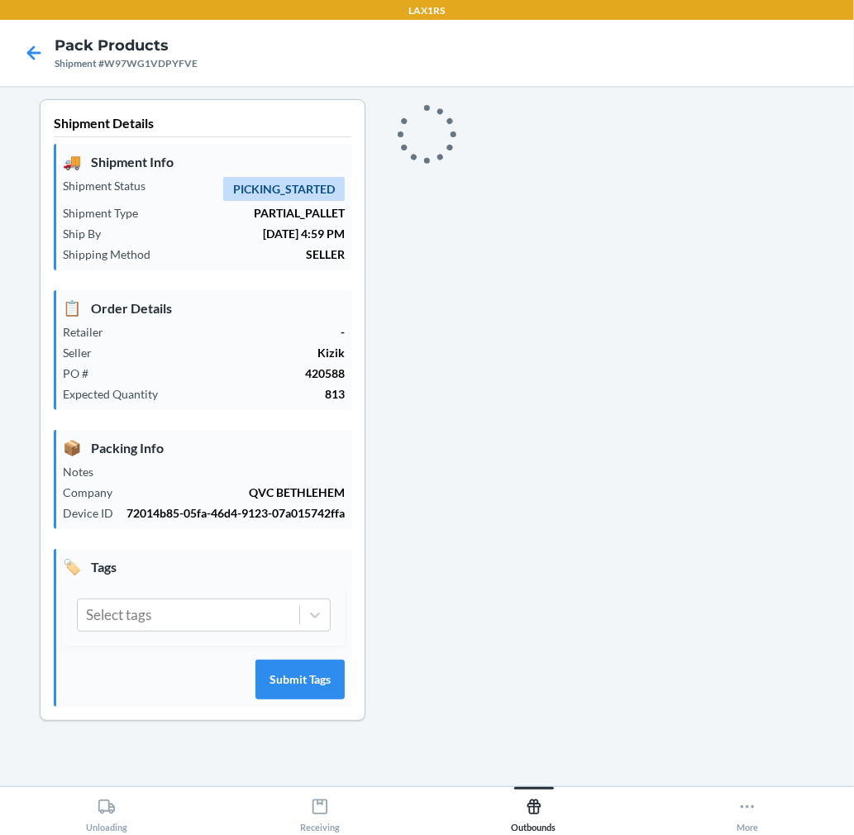
scroll to position [0, 0]
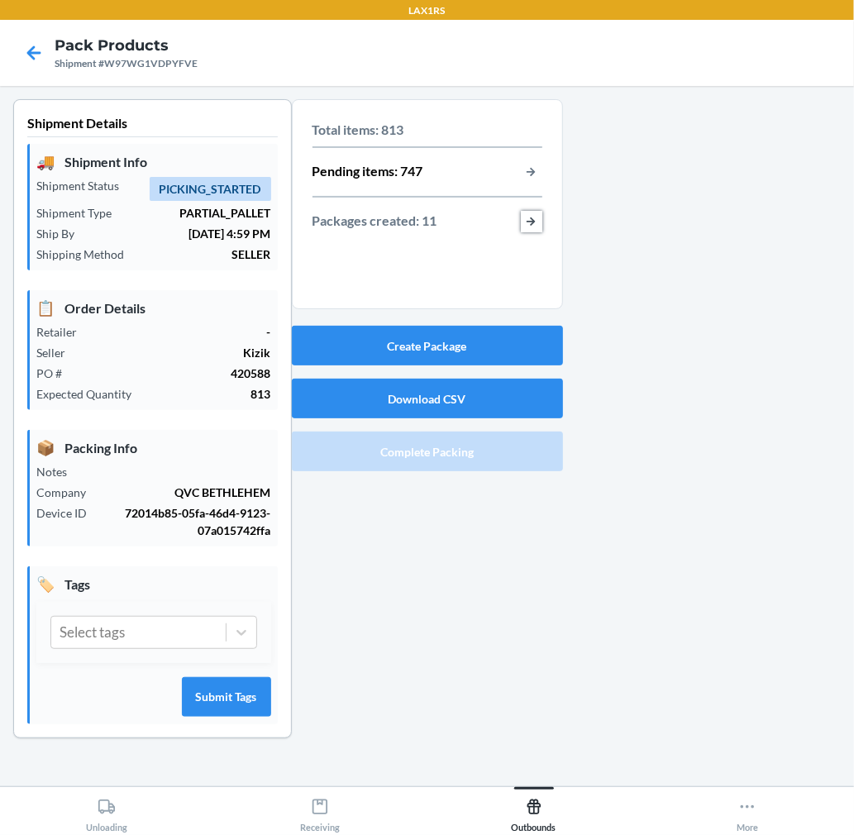
click at [534, 217] on button "button-view-packages-created" at bounding box center [531, 221] width 21 height 21
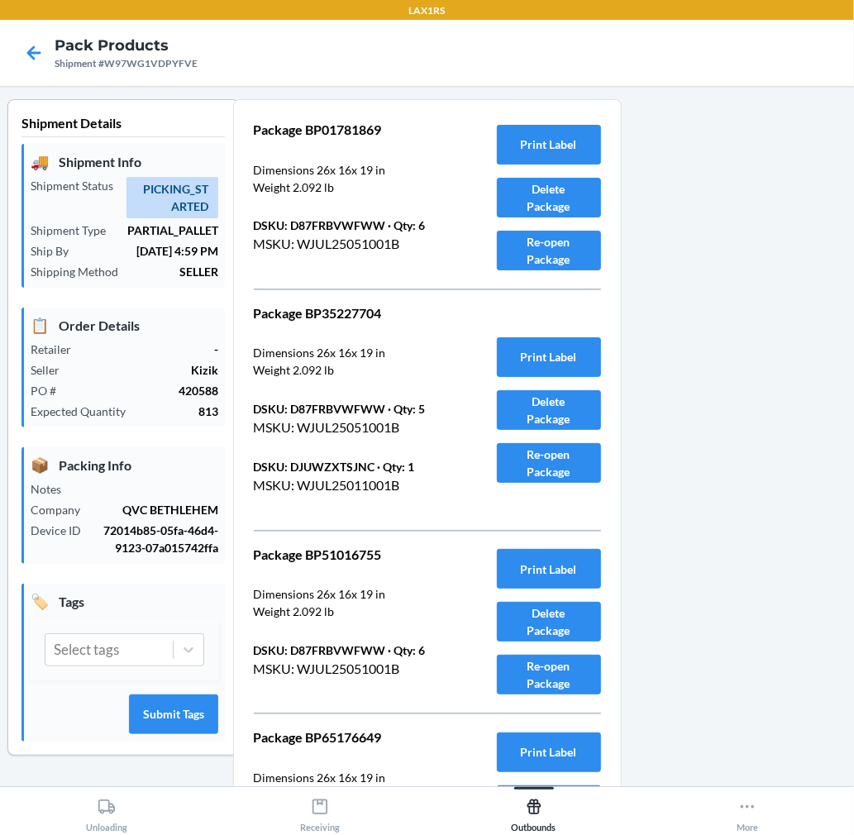
scroll to position [1461, 0]
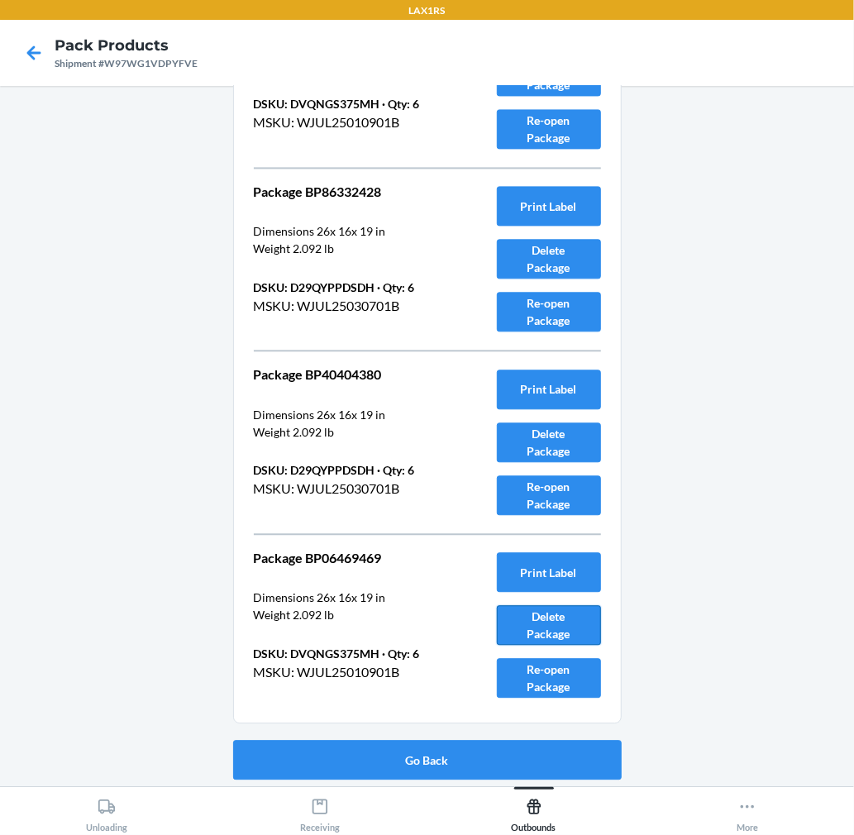
click at [558, 625] on button "Delete Package" at bounding box center [549, 625] width 104 height 40
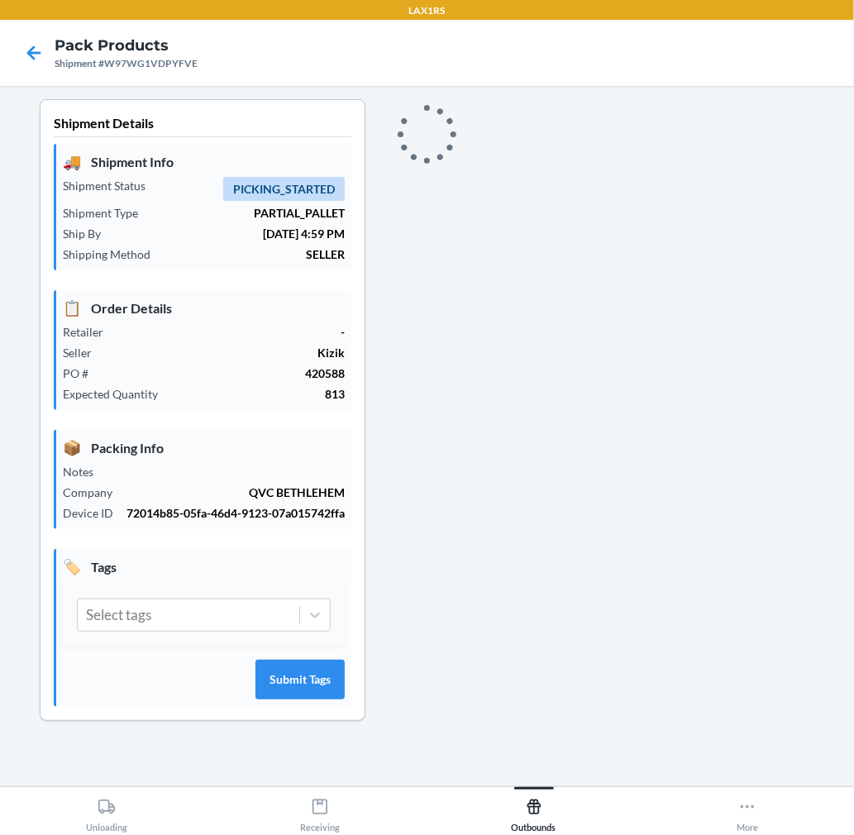
scroll to position [0, 0]
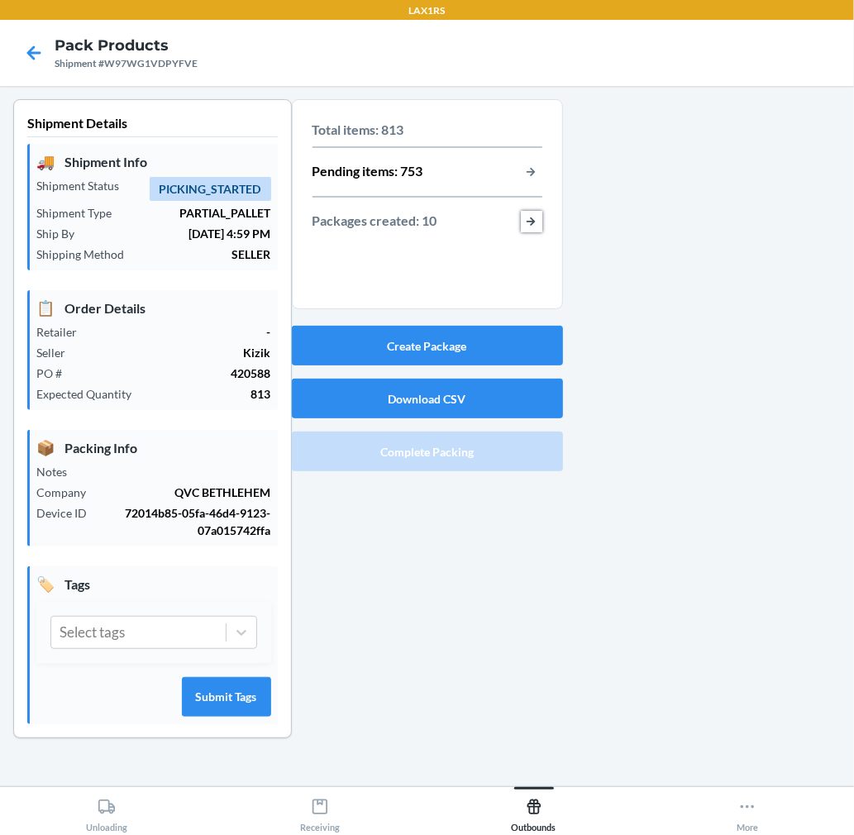
click at [525, 218] on button "button-view-packages-created" at bounding box center [531, 221] width 21 height 21
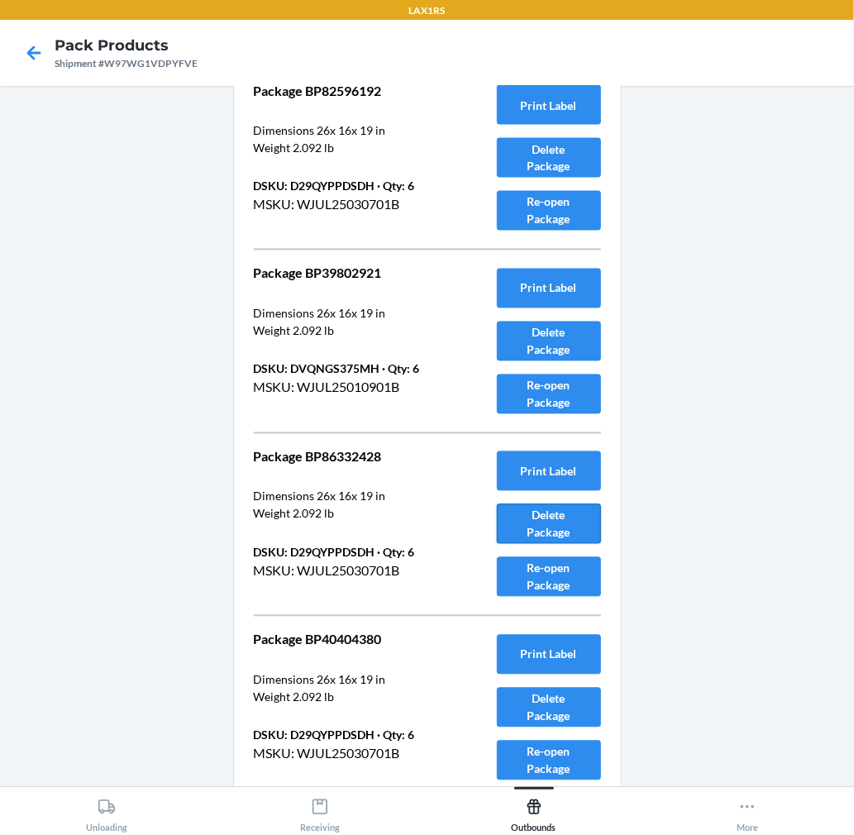
scroll to position [1279, 0]
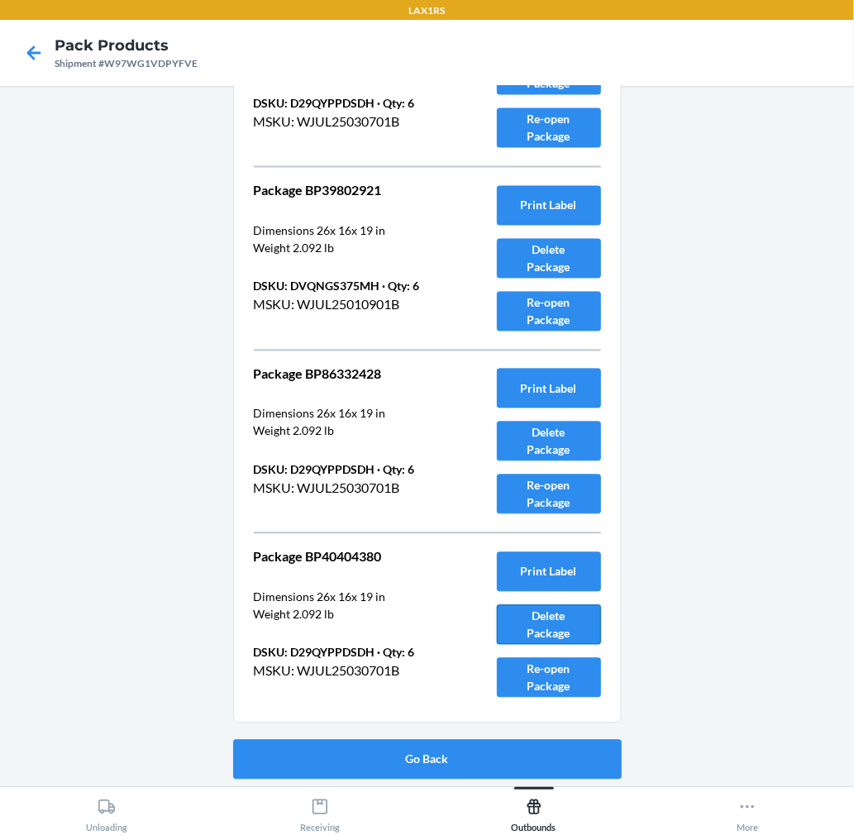
click at [546, 630] on button "Delete Package" at bounding box center [549, 625] width 104 height 40
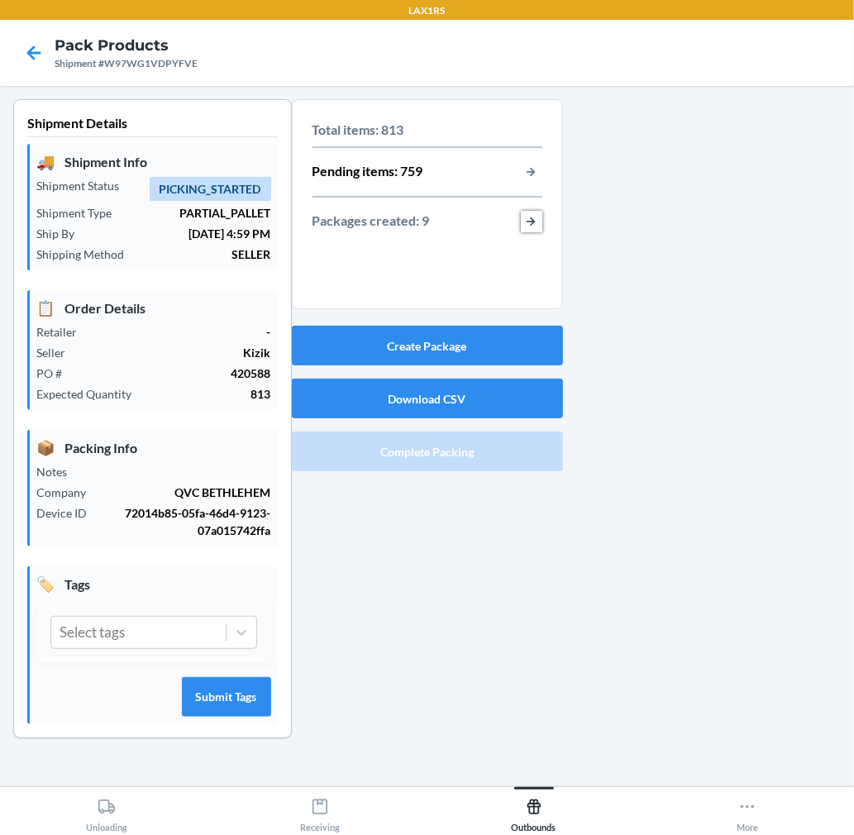
click at [532, 222] on button "button-view-packages-created" at bounding box center [531, 221] width 21 height 21
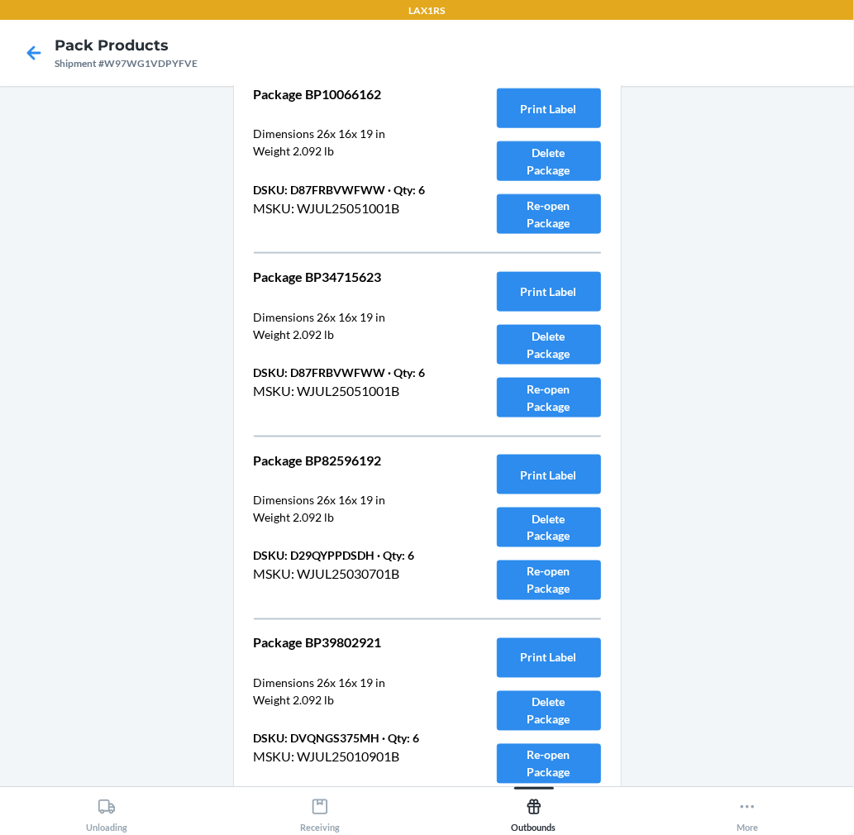
scroll to position [1095, 0]
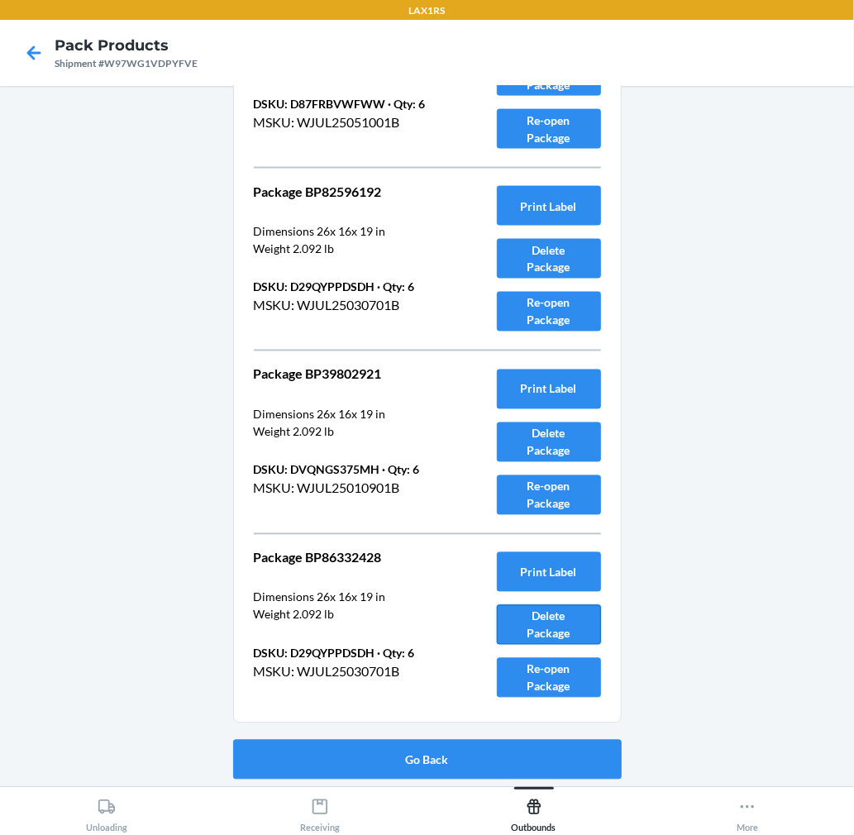
click at [543, 622] on button "Delete Package" at bounding box center [549, 625] width 104 height 40
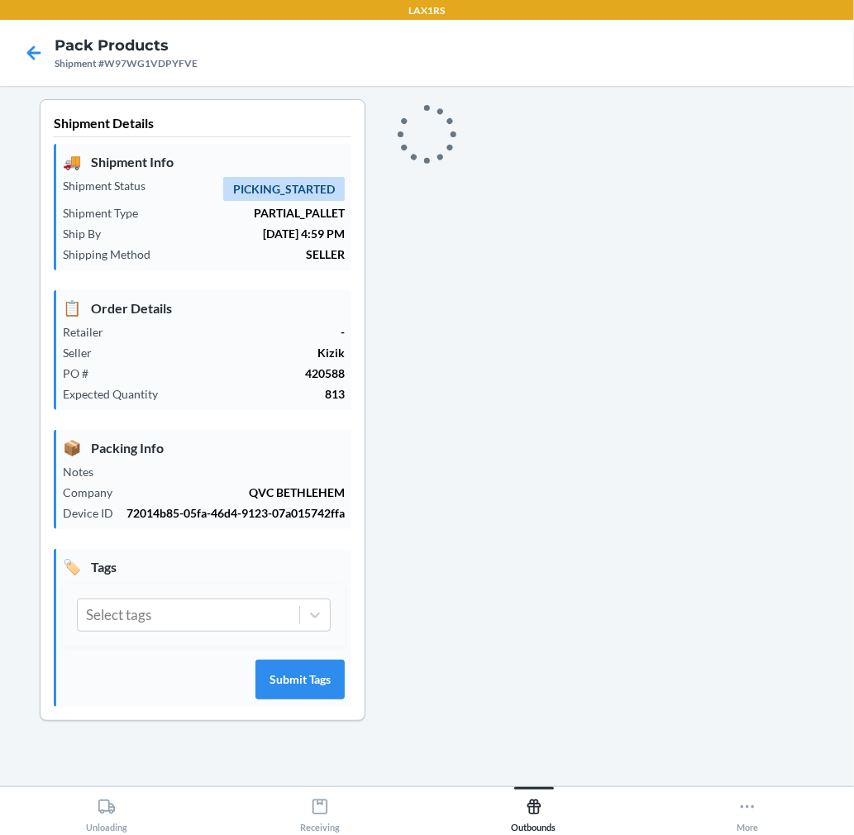
scroll to position [0, 0]
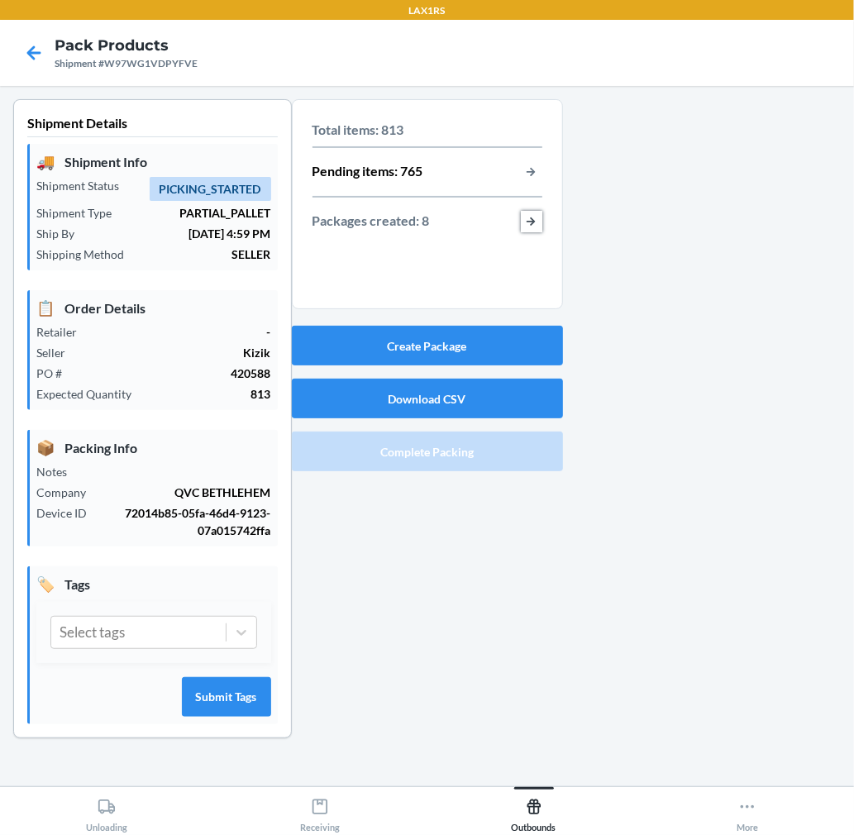
click at [531, 220] on button "button-view-packages-created" at bounding box center [531, 221] width 21 height 21
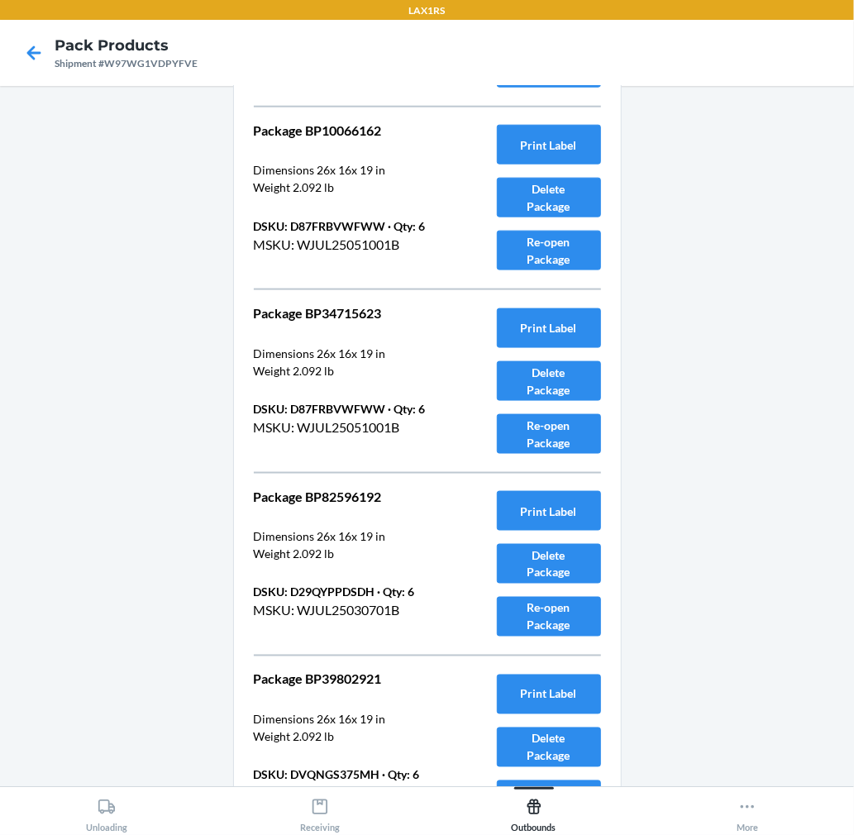
scroll to position [913, 0]
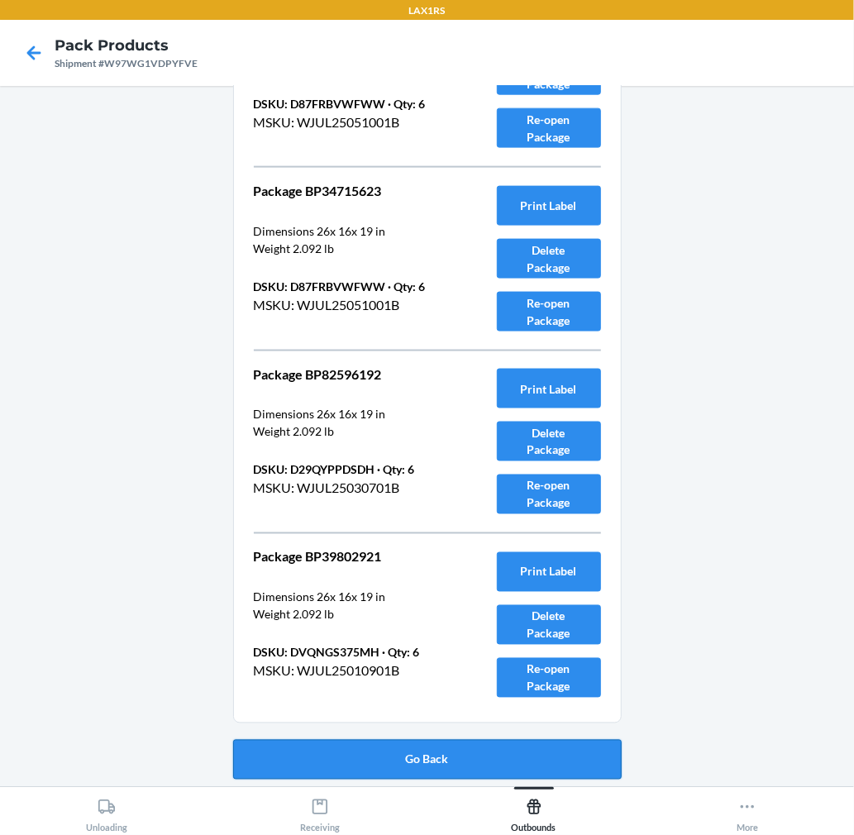
click at [360, 763] on button "Go Back" at bounding box center [427, 760] width 388 height 40
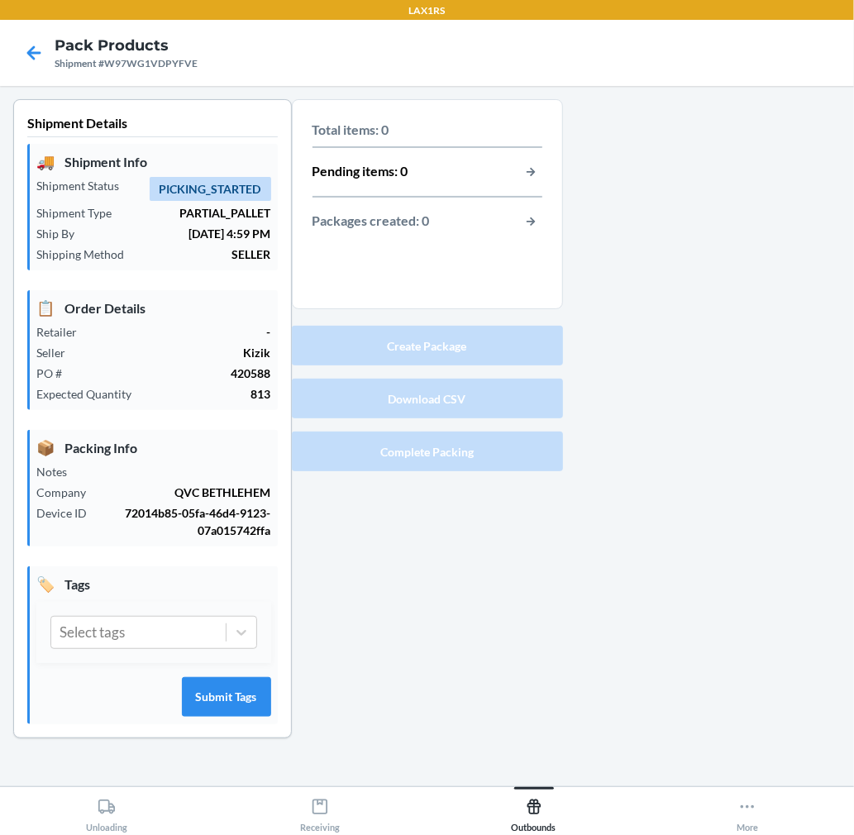
scroll to position [0, 0]
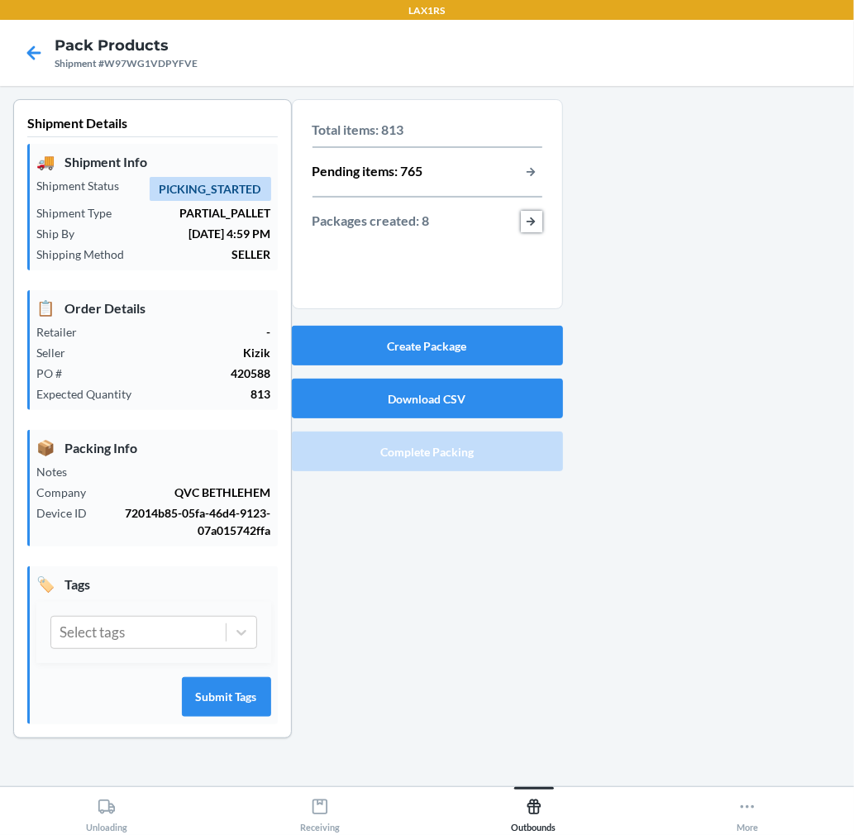
click at [524, 226] on button "button-view-packages-created" at bounding box center [531, 221] width 21 height 21
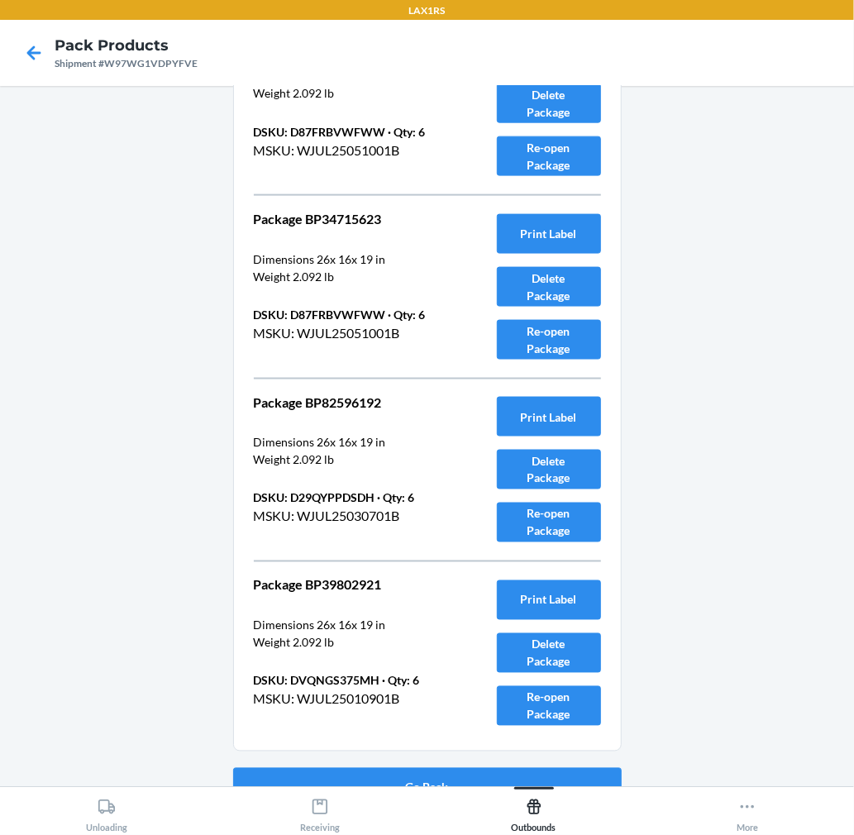
scroll to position [913, 0]
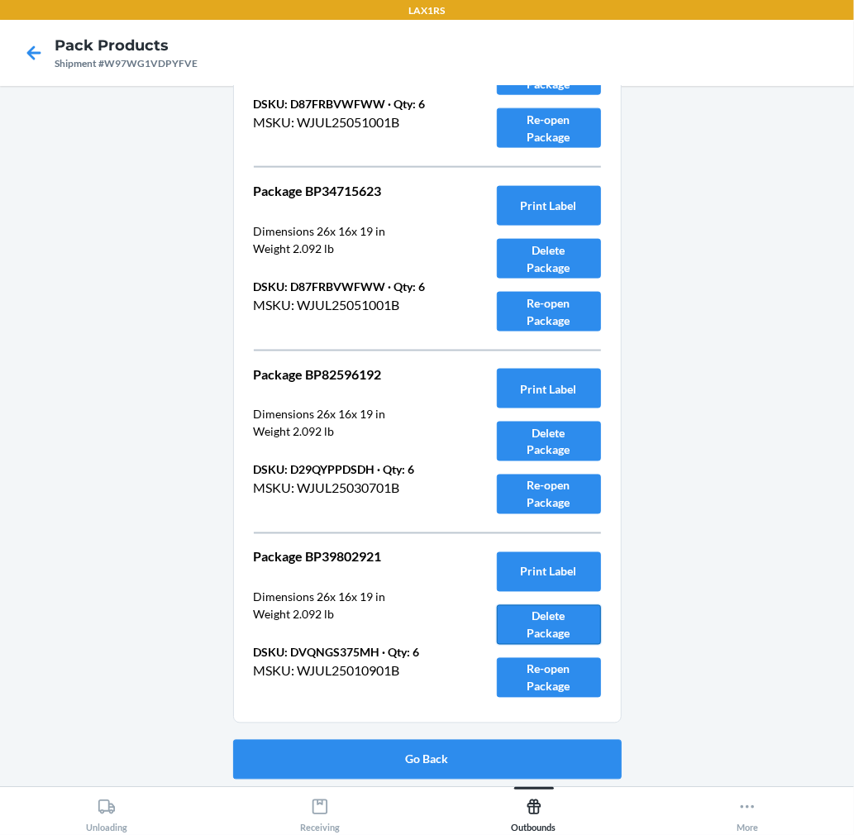
click at [559, 617] on button "Delete Package" at bounding box center [549, 625] width 104 height 40
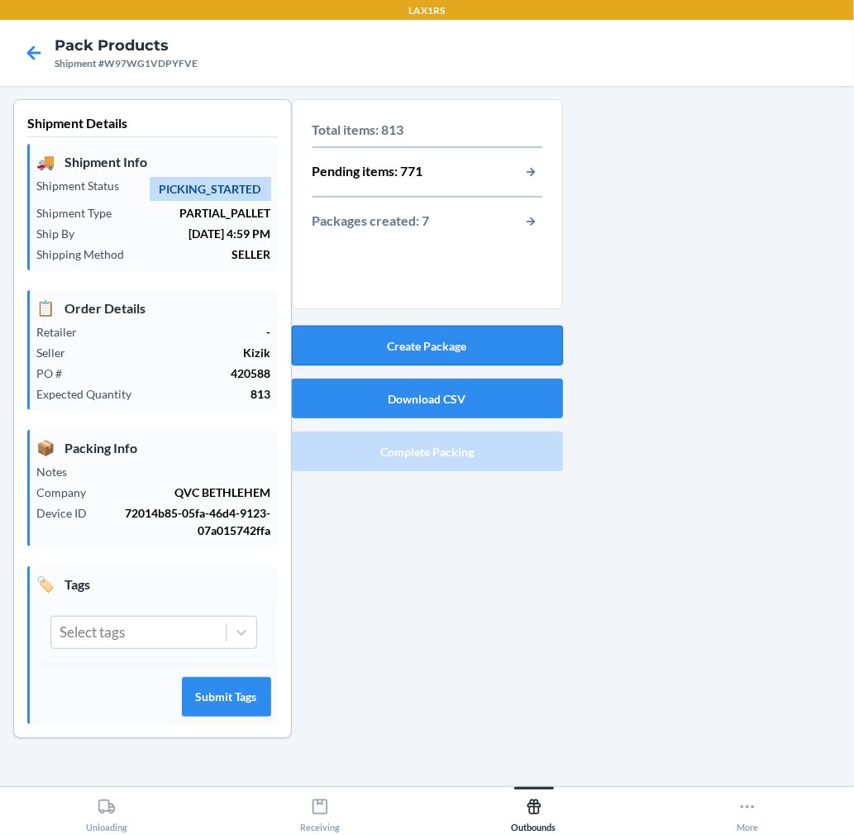
click at [509, 342] on button "Create Package" at bounding box center [427, 346] width 271 height 40
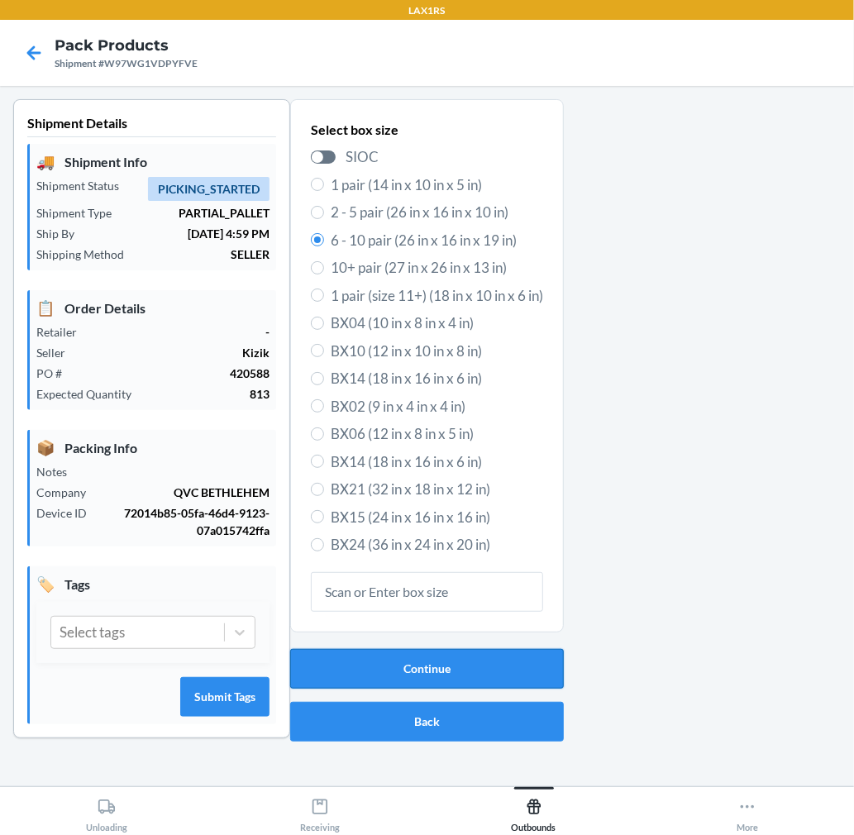
click at [493, 661] on button "Continue" at bounding box center [427, 669] width 274 height 40
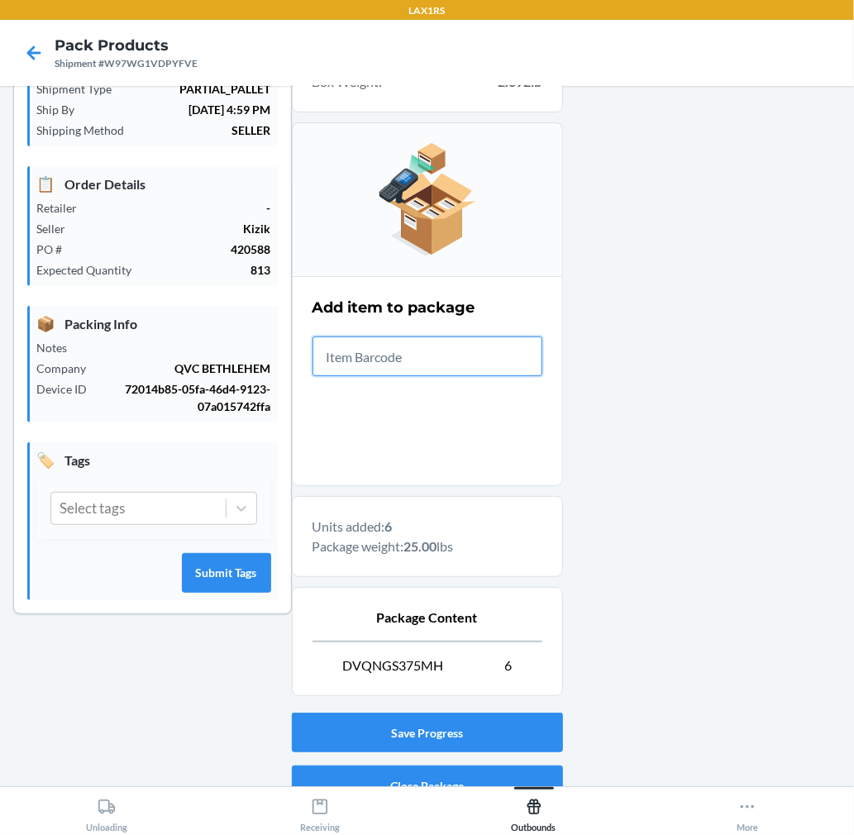
scroll to position [203, 0]
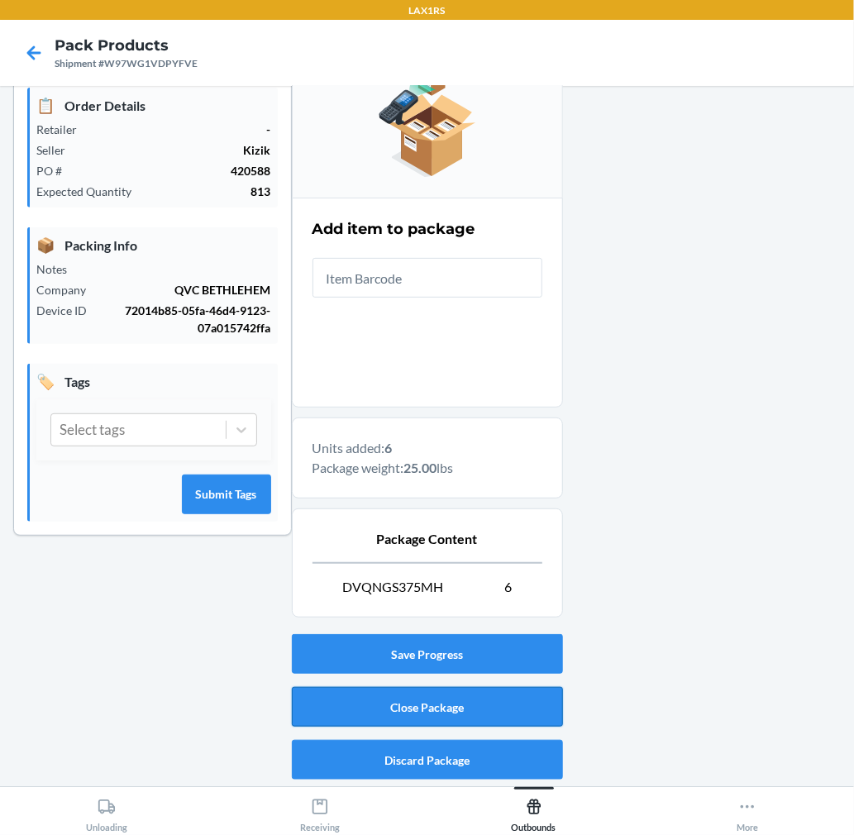
click at [502, 708] on button "Close Package" at bounding box center [427, 707] width 271 height 40
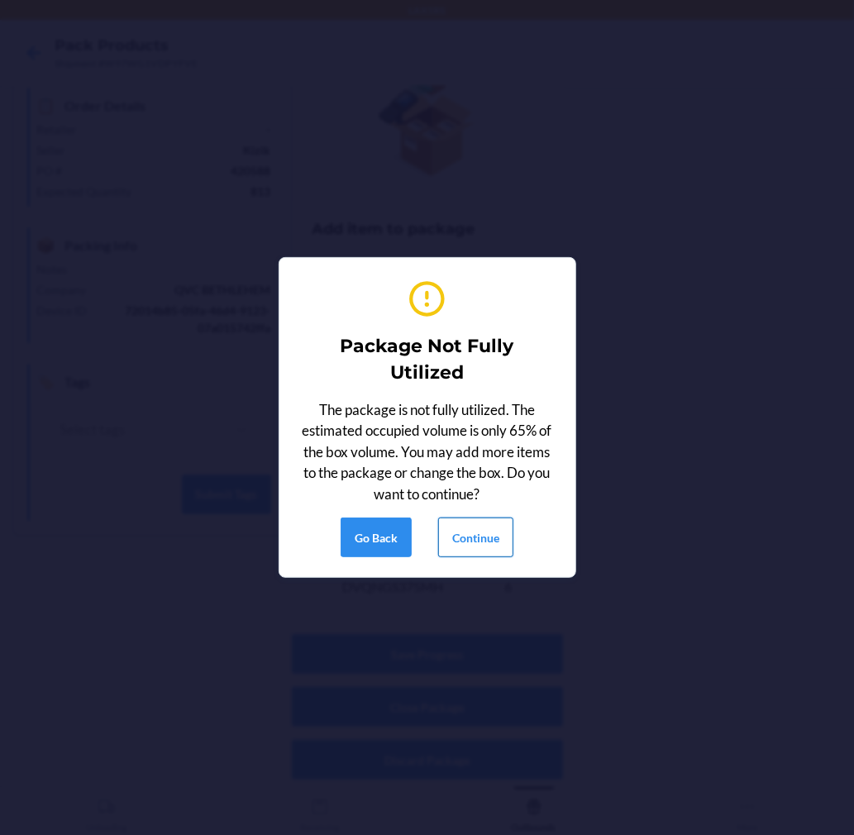
click at [480, 521] on button "Continue" at bounding box center [475, 537] width 75 height 40
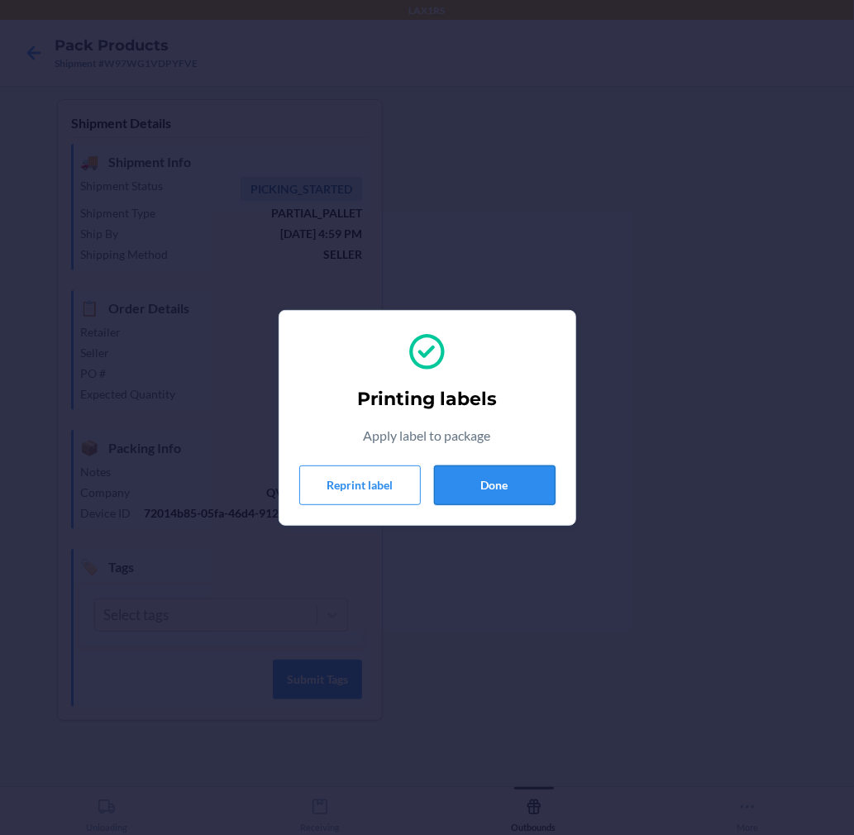
click at [477, 484] on button "Done" at bounding box center [495, 485] width 122 height 40
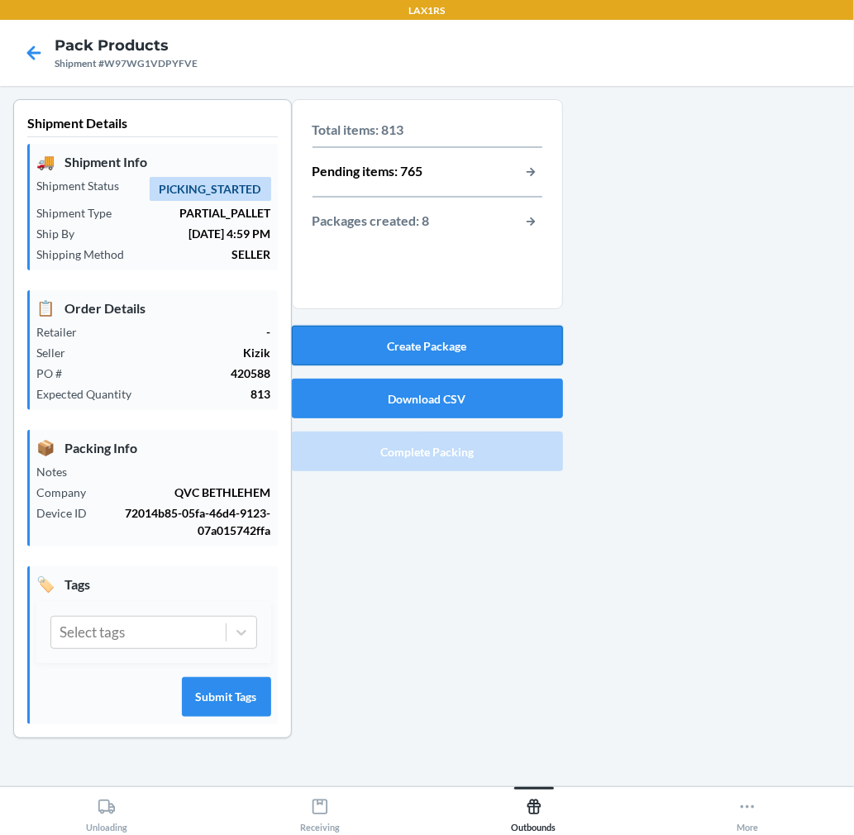
click at [491, 360] on button "Create Package" at bounding box center [427, 346] width 271 height 40
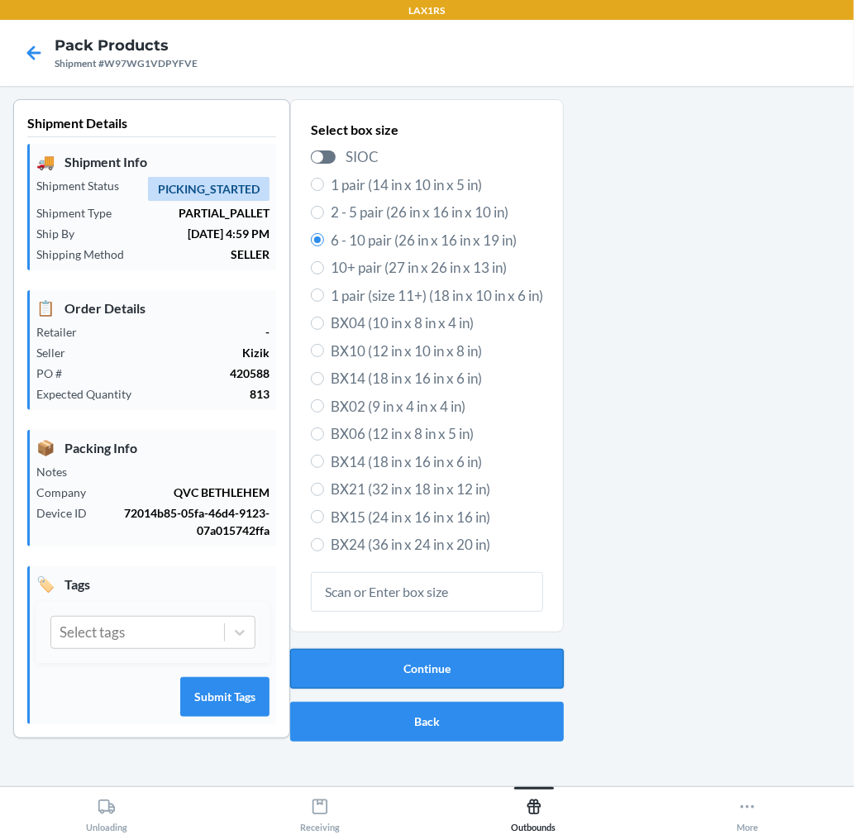
click at [473, 673] on button "Continue" at bounding box center [427, 669] width 274 height 40
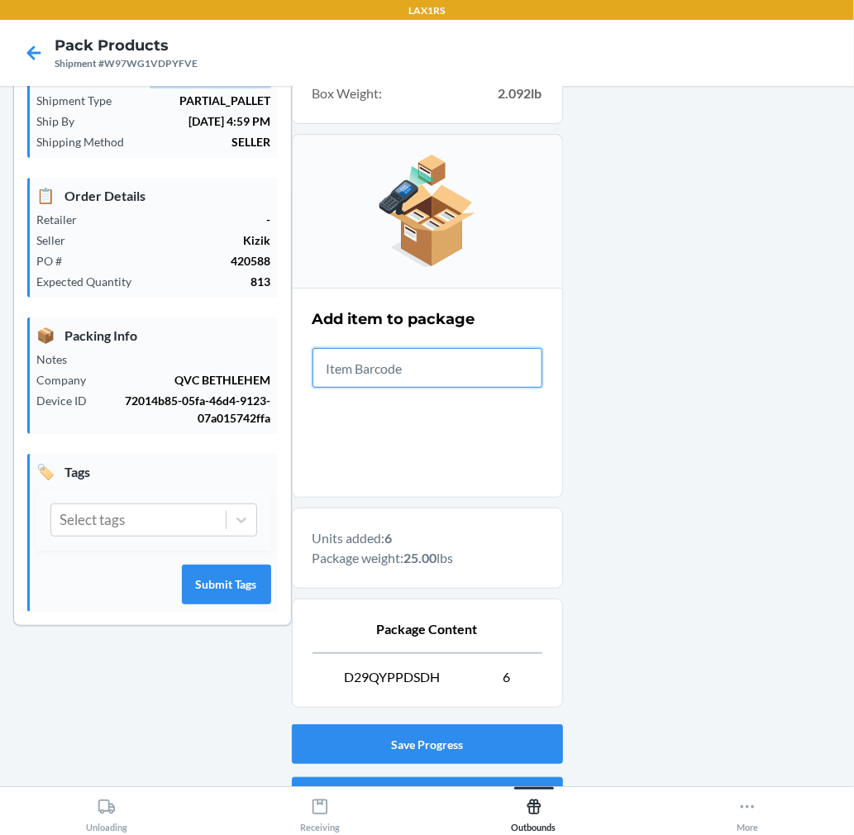
scroll to position [203, 0]
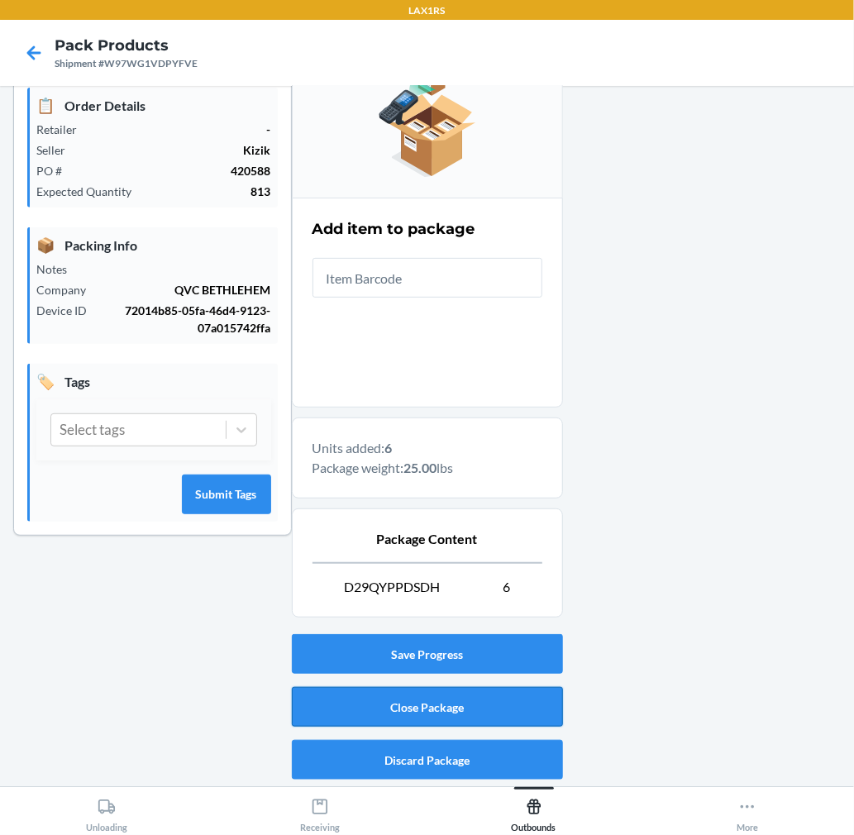
click at [367, 709] on button "Close Package" at bounding box center [427, 707] width 271 height 40
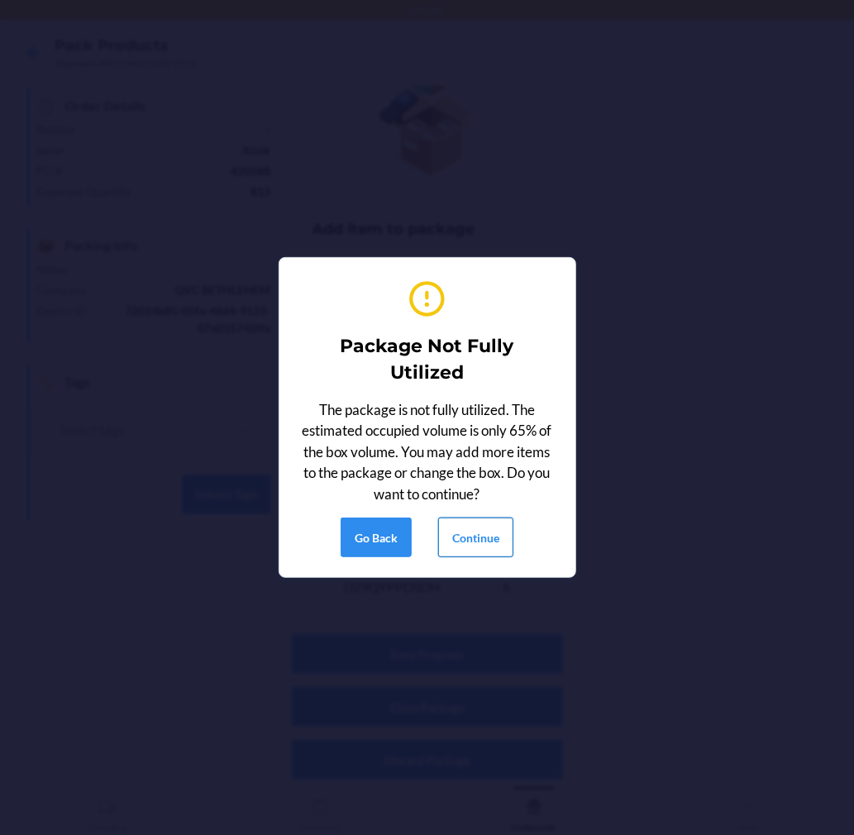
click at [474, 542] on button "Continue" at bounding box center [475, 537] width 75 height 40
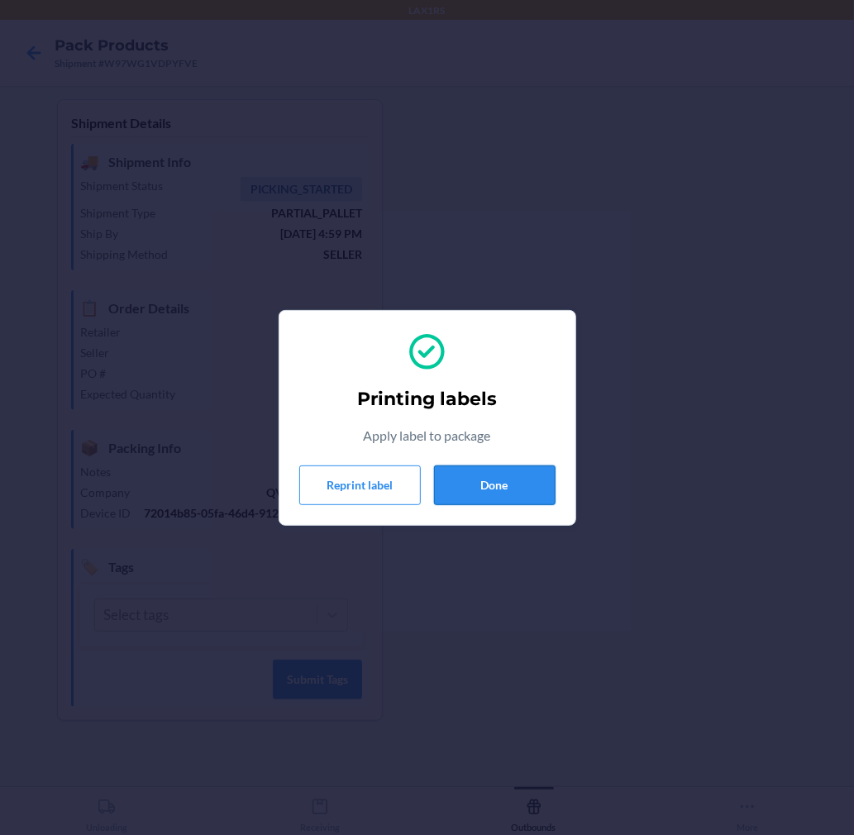
click at [538, 489] on button "Done" at bounding box center [495, 485] width 122 height 40
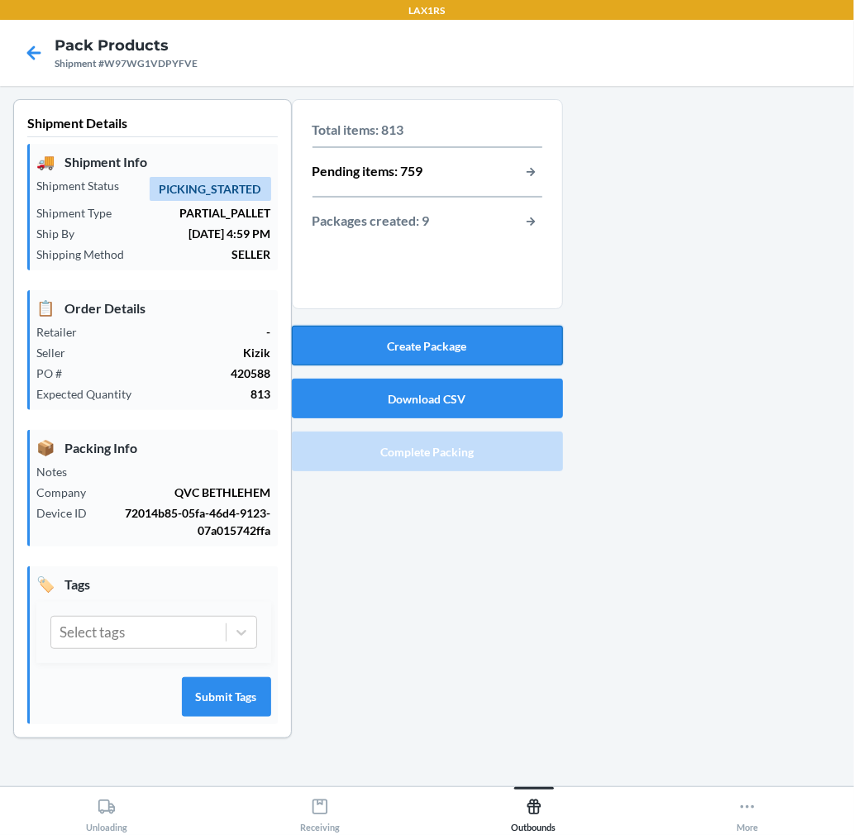
click at [543, 342] on button "Create Package" at bounding box center [427, 346] width 271 height 40
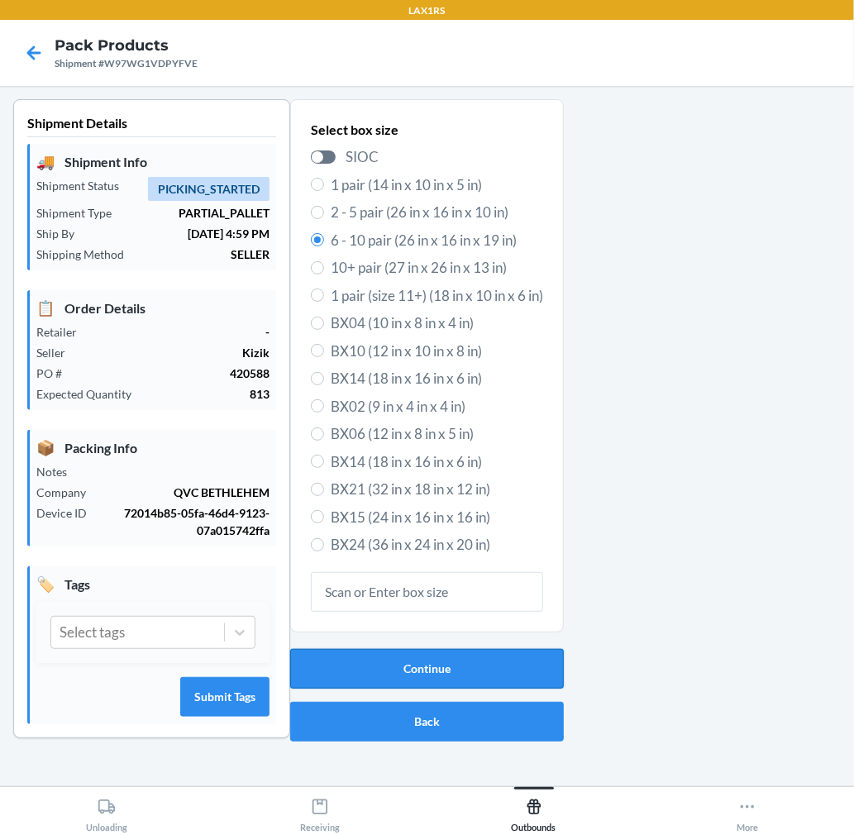
click at [478, 665] on button "Continue" at bounding box center [427, 669] width 274 height 40
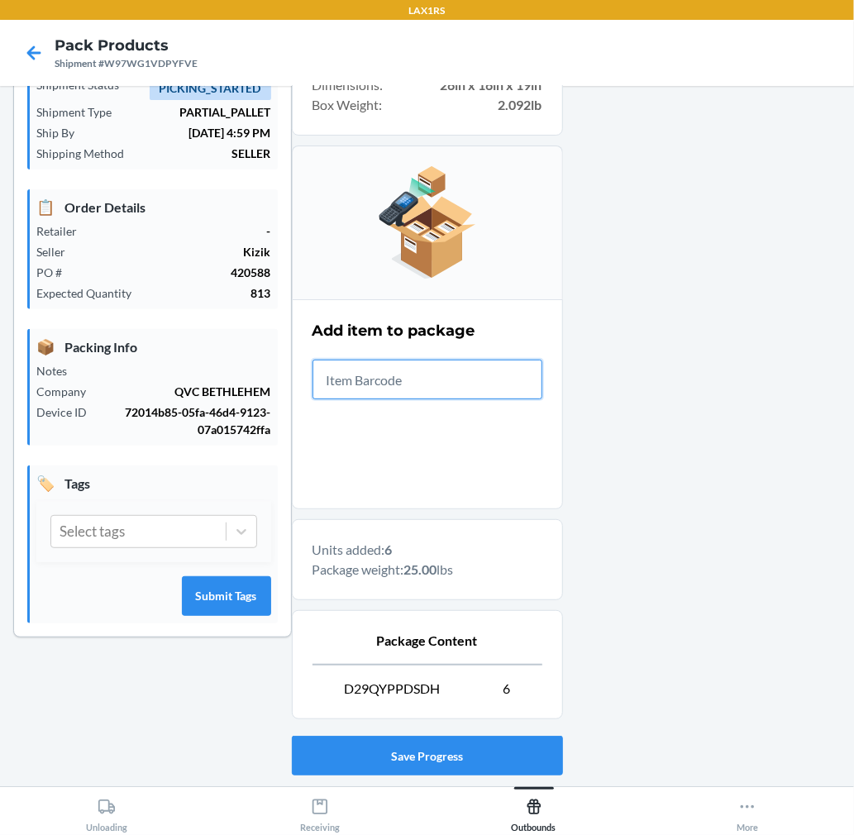
scroll to position [203, 0]
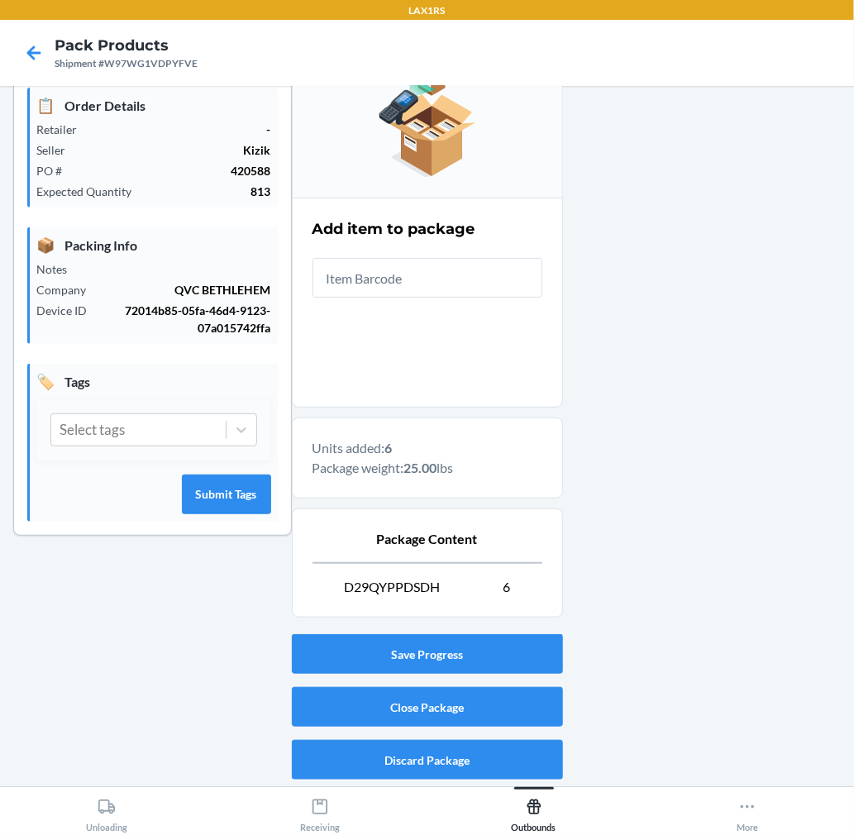
click at [538, 730] on div "Save Progress Close Package Discard Package" at bounding box center [427, 706] width 271 height 159
click at [532, 703] on button "Close Package" at bounding box center [427, 707] width 271 height 40
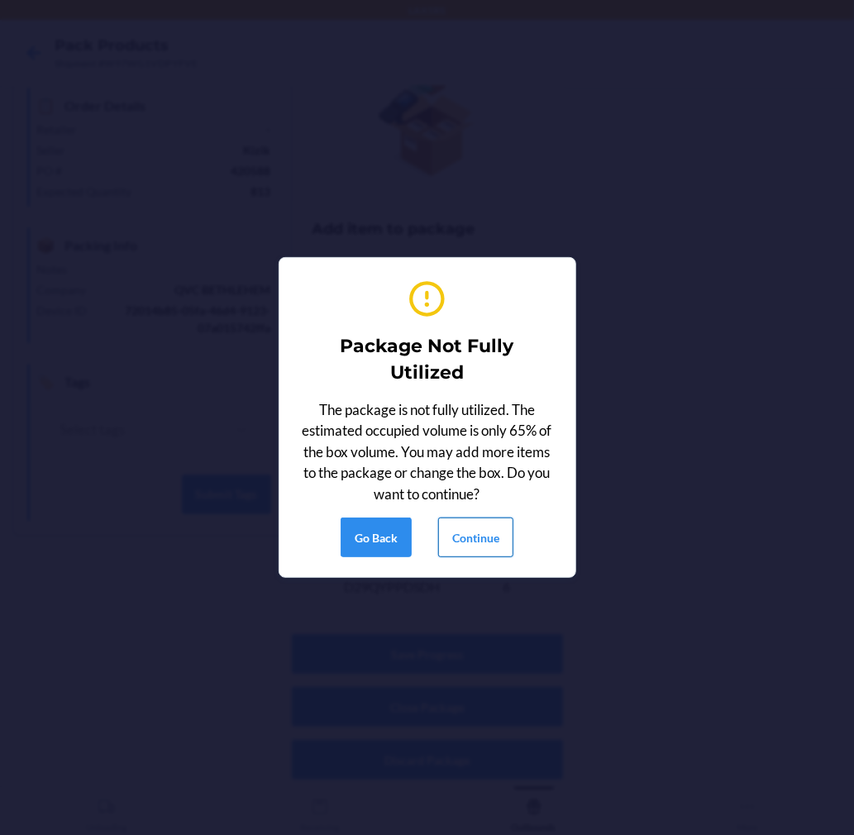
click at [482, 536] on button "Continue" at bounding box center [475, 537] width 75 height 40
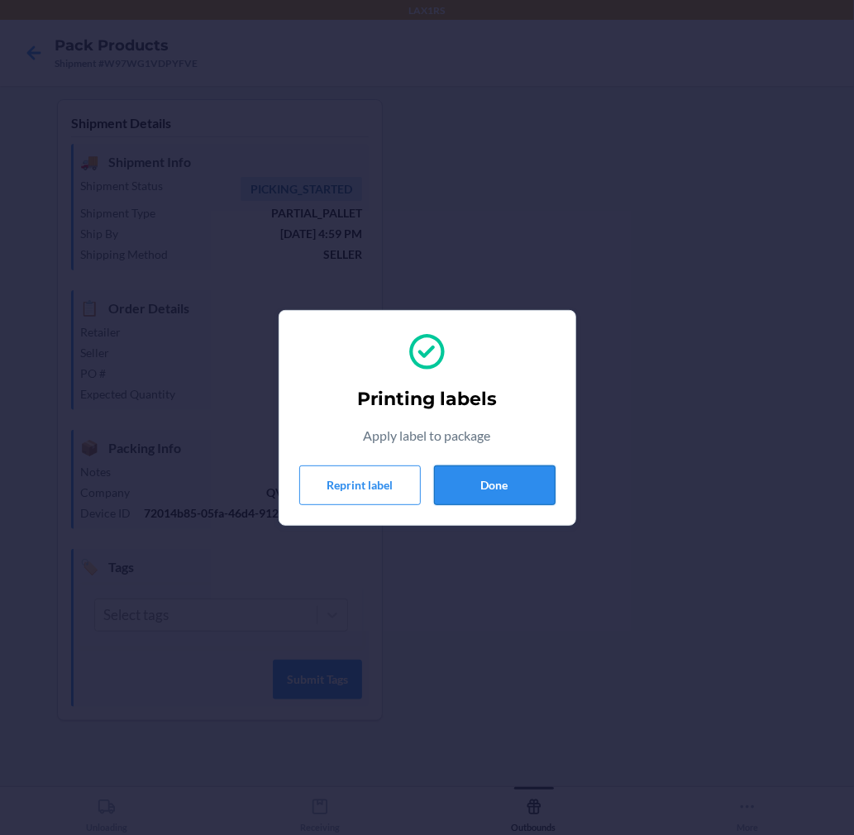
click at [522, 488] on button "Done" at bounding box center [495, 485] width 122 height 40
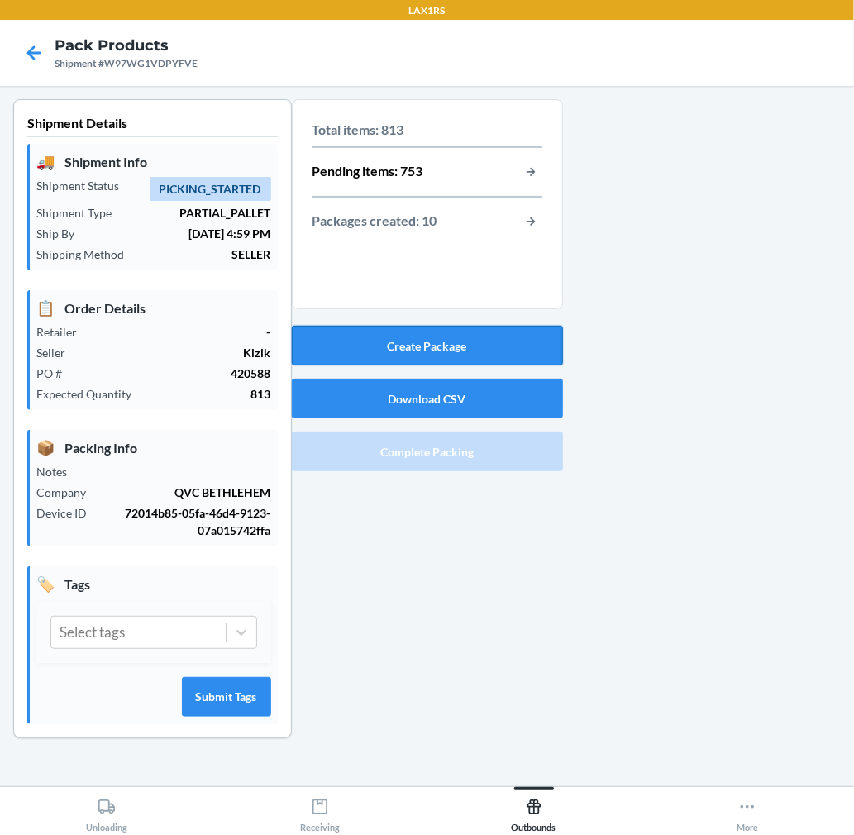
click at [458, 348] on button "Create Package" at bounding box center [427, 346] width 271 height 40
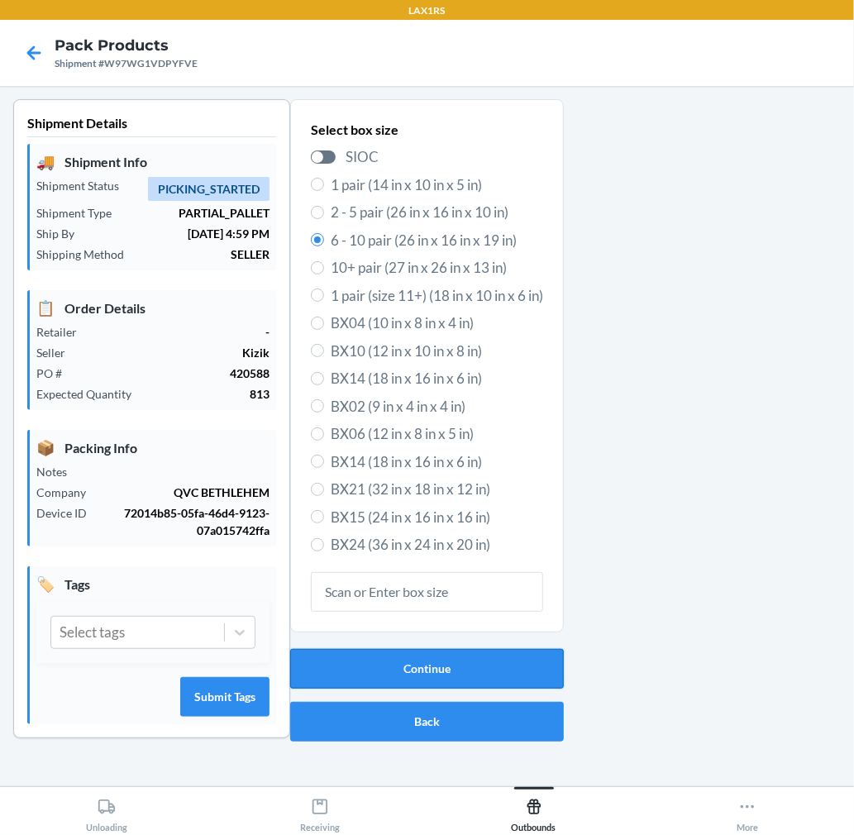
click at [460, 655] on button "Continue" at bounding box center [427, 669] width 274 height 40
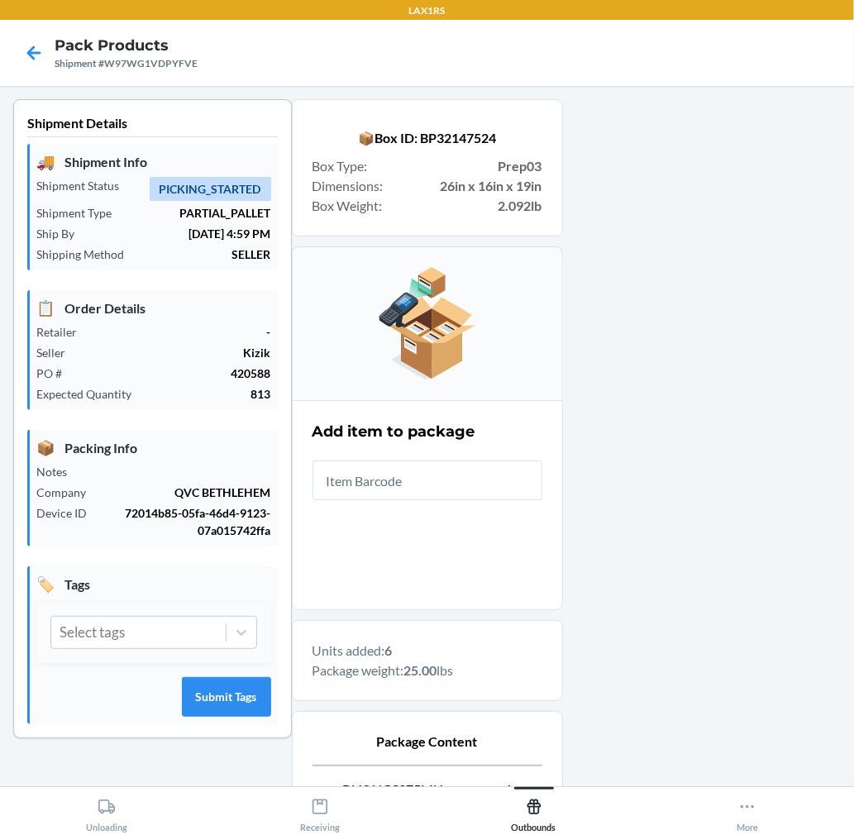
drag, startPoint x: 460, startPoint y: 655, endPoint x: 498, endPoint y: 634, distance: 44.4
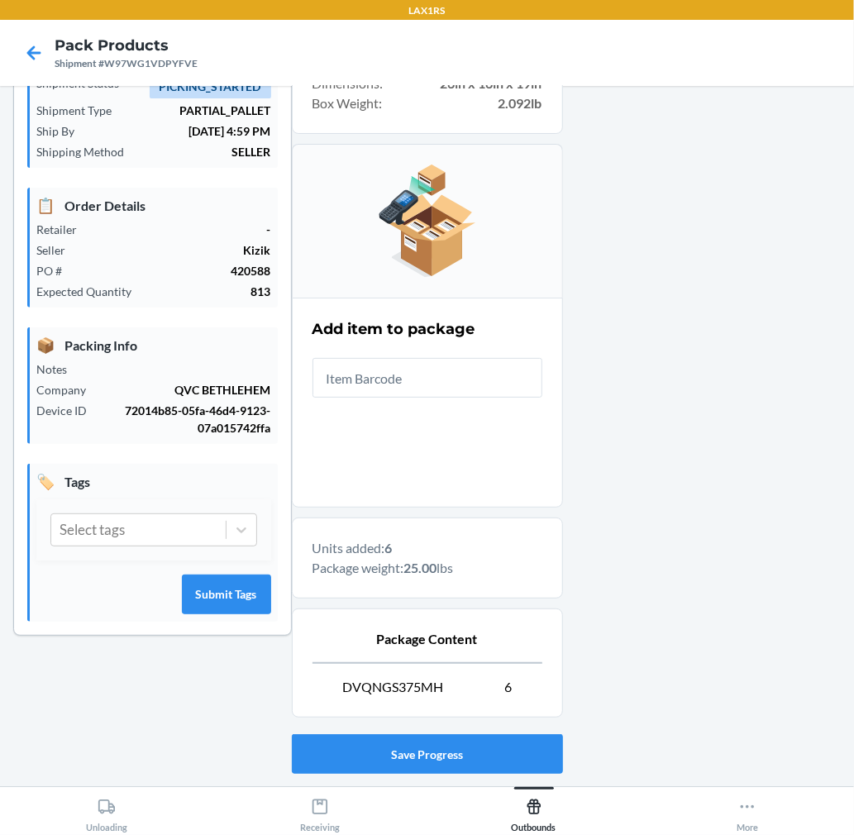
scroll to position [203, 0]
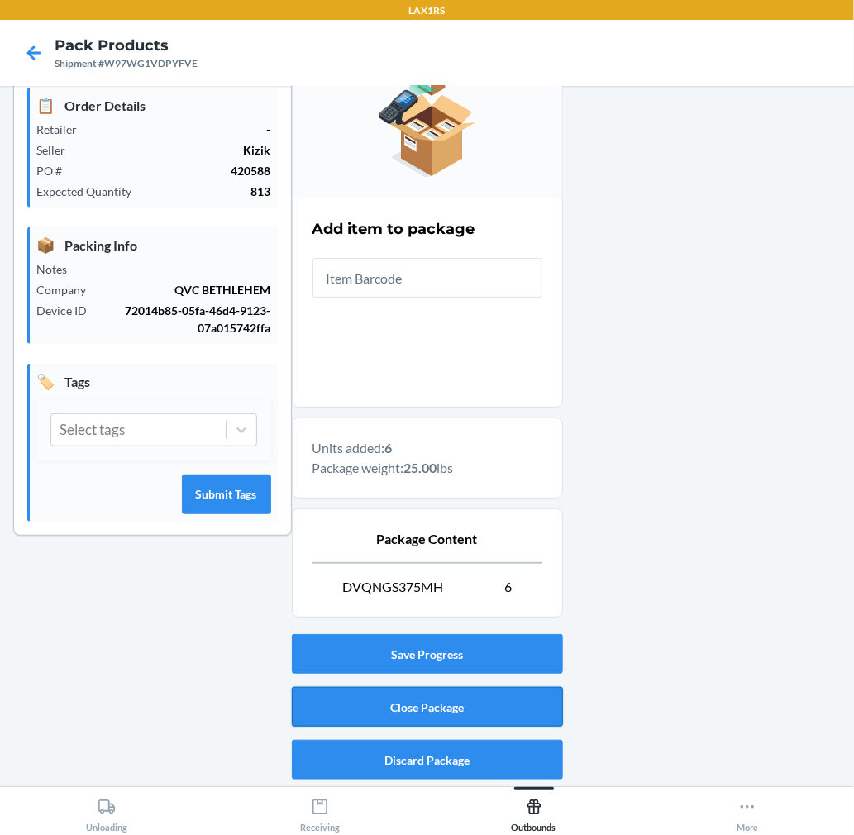
click at [472, 708] on button "Close Package" at bounding box center [427, 707] width 271 height 40
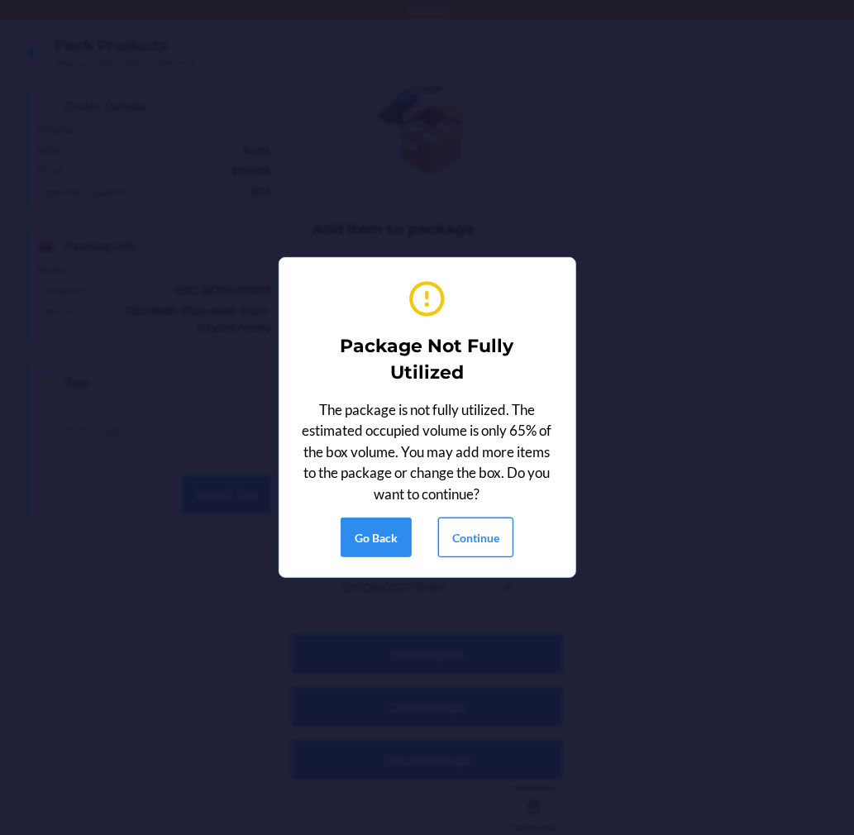
click at [478, 543] on button "Continue" at bounding box center [475, 537] width 75 height 40
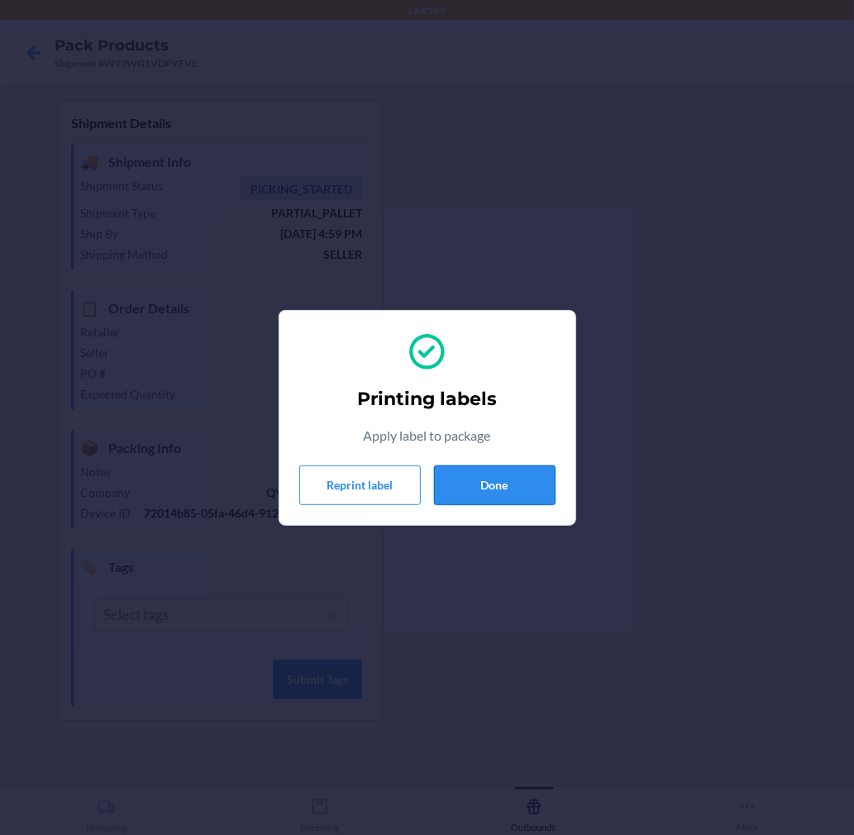
click at [498, 485] on button "Done" at bounding box center [495, 485] width 122 height 40
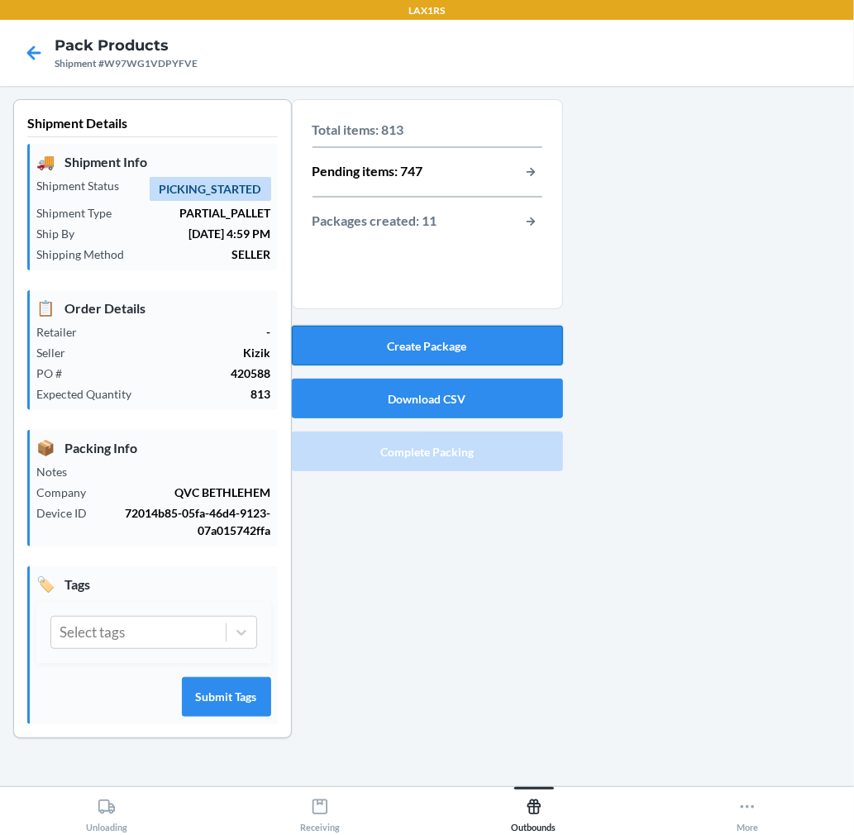
click at [529, 350] on button "Create Package" at bounding box center [427, 346] width 271 height 40
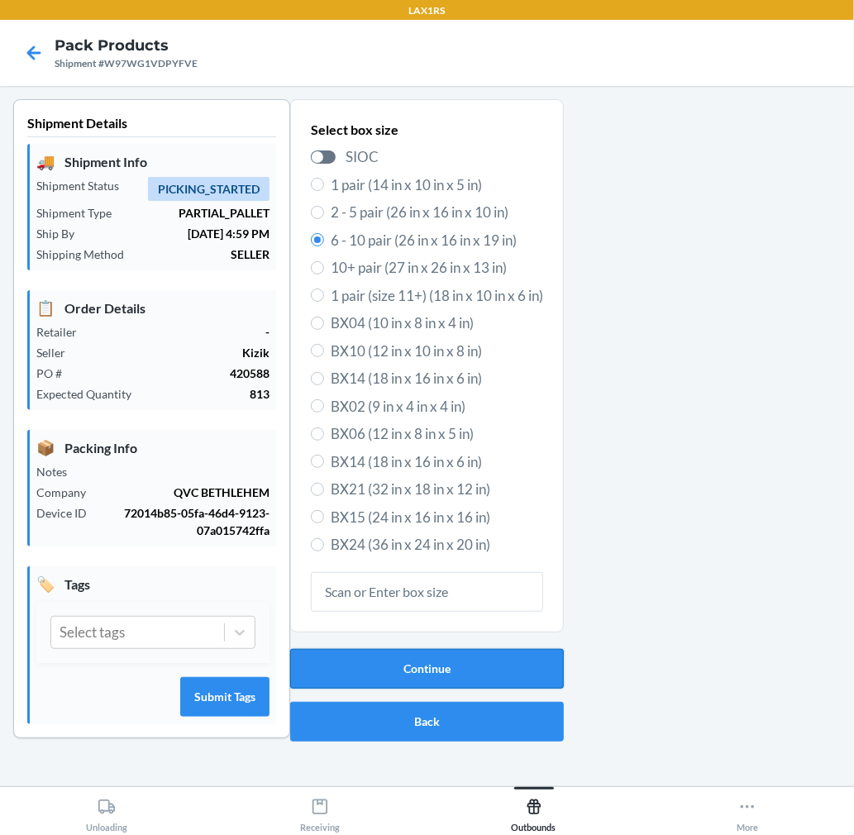
click at [465, 670] on button "Continue" at bounding box center [427, 669] width 274 height 40
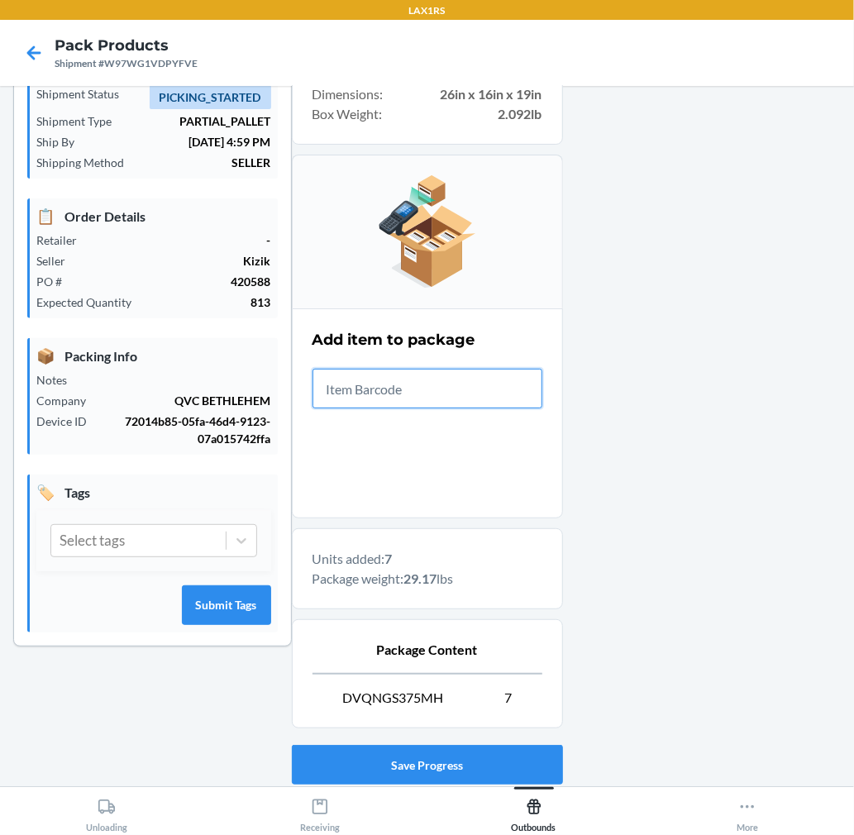
scroll to position [203, 0]
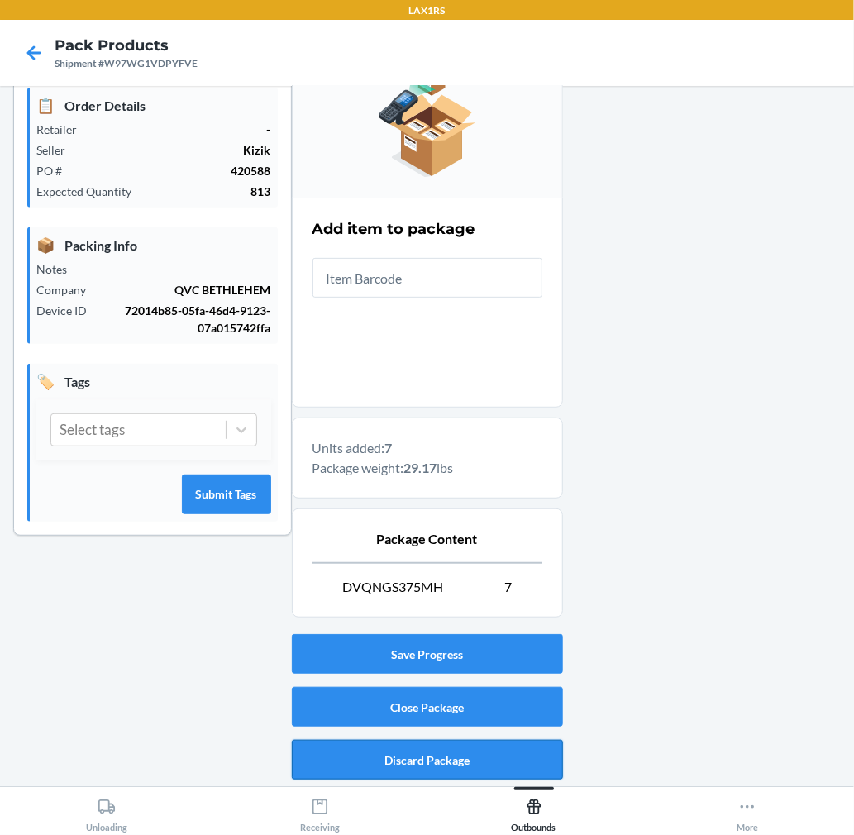
click at [508, 763] on button "Discard Package" at bounding box center [427, 760] width 271 height 40
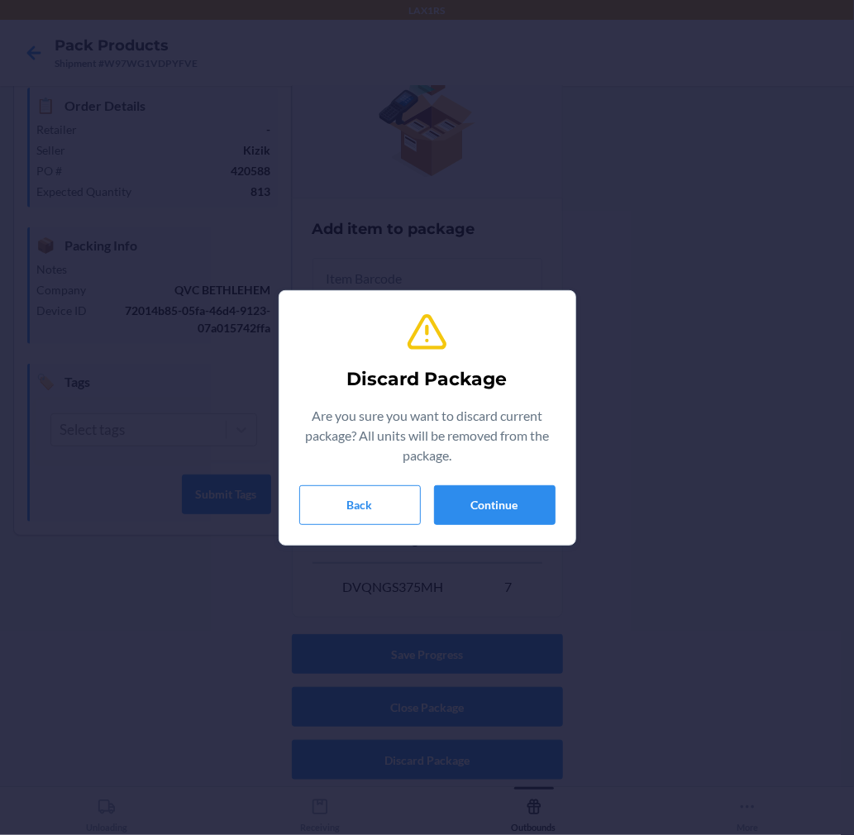
click at [506, 464] on p "Are you sure you want to discard current package? All units will be removed fro…" at bounding box center [427, 436] width 256 height 60
click at [501, 508] on button "Continue" at bounding box center [495, 505] width 122 height 40
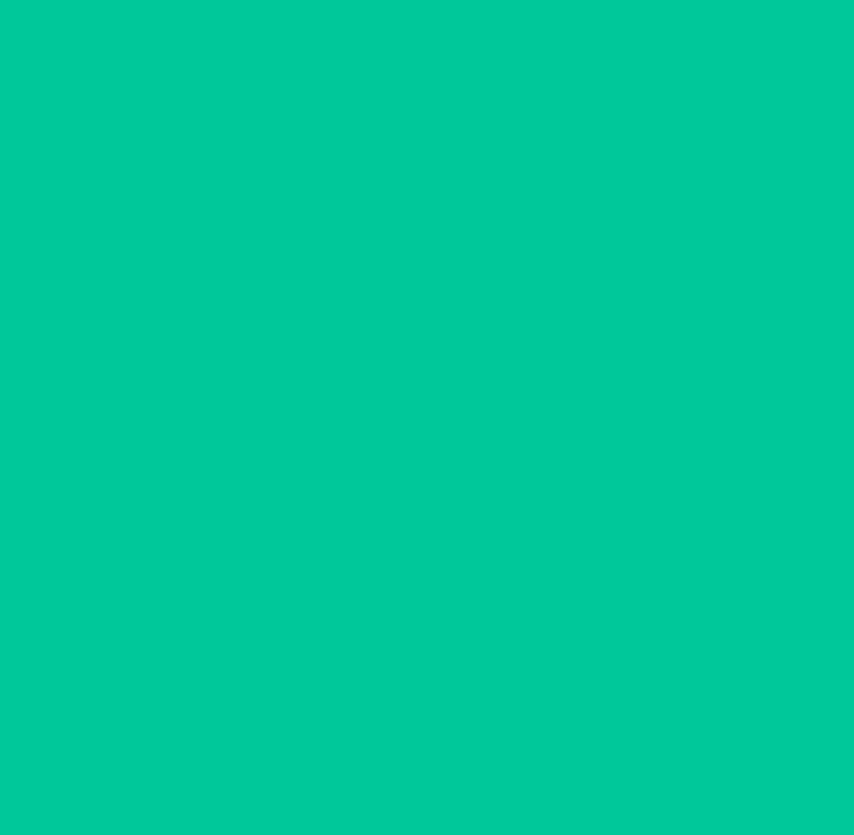
scroll to position [0, 0]
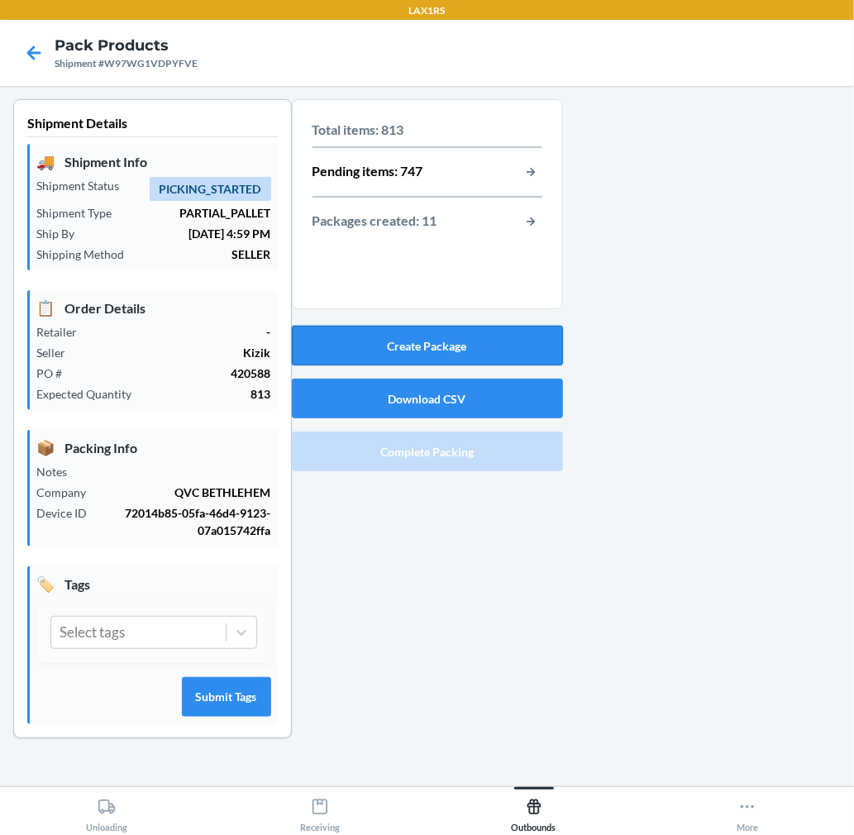
click at [469, 327] on button "Create Package" at bounding box center [427, 346] width 271 height 40
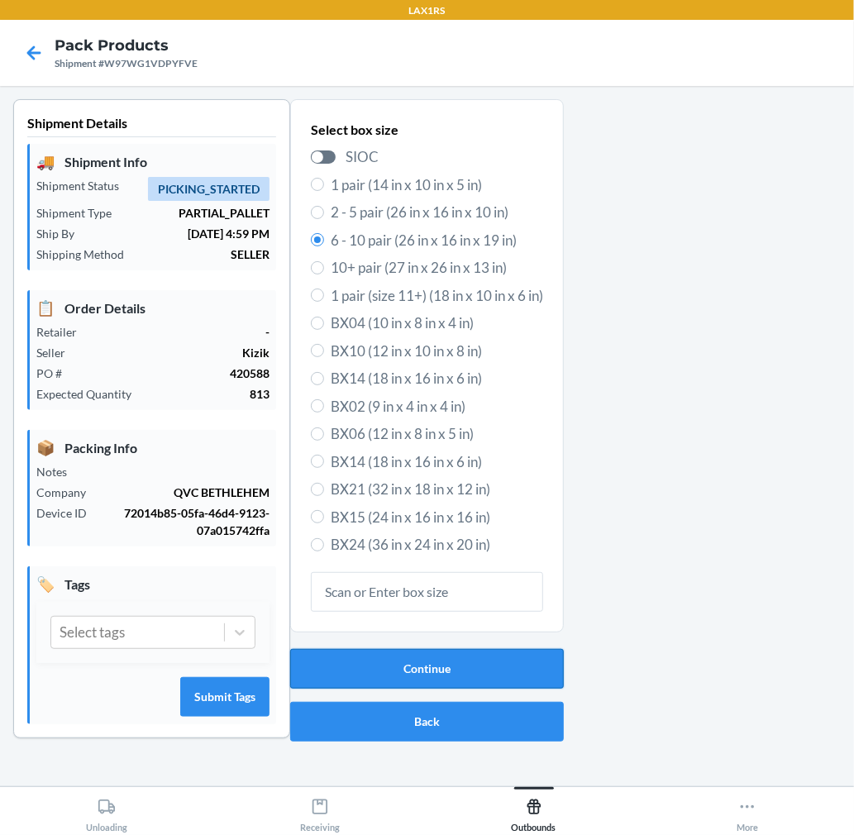
click at [506, 683] on button "Continue" at bounding box center [427, 669] width 274 height 40
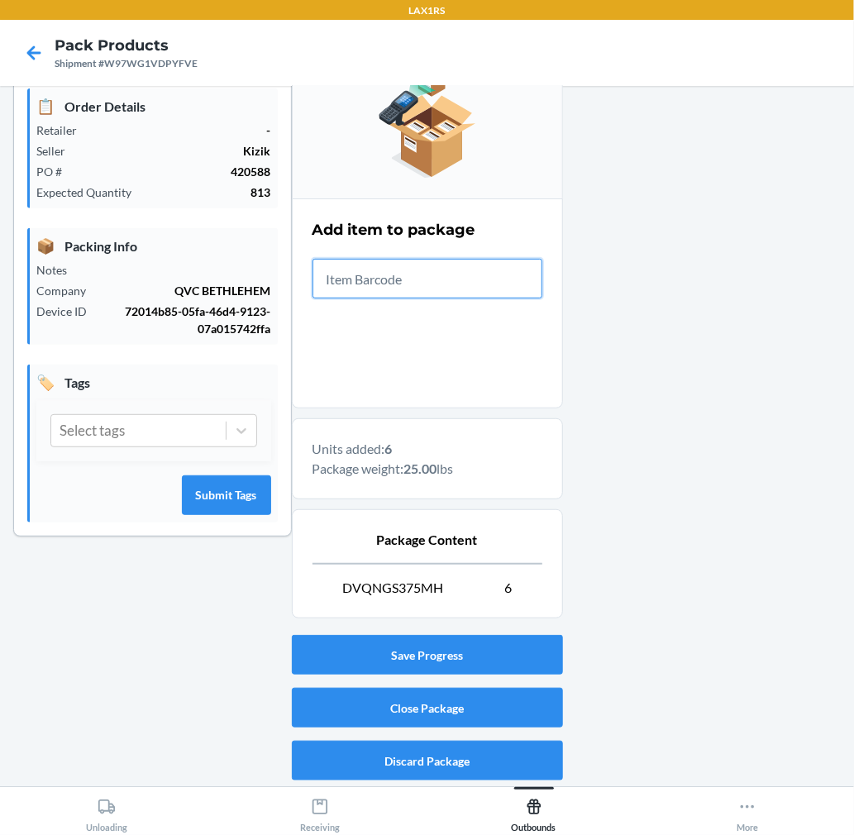
scroll to position [203, 0]
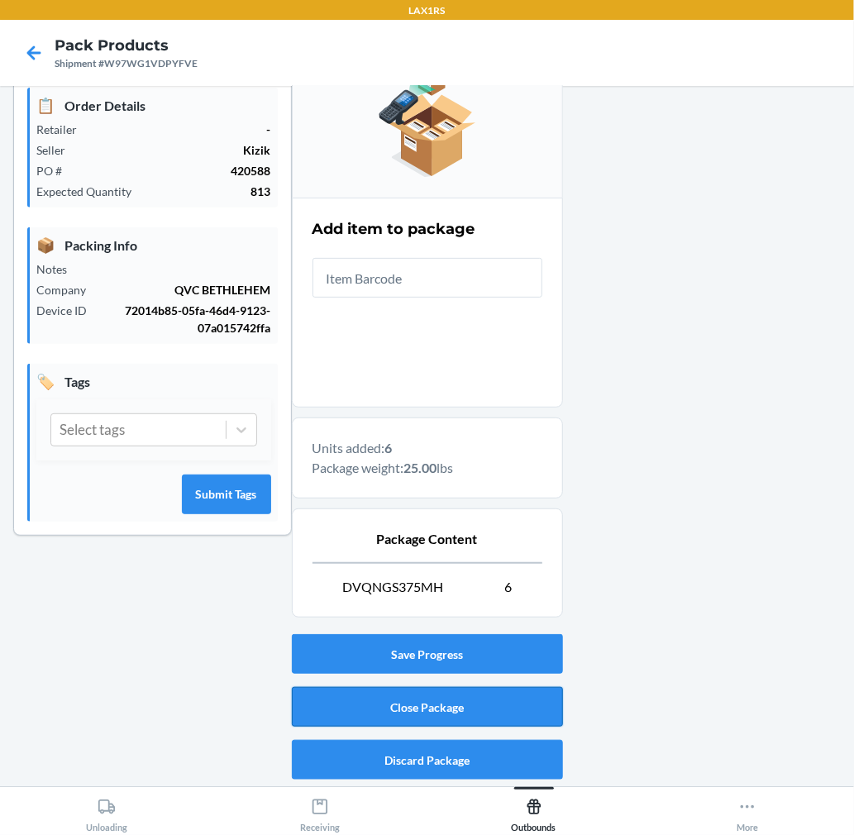
click at [521, 698] on button "Close Package" at bounding box center [427, 707] width 271 height 40
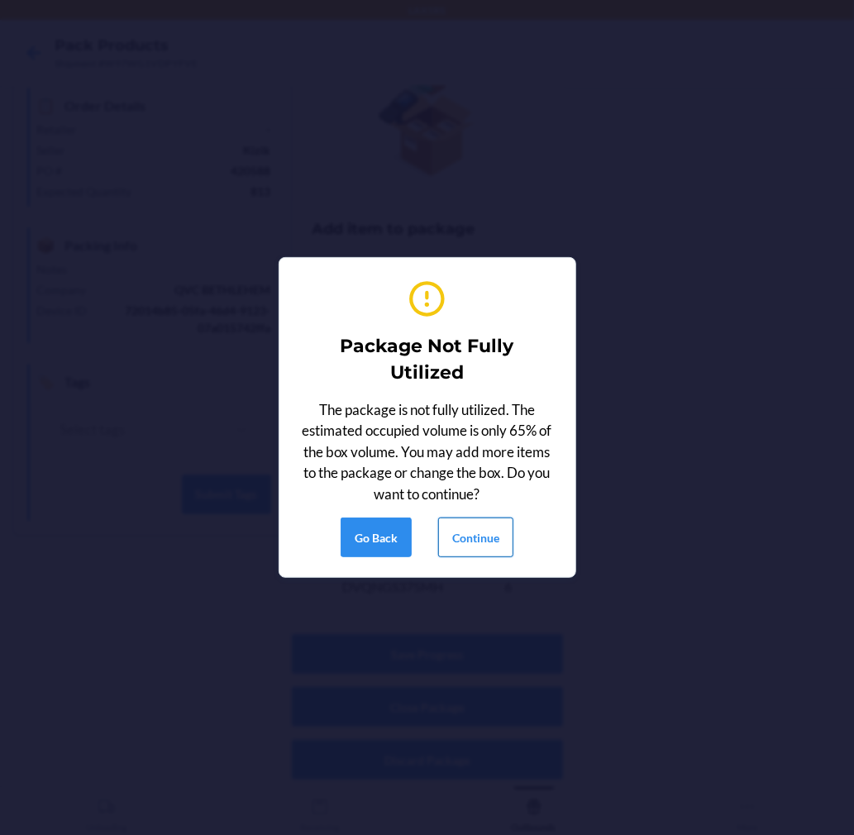
click at [485, 522] on button "Continue" at bounding box center [475, 537] width 75 height 40
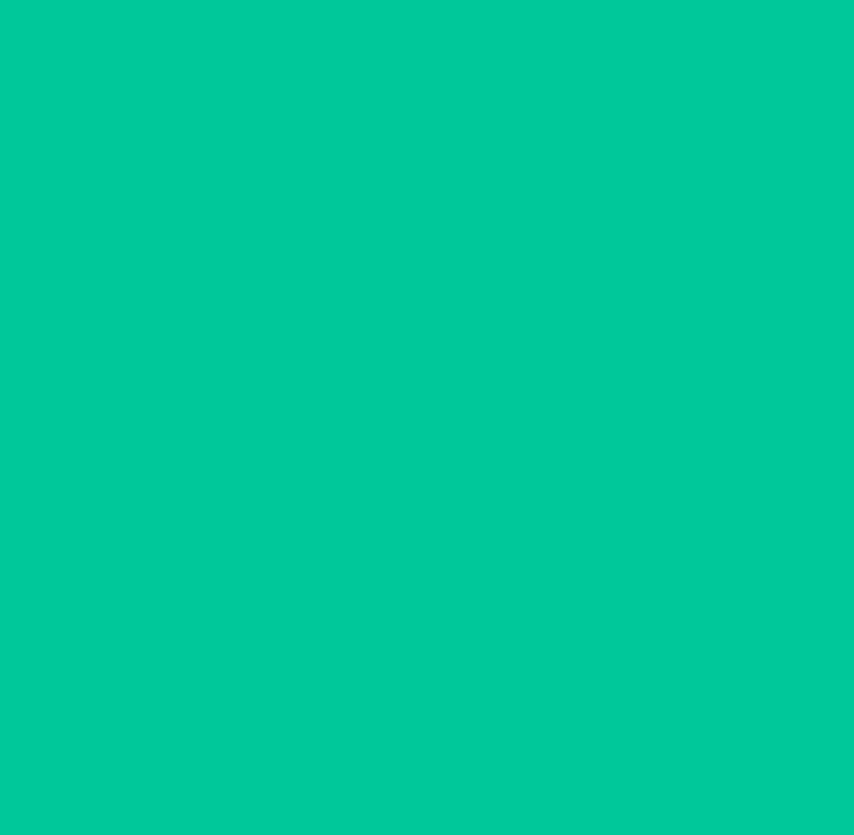
scroll to position [0, 0]
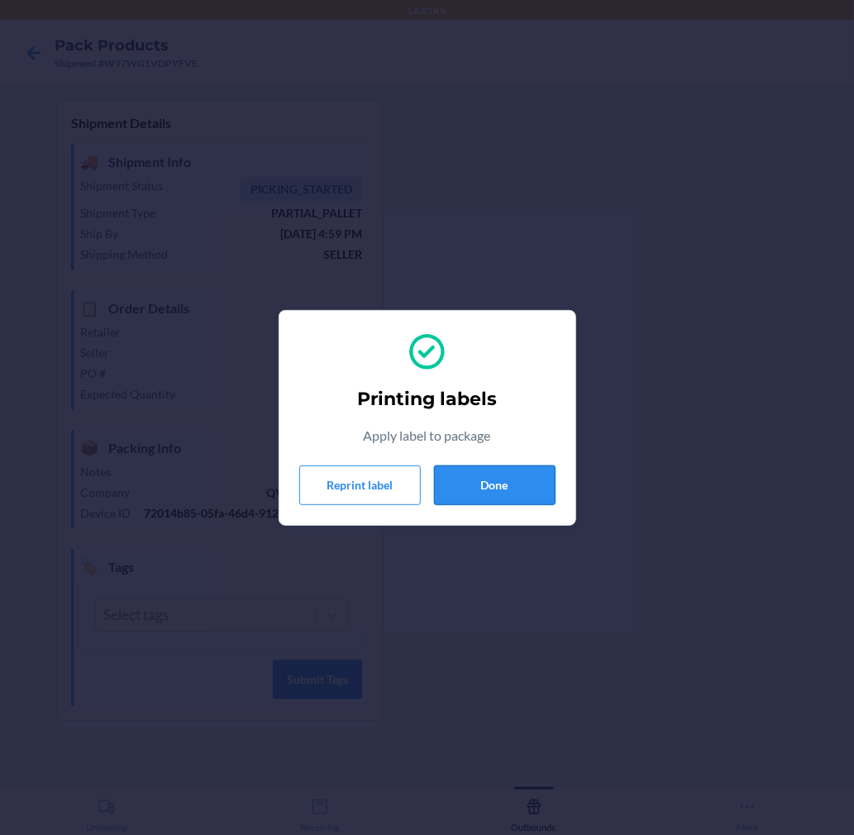
click at [476, 482] on button "Done" at bounding box center [495, 485] width 122 height 40
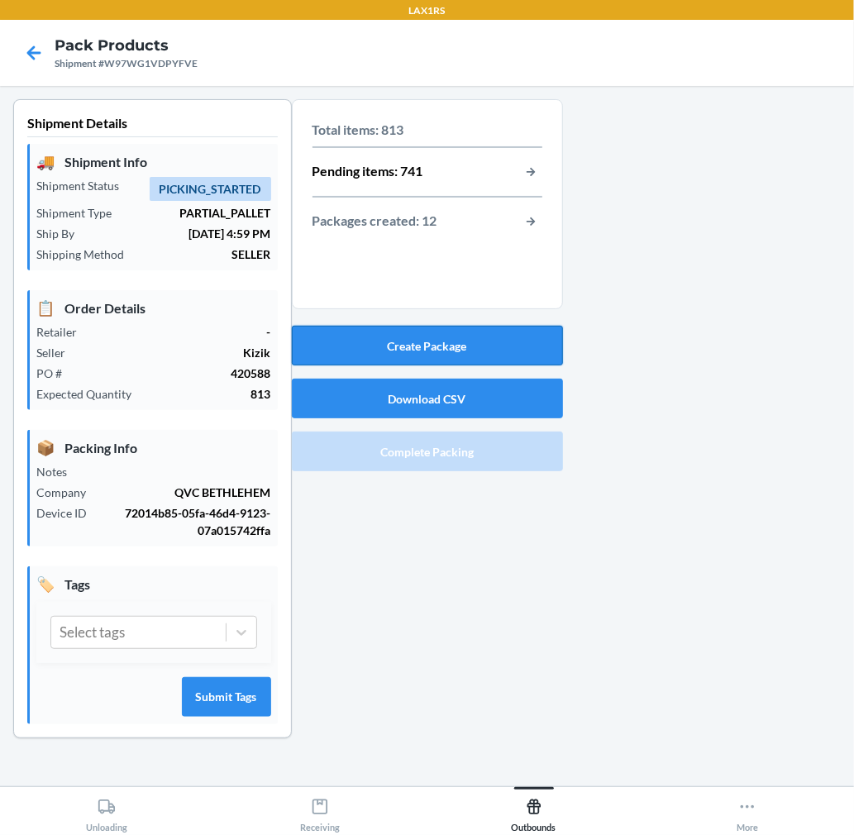
click at [483, 356] on button "Create Package" at bounding box center [427, 346] width 271 height 40
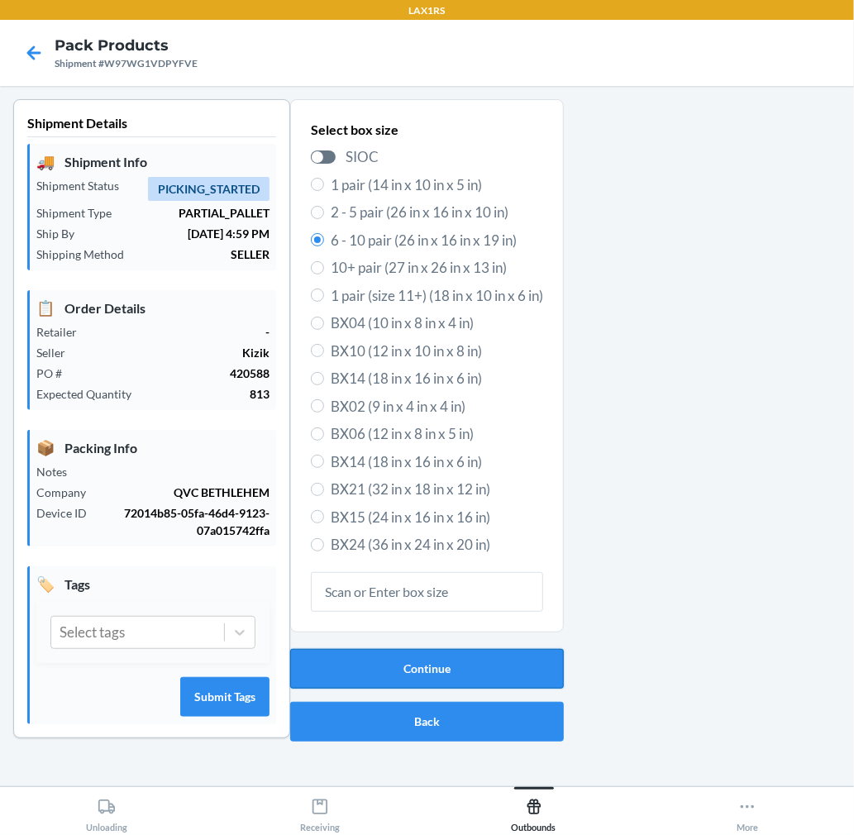
click at [514, 674] on button "Continue" at bounding box center [427, 669] width 274 height 40
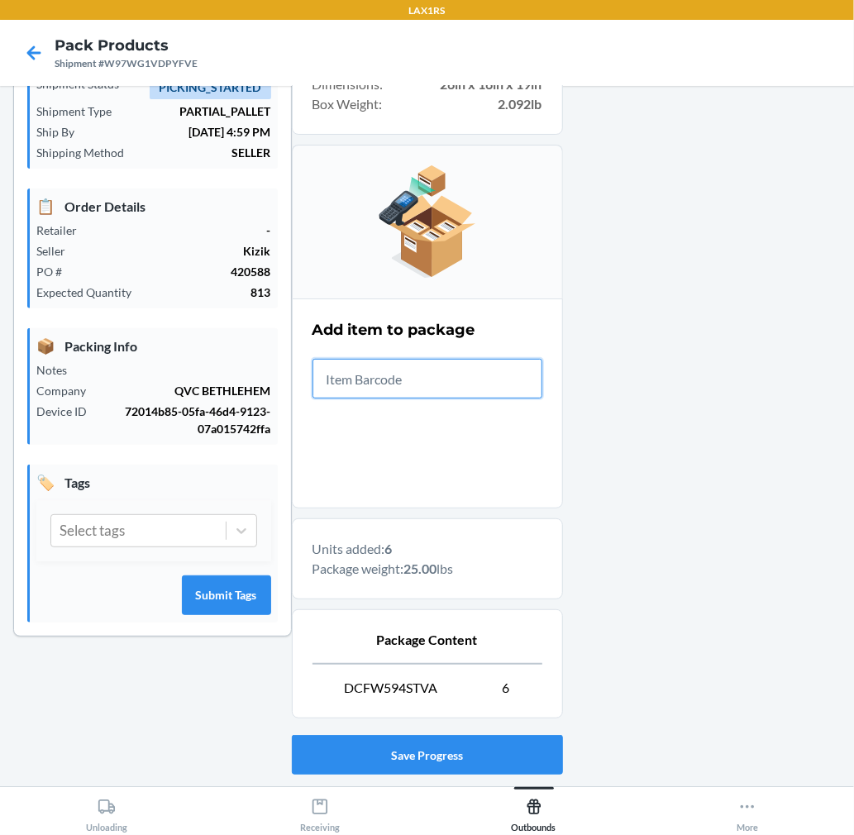
scroll to position [203, 0]
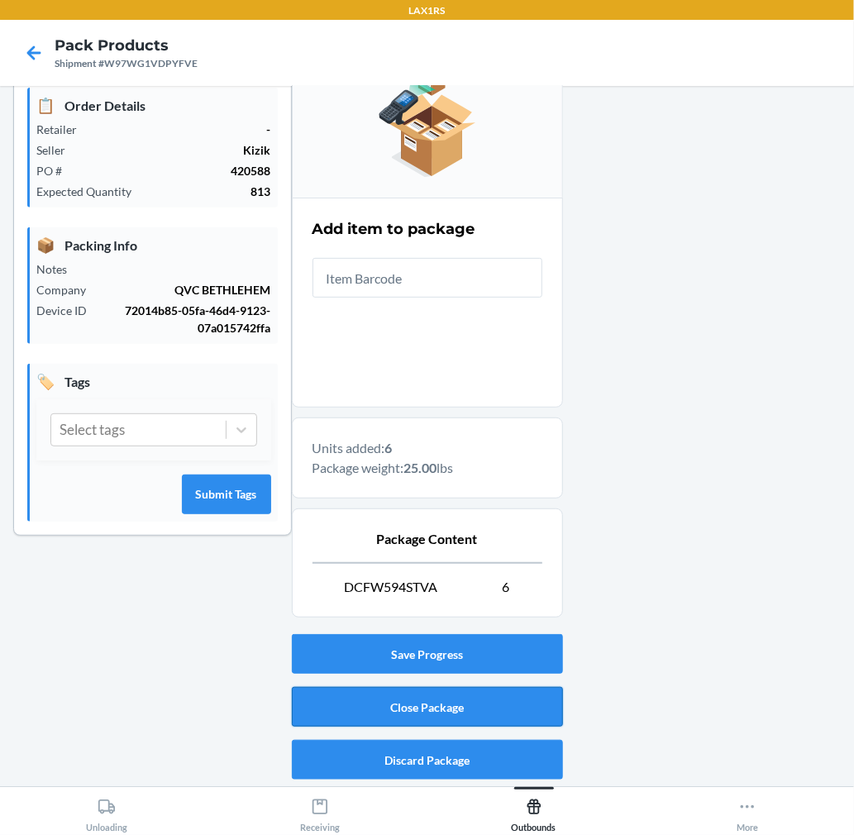
click at [469, 713] on button "Close Package" at bounding box center [427, 707] width 271 height 40
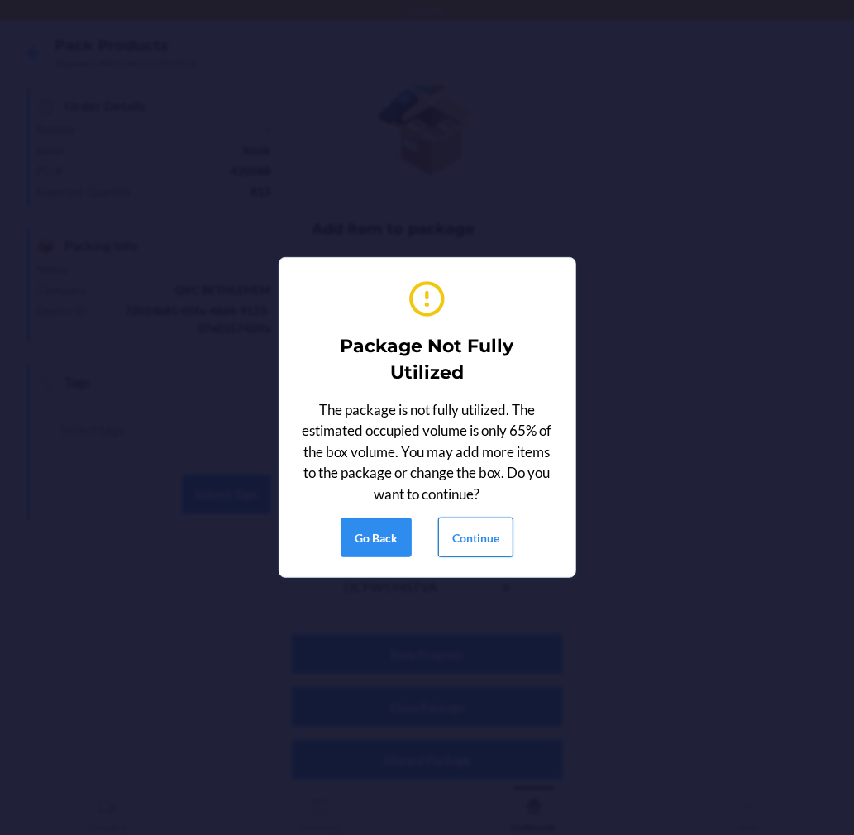
click at [494, 540] on button "Continue" at bounding box center [475, 537] width 75 height 40
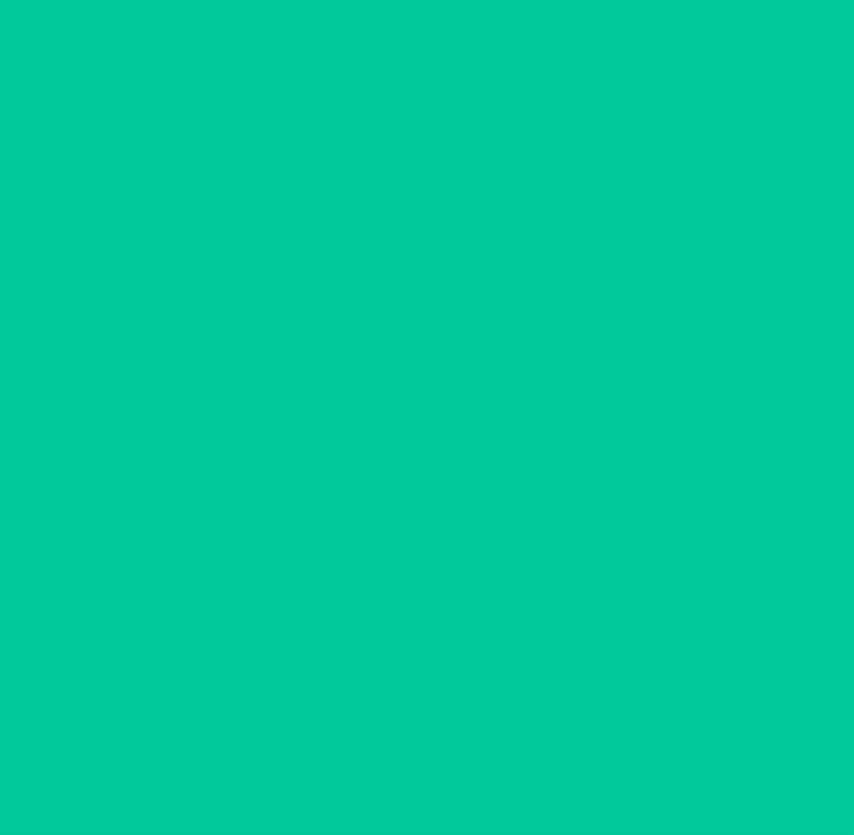
scroll to position [0, 0]
